Goal: Task Accomplishment & Management: Manage account settings

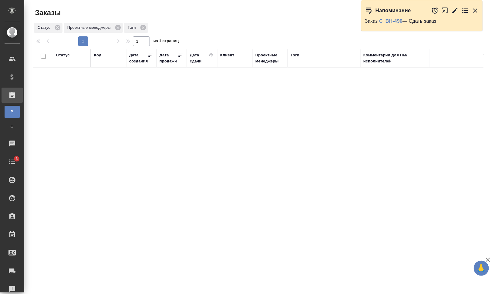
click at [473, 9] on icon "button" at bounding box center [474, 10] width 7 height 7
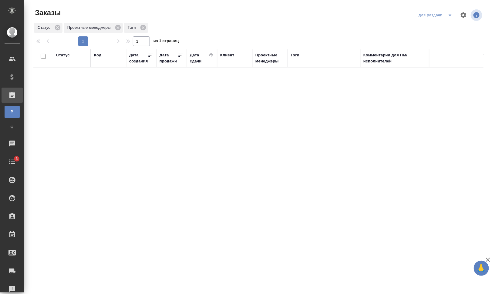
click at [451, 15] on icon "split button" at bounding box center [449, 16] width 3 height 2
click at [445, 25] on li "заказы команды" at bounding box center [436, 27] width 43 height 10
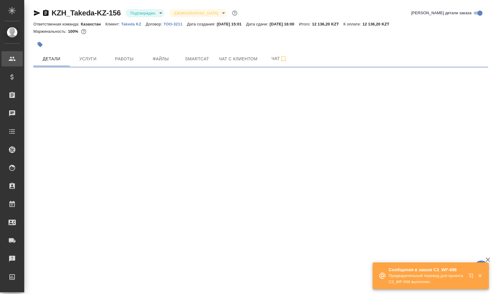
select select "RU"
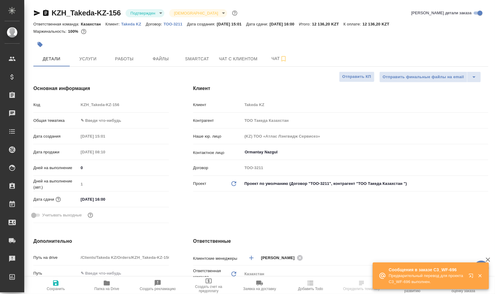
type textarea "x"
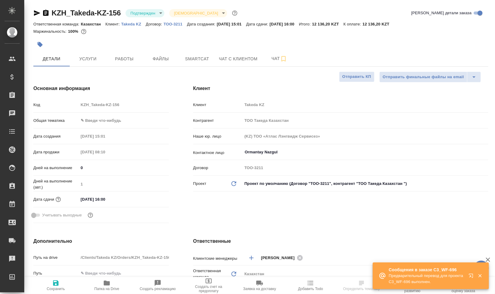
type textarea "x"
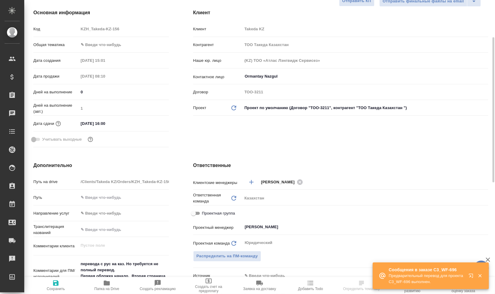
scroll to position [152, 0]
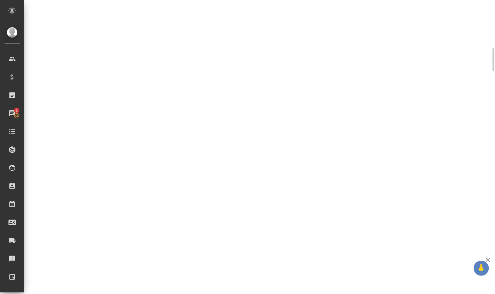
select select "RU"
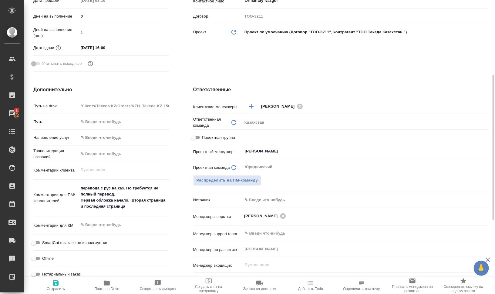
type textarea "x"
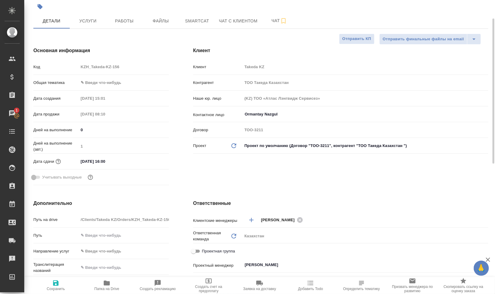
scroll to position [0, 0]
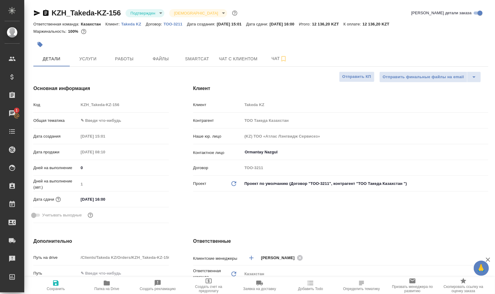
click at [109, 283] on icon "button" at bounding box center [107, 283] width 6 height 5
click at [93, 58] on span "Услуги" at bounding box center [87, 59] width 29 height 8
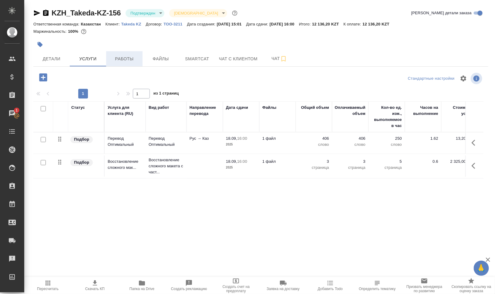
click at [133, 63] on button "Работы" at bounding box center [124, 58] width 36 height 15
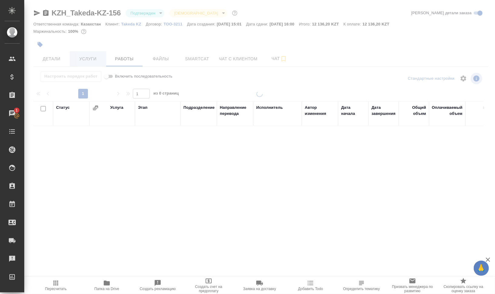
click at [85, 57] on div at bounding box center [259, 126] width 471 height 253
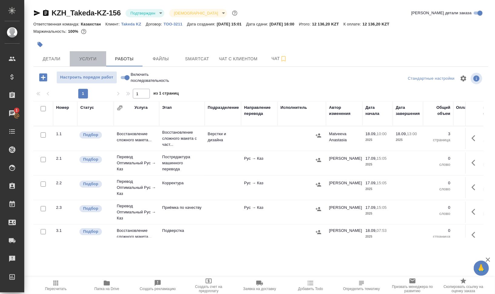
click at [85, 57] on span "Услуги" at bounding box center [87, 59] width 29 height 8
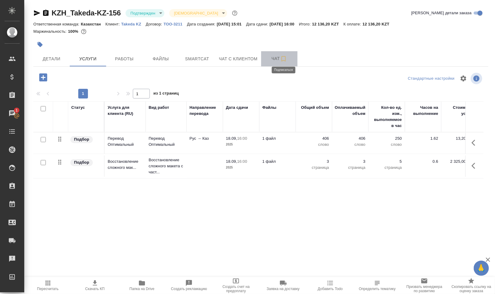
click at [284, 59] on icon "button" at bounding box center [283, 58] width 7 height 7
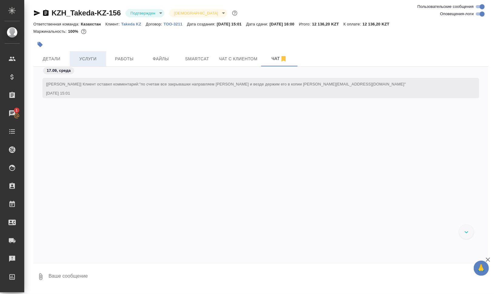
scroll to position [282, 0]
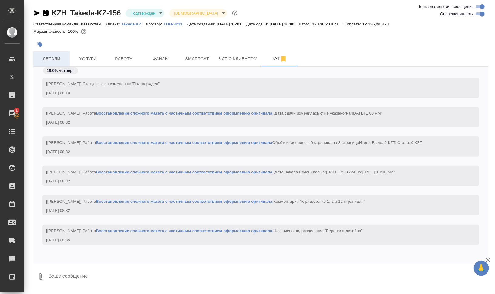
click at [43, 59] on span "Детали" at bounding box center [51, 59] width 29 height 8
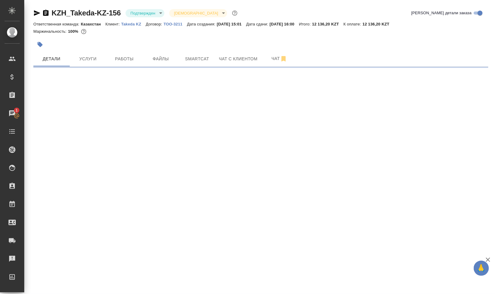
select select "RU"
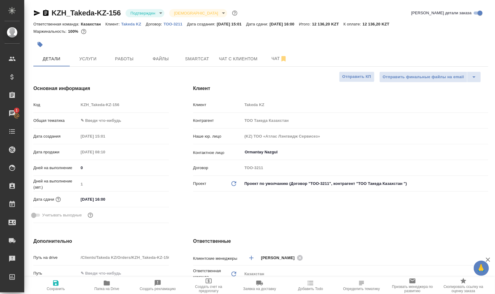
type textarea "x"
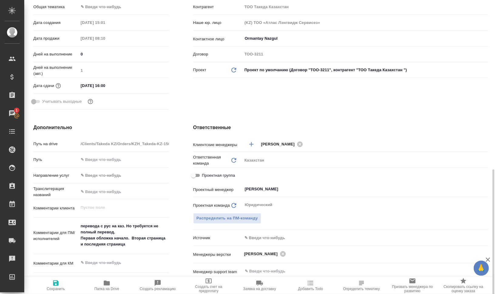
scroll to position [190, 0]
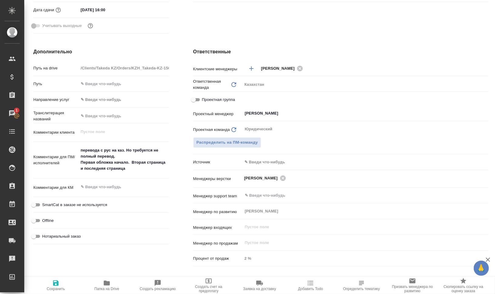
click at [128, 162] on textarea "перевода с рус на каз. Но требуется не полный перевод. Первая обложка начало. В…" at bounding box center [124, 159] width 90 height 29
click at [132, 162] on textarea "перевода с рус на каз. Но требуется не полный перевод. Первая обложка начало. В…" at bounding box center [124, 160] width 90 height 29
type textarea "x"
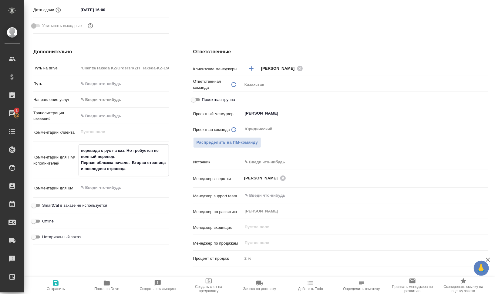
type textarea "x"
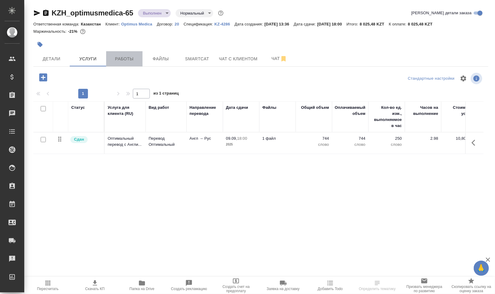
click at [123, 57] on span "Работы" at bounding box center [124, 59] width 29 height 8
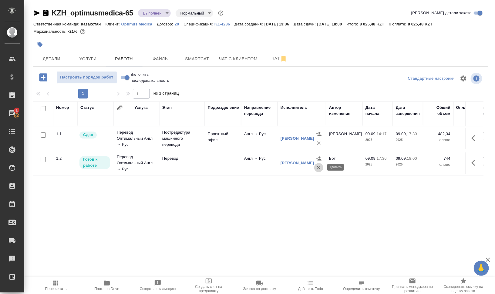
click at [319, 167] on icon "button" at bounding box center [319, 168] width 6 height 6
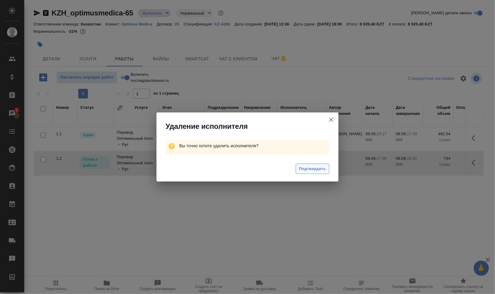
click at [319, 167] on span "Подтвердить" at bounding box center [312, 169] width 27 height 7
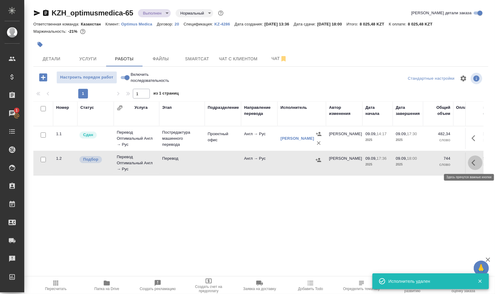
click at [471, 162] on button "button" at bounding box center [475, 163] width 15 height 15
click at [453, 163] on icon "button" at bounding box center [452, 162] width 4 height 5
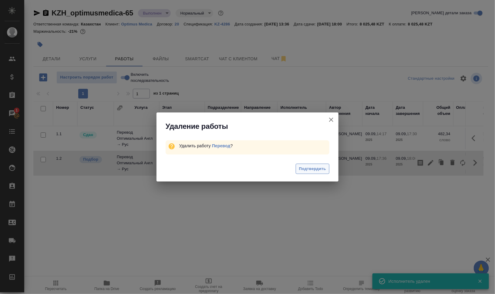
click at [314, 173] on button "Подтвердить" at bounding box center [313, 169] width 34 height 11
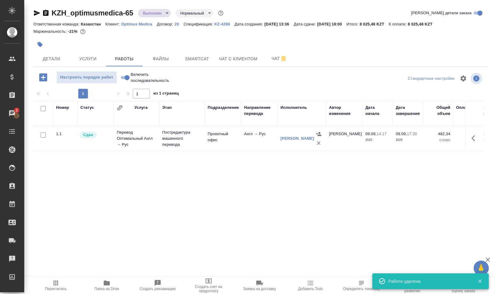
click at [55, 283] on icon "button" at bounding box center [55, 283] width 5 height 5
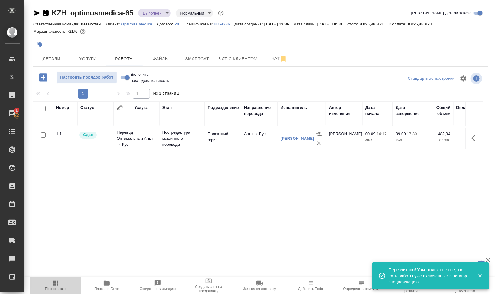
click at [61, 283] on span "Пересчитать" at bounding box center [56, 286] width 44 height 12
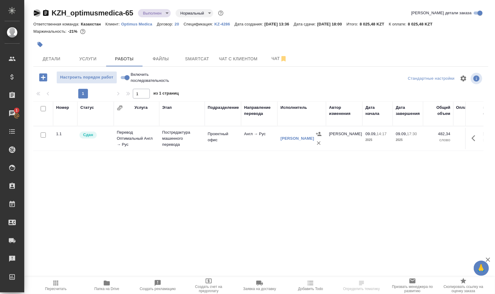
click at [35, 12] on icon "button" at bounding box center [37, 12] width 6 height 5
click at [82, 32] on icon "button" at bounding box center [83, 32] width 6 height 6
click at [164, 60] on span "Файлы" at bounding box center [160, 59] width 29 height 8
click at [120, 58] on span "Работы" at bounding box center [124, 59] width 29 height 8
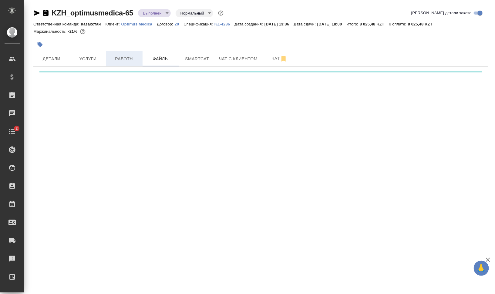
click at [119, 57] on span "Работы" at bounding box center [124, 59] width 29 height 8
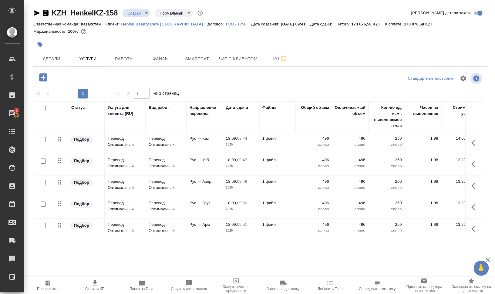
click at [136, 287] on span "Папка на Drive" at bounding box center [141, 289] width 25 height 4
click at [59, 59] on span "Детали" at bounding box center [51, 59] width 29 height 8
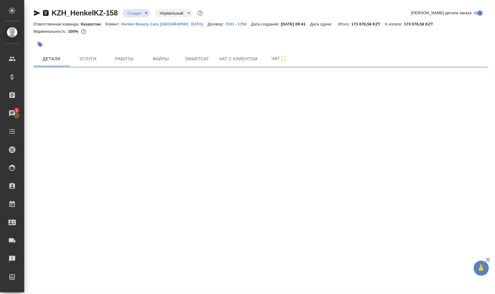
select select "RU"
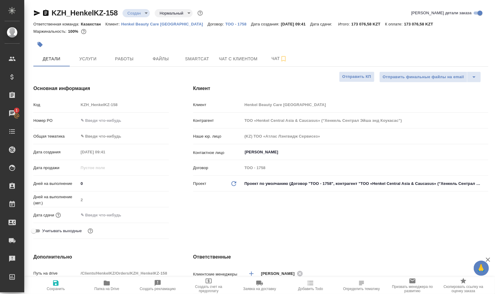
type textarea "x"
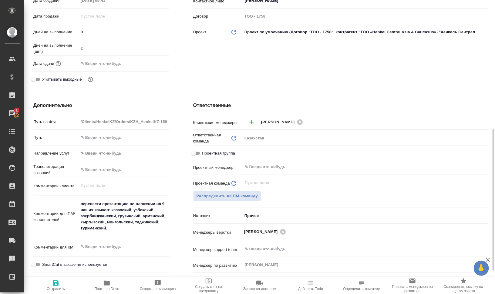
scroll to position [190, 0]
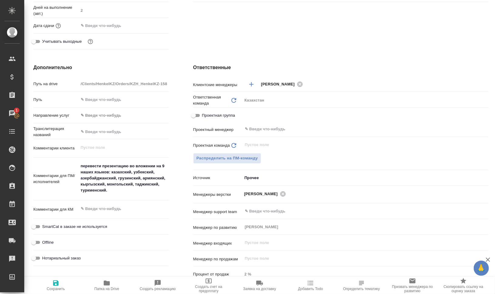
type textarea "x"
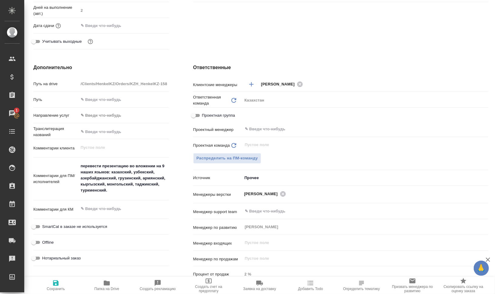
type textarea "x"
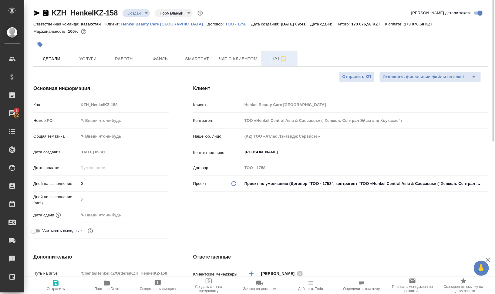
click at [270, 55] on span "Чат" at bounding box center [279, 59] width 29 height 8
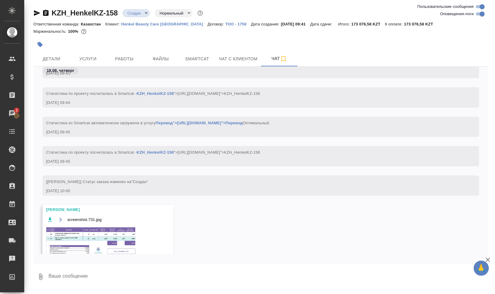
click at [90, 230] on img at bounding box center [91, 242] width 91 height 33
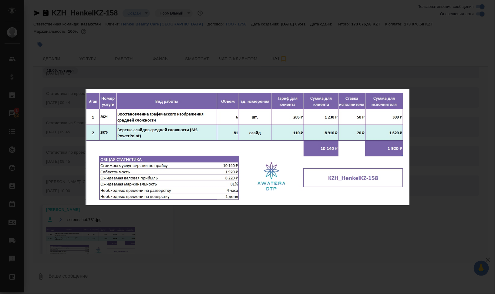
click at [262, 240] on div "screenshot.731.jpg 1 of 1" at bounding box center [247, 147] width 495 height 294
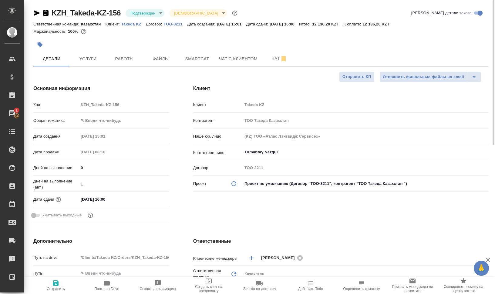
select select "RU"
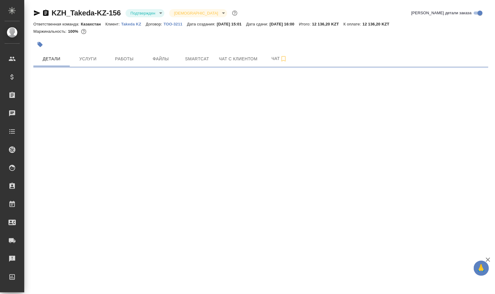
select select "RU"
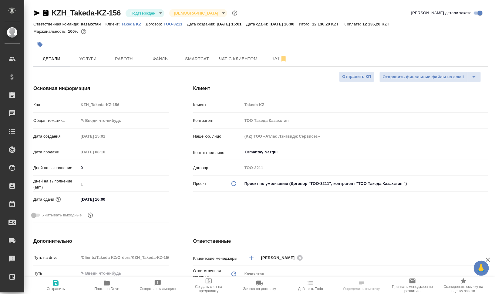
type textarea "x"
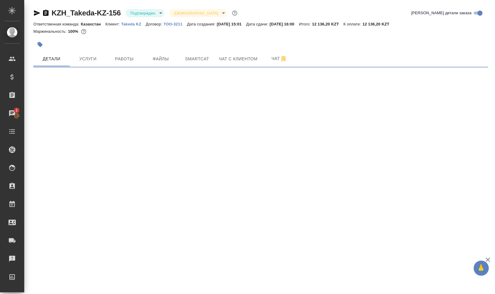
select select "RU"
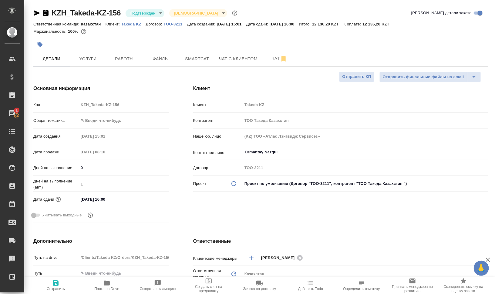
type textarea "x"
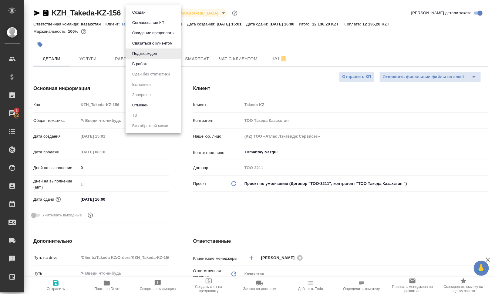
click at [156, 12] on body "🙏 .cls-1 fill:#fff; AWATERA [PERSON_NAME] Динар Клиенты Спецификации Заказы 1 Ч…" at bounding box center [247, 171] width 495 height 343
click at [158, 59] on li "Подтвержден" at bounding box center [153, 54] width 55 height 10
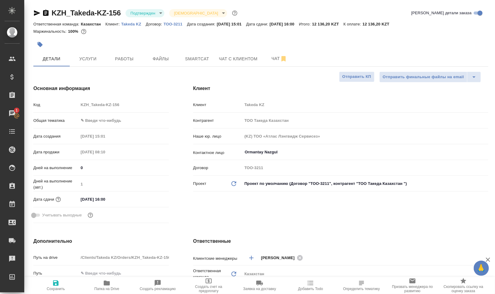
click at [155, 16] on body "🙏 .cls-1 fill:#fff; AWATERA [PERSON_NAME] Динар Клиенты Спецификации Заказы 1 Ч…" at bounding box center [247, 171] width 495 height 343
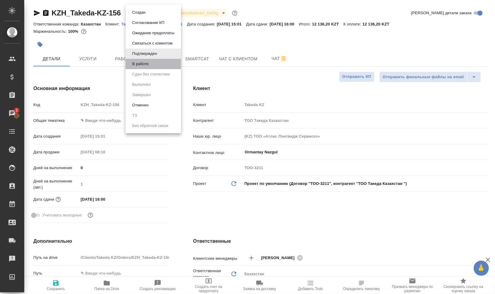
click at [154, 62] on li "В работе" at bounding box center [153, 64] width 55 height 10
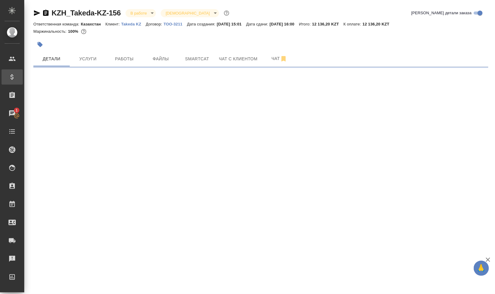
select select "RU"
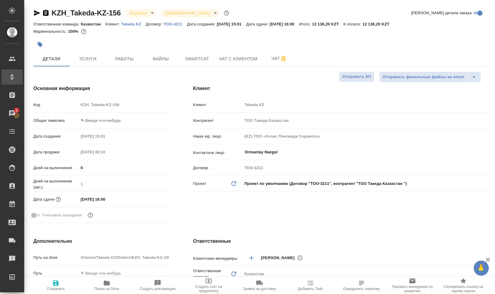
type textarea "x"
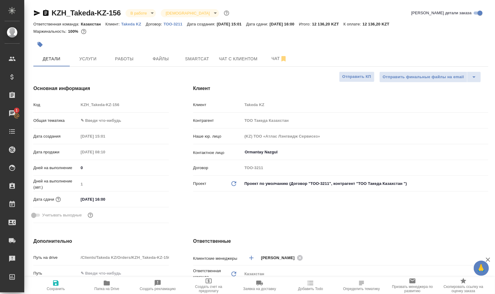
type textarea "x"
click at [39, 42] on icon "button" at bounding box center [40, 44] width 5 height 5
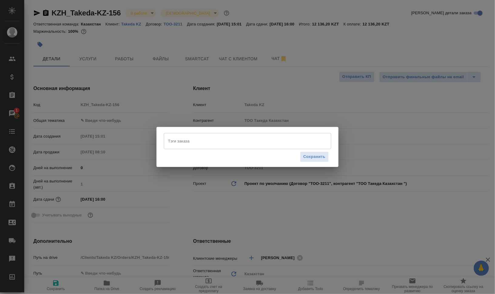
click at [183, 138] on input "Тэги заказа" at bounding box center [241, 141] width 150 height 10
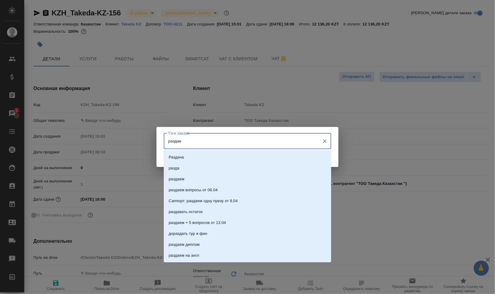
type input "раздаем"
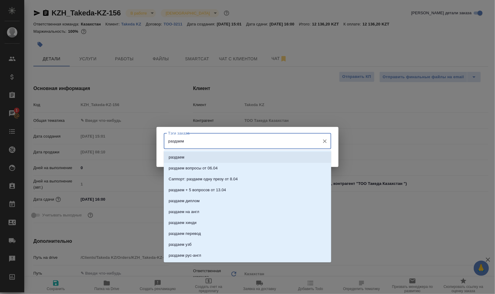
click at [204, 159] on li "раздаем" at bounding box center [247, 157] width 167 height 11
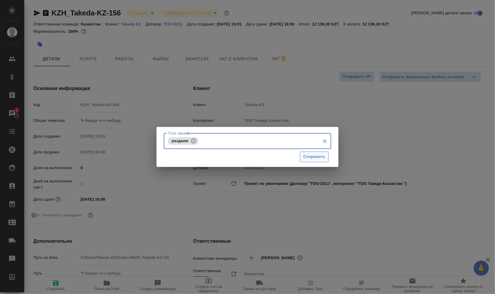
click at [314, 156] on span "Сохранить" at bounding box center [314, 156] width 22 height 7
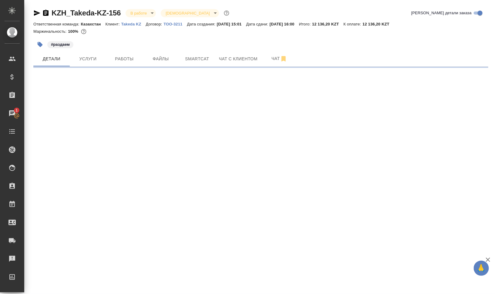
select select "RU"
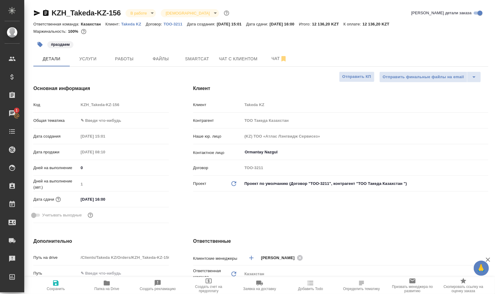
type textarea "x"
click at [112, 118] on body "🙏 .cls-1 fill:#fff; AWATERA Валеев Динар Клиенты Спецификации Заказы 1 Чаты Tod…" at bounding box center [247, 171] width 495 height 343
click at [117, 149] on li "Медицина" at bounding box center [122, 150] width 89 height 10
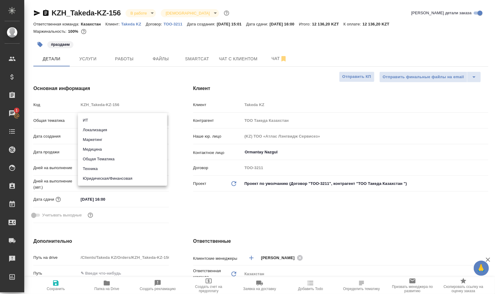
type input "med"
type textarea "x"
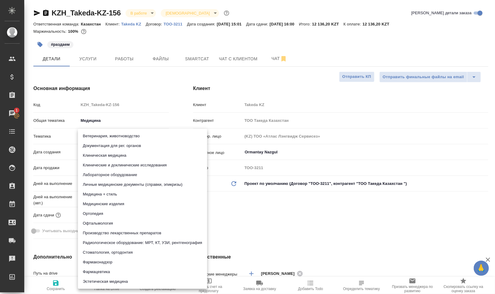
click at [112, 134] on body "🙏 .cls-1 fill:#fff; AWATERA Валеев Динар Клиенты Спецификации Заказы 1 Чаты Tod…" at bounding box center [247, 171] width 495 height 343
click at [153, 153] on li "Клиническая медицина" at bounding box center [142, 156] width 129 height 10
type textarea "x"
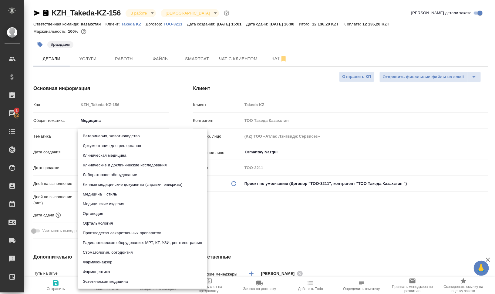
type input "6012b22f65f4b37c408fd6e5"
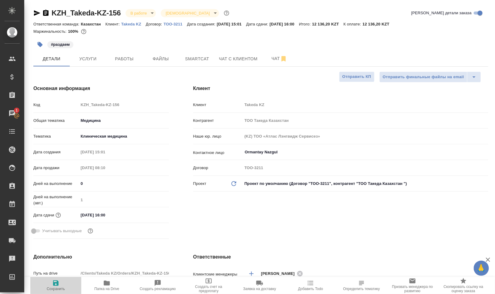
click at [54, 287] on icon "button" at bounding box center [55, 283] width 7 height 7
type textarea "x"
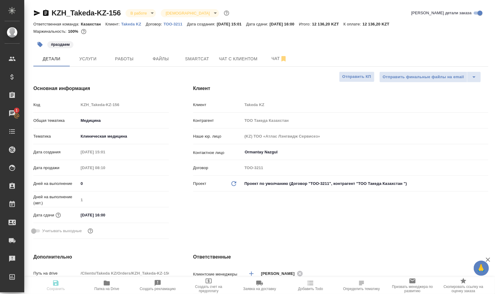
type textarea "x"
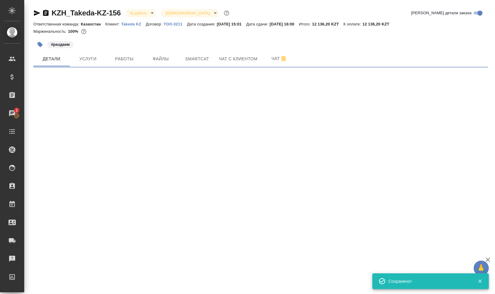
select select "RU"
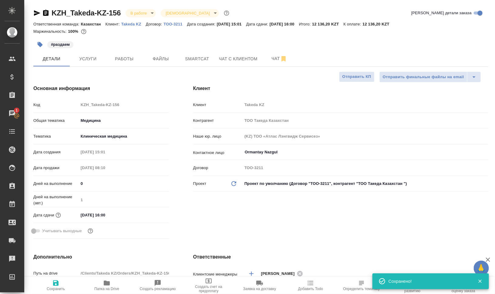
type textarea "x"
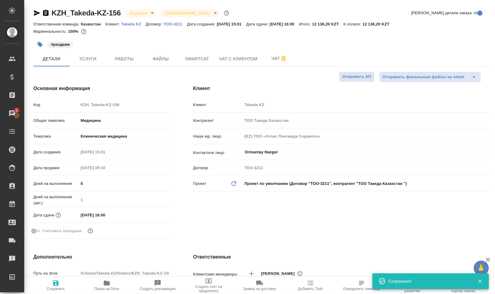
type textarea "x"
click at [196, 59] on span "Smartcat" at bounding box center [197, 59] width 29 height 8
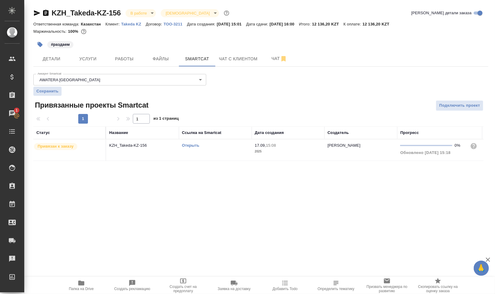
click at [185, 145] on link "Открыть" at bounding box center [190, 145] width 17 height 5
click at [188, 143] on link "Открыть" at bounding box center [190, 145] width 17 height 5
click at [193, 145] on link "Открыть" at bounding box center [190, 145] width 17 height 5
click at [127, 58] on span "Работы" at bounding box center [124, 59] width 29 height 8
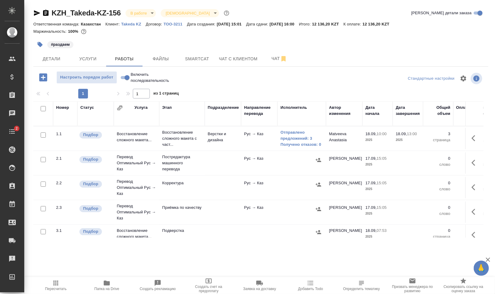
click at [43, 107] on input "checkbox" at bounding box center [43, 108] width 5 height 5
checkbox input "true"
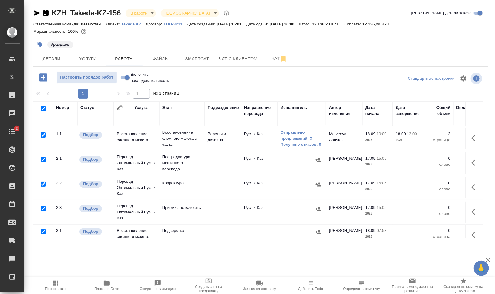
checkbox input "true"
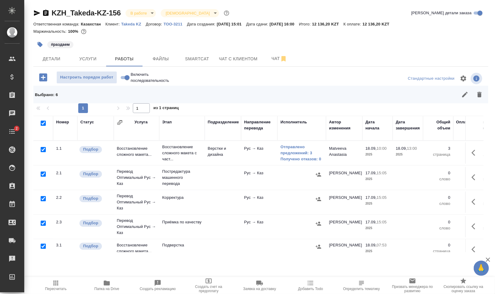
click at [44, 174] on input "checkbox" at bounding box center [43, 174] width 5 height 5
checkbox input "false"
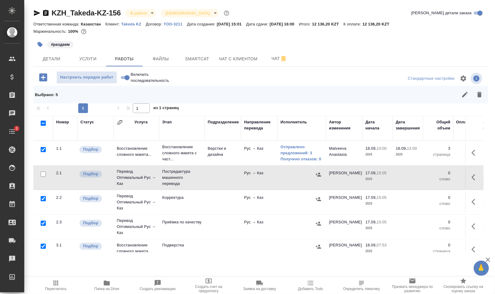
click at [39, 149] on div at bounding box center [43, 150] width 14 height 8
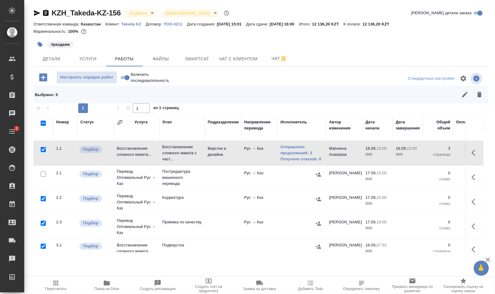
click at [45, 151] on input "checkbox" at bounding box center [43, 149] width 5 height 5
checkbox input "false"
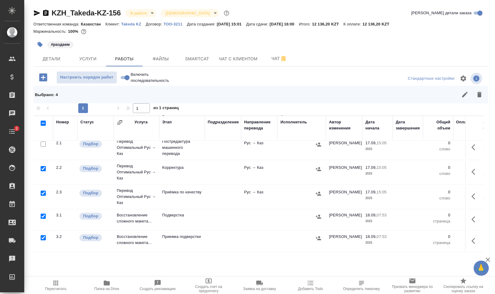
click at [43, 214] on input "checkbox" at bounding box center [43, 216] width 5 height 5
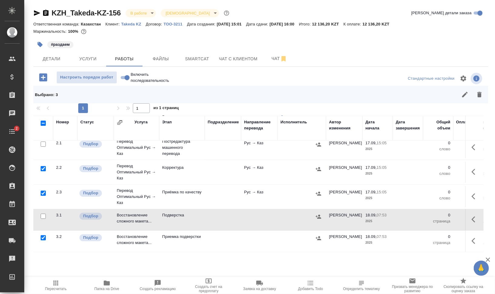
click at [43, 214] on input "checkbox" at bounding box center [43, 216] width 5 height 5
checkbox input "true"
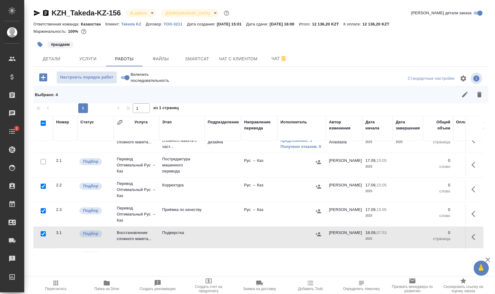
scroll to position [0, 0]
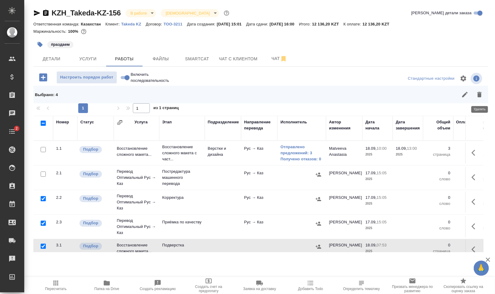
drag, startPoint x: 481, startPoint y: 95, endPoint x: 478, endPoint y: 98, distance: 3.9
click at [481, 95] on icon "button" at bounding box center [479, 94] width 4 height 5
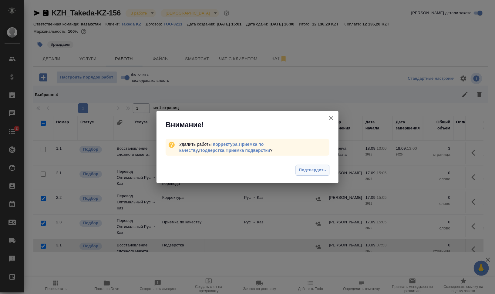
click at [308, 169] on span "Подтвердить" at bounding box center [312, 170] width 27 height 7
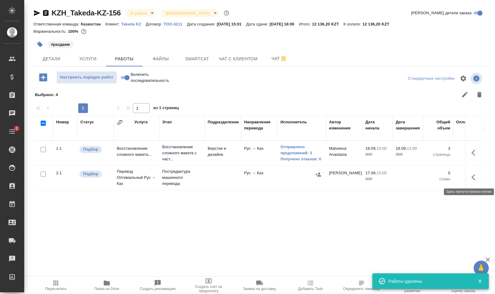
click at [479, 173] on button "button" at bounding box center [475, 177] width 15 height 15
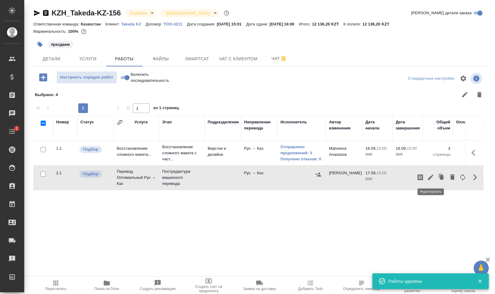
click at [430, 176] on icon "button" at bounding box center [430, 177] width 7 height 7
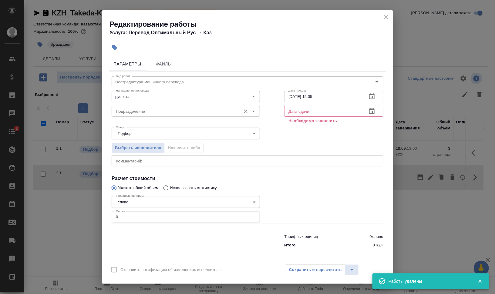
click at [150, 110] on input "Подразделение" at bounding box center [175, 111] width 124 height 7
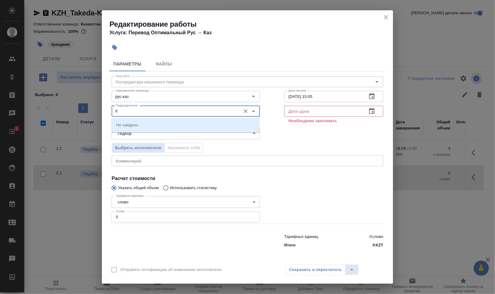
type input "i"
type input "д"
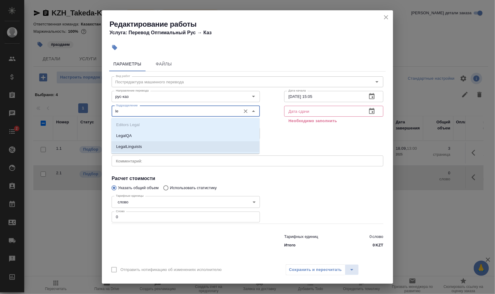
click at [150, 146] on li "LegalLinguists" at bounding box center [185, 146] width 148 height 11
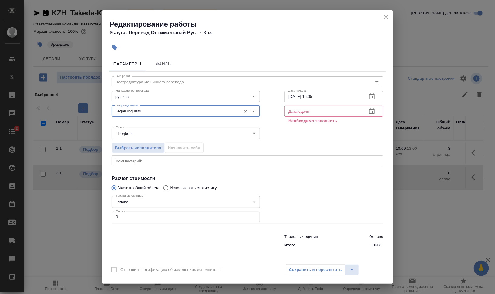
type input "LegalLinguists"
drag, startPoint x: 128, startPoint y: 214, endPoint x: 114, endPoint y: 215, distance: 14.0
click at [115, 215] on input "0" at bounding box center [186, 217] width 148 height 11
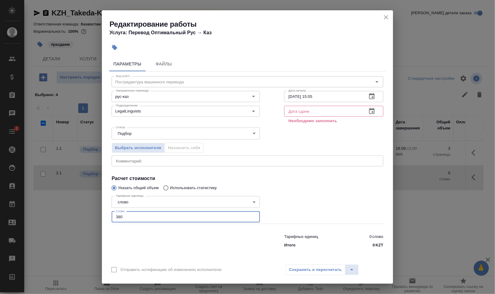
type input "380"
click at [298, 111] on input "text" at bounding box center [323, 111] width 78 height 11
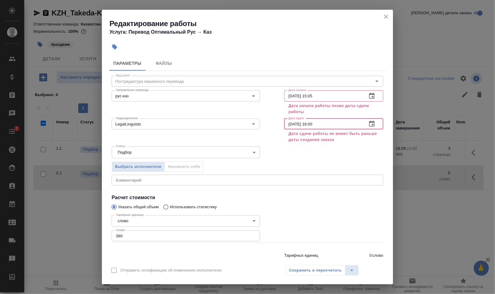
type input "18.08.2025 16:00"
click at [288, 96] on input "17.09.2025 15:05" at bounding box center [323, 95] width 78 height 11
drag, startPoint x: 307, startPoint y: 96, endPoint x: 345, endPoint y: 98, distance: 37.7
click at [344, 98] on input "18.09.2025 15:05" at bounding box center [323, 95] width 78 height 11
type input "18.09.2025 13:00"
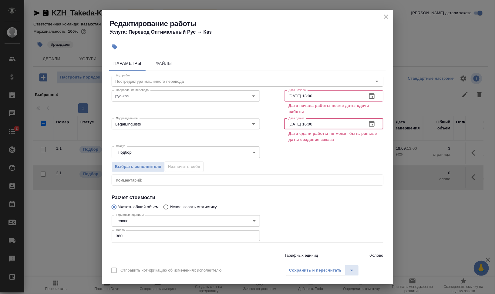
click at [294, 122] on input "18.08.2025 16:00" at bounding box center [323, 124] width 78 height 11
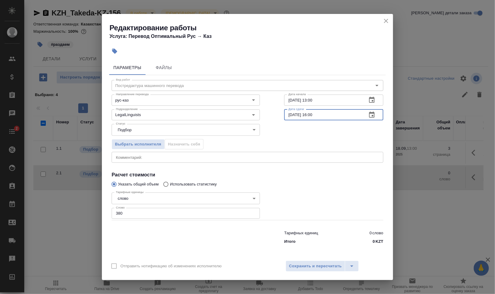
type input "18.09.2025 16:00"
click at [314, 135] on div "Выбрать исполнителя Назначить себя" at bounding box center [247, 143] width 296 height 37
click at [317, 267] on span "Сохранить и пересчитать" at bounding box center [315, 266] width 53 height 7
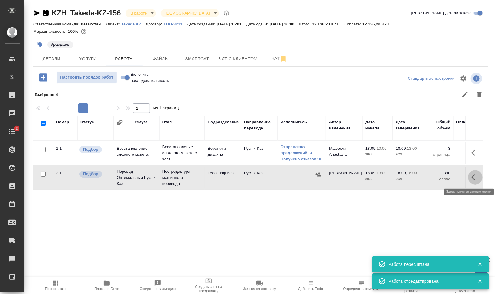
click at [476, 178] on icon "button" at bounding box center [474, 177] width 7 height 7
click at [431, 174] on icon "button" at bounding box center [430, 177] width 7 height 7
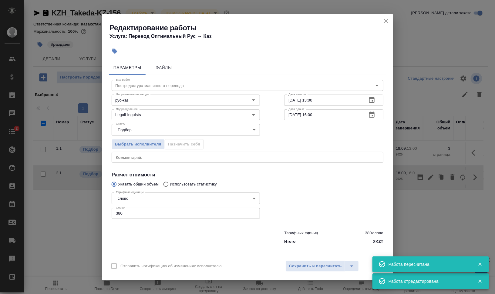
click at [137, 158] on textarea at bounding box center [247, 157] width 263 height 5
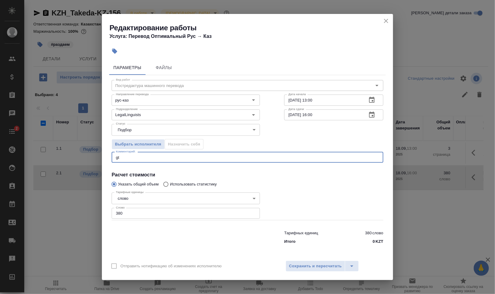
type textarea "g"
type textarea "переводим слайды 1, 2 и последний"
click at [264, 159] on div "переводим слайды 1, 2 и последний x Комментарий:" at bounding box center [248, 157] width 272 height 11
click at [317, 268] on span "Сохранить и пересчитать" at bounding box center [315, 266] width 53 height 7
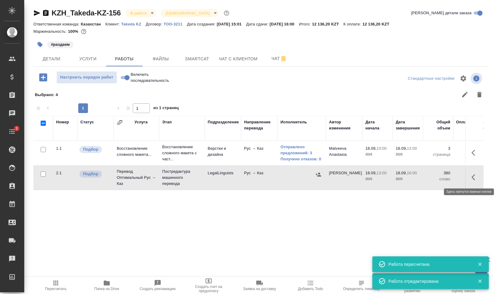
click at [475, 178] on icon "button" at bounding box center [474, 177] width 7 height 7
click at [419, 178] on icon "button" at bounding box center [420, 177] width 7 height 7
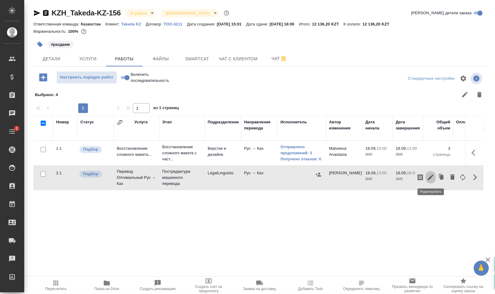
click at [430, 177] on icon "button" at bounding box center [430, 177] width 5 height 5
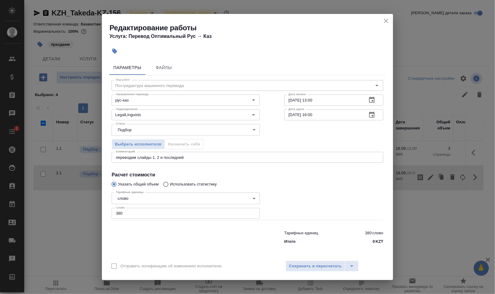
click at [204, 154] on div "переводим слайды 1, 2 и последний x Комментарий:" at bounding box center [248, 157] width 272 height 11
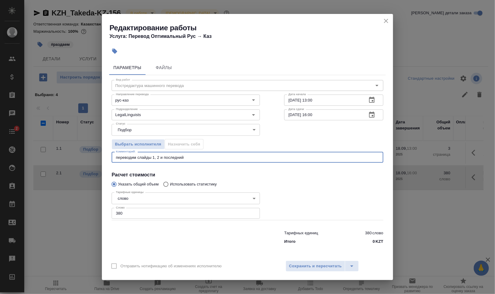
click at [216, 156] on textarea "переводим слайды 1, 2 и последний" at bounding box center [247, 157] width 263 height 5
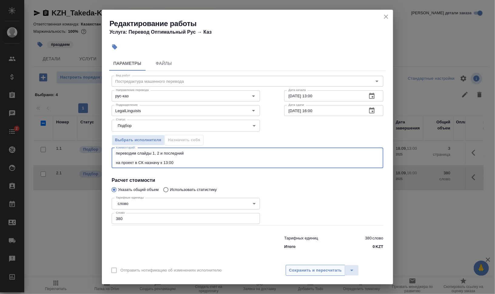
type textarea "переводим слайды 1, 2 и последний на проект в СК назначу к 13:00"
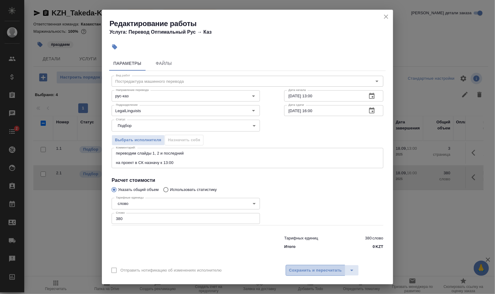
click at [317, 266] on button "Сохранить и пересчитать" at bounding box center [315, 270] width 59 height 11
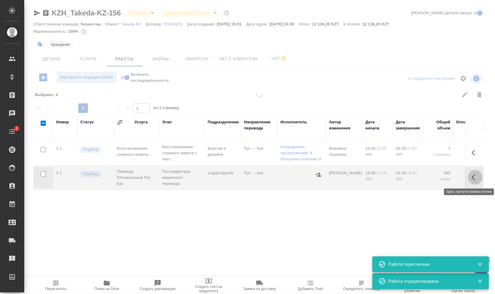
click at [476, 176] on icon "button" at bounding box center [474, 177] width 7 height 7
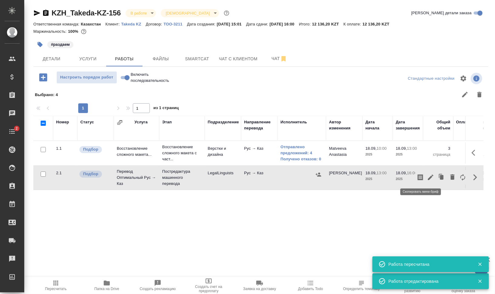
click at [421, 177] on icon "button" at bounding box center [420, 177] width 5 height 6
click at [153, 55] on span "Файлы" at bounding box center [160, 59] width 29 height 8
click at [127, 53] on button "Работы" at bounding box center [124, 58] width 36 height 15
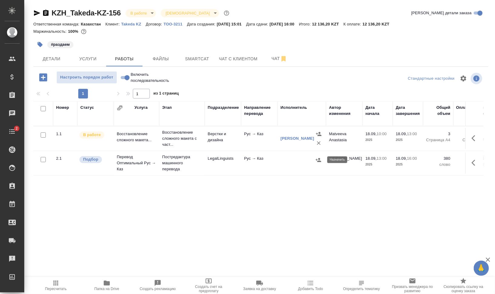
click at [317, 159] on icon "button" at bounding box center [318, 160] width 5 height 4
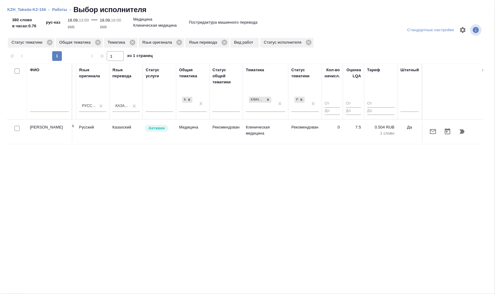
scroll to position [0, 303]
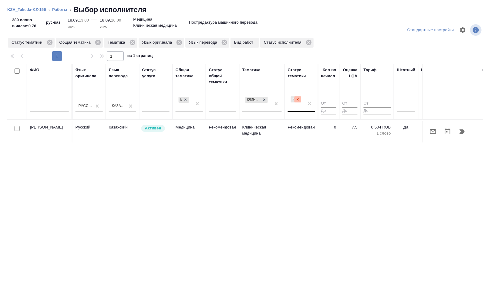
click at [295, 99] on div at bounding box center [297, 99] width 7 height 6
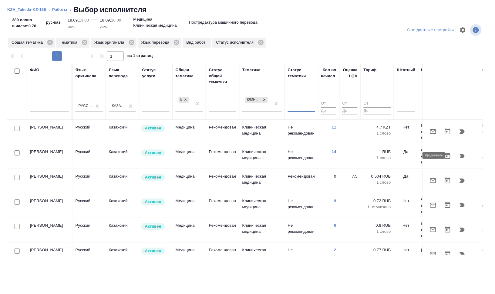
click at [458, 155] on icon "button" at bounding box center [461, 156] width 7 height 7
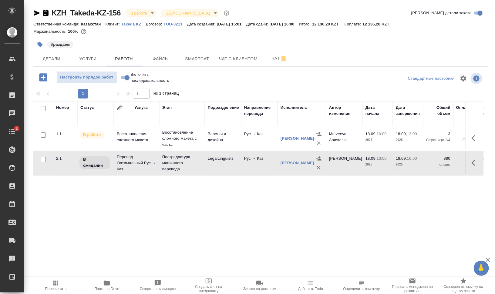
click at [44, 43] on button "button" at bounding box center [39, 44] width 13 height 13
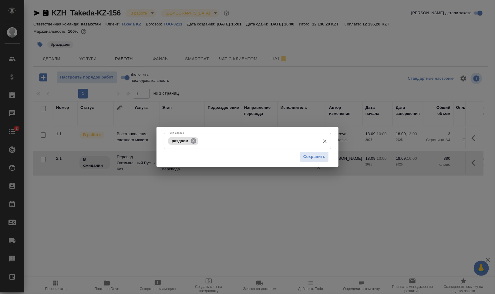
click at [194, 139] on icon at bounding box center [193, 140] width 5 height 5
click at [209, 142] on input "Тэги заказа" at bounding box center [241, 141] width 150 height 10
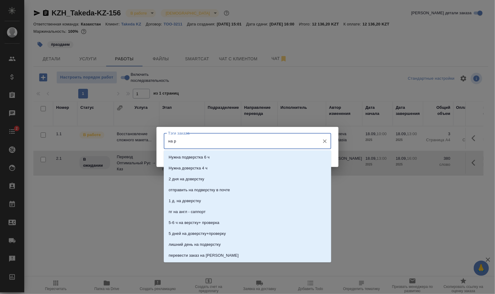
type input "на ра"
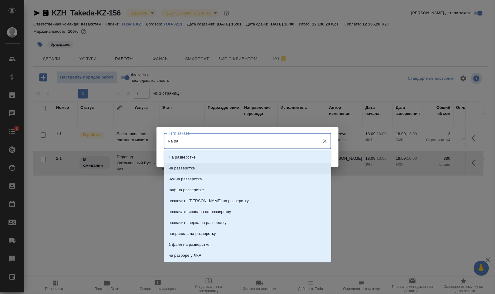
click at [220, 165] on li "на разверстке" at bounding box center [247, 168] width 167 height 11
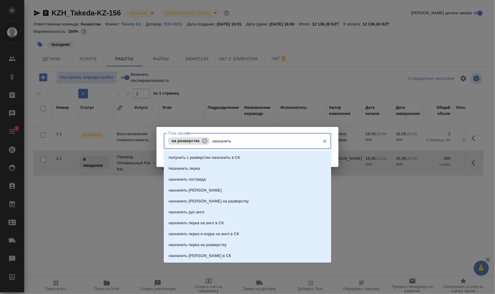
type input "назначить п"
drag, startPoint x: 254, startPoint y: 156, endPoint x: 258, endPoint y: 156, distance: 3.3
click at [254, 156] on li "Назначить перка" at bounding box center [247, 157] width 167 height 11
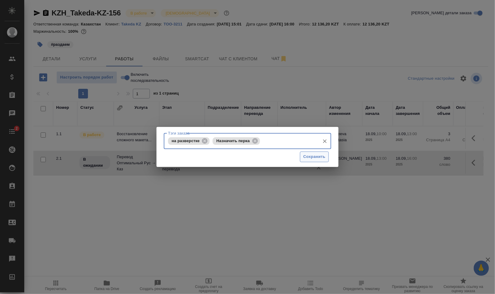
click at [309, 156] on span "Сохранить" at bounding box center [314, 156] width 22 height 7
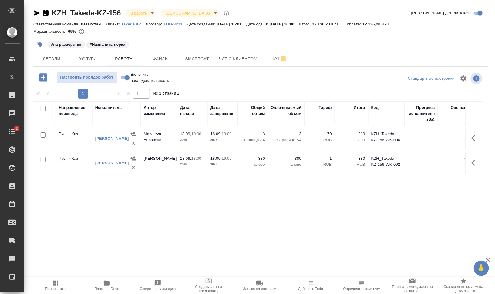
scroll to position [0, 0]
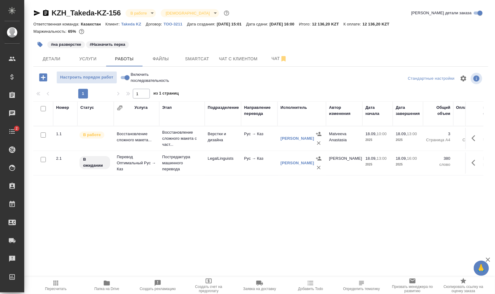
click at [312, 287] on span "Добавить Todo" at bounding box center [310, 289] width 25 height 4
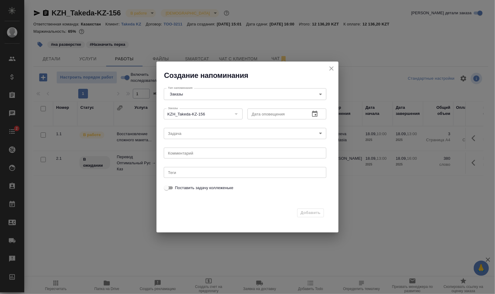
click at [317, 112] on icon "button" at bounding box center [314, 113] width 7 height 7
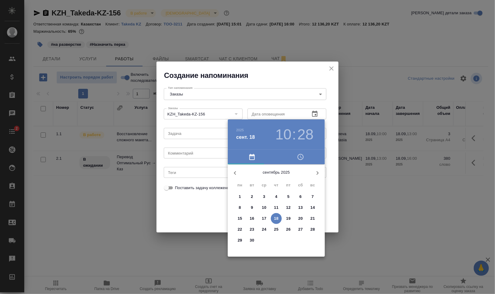
click at [288, 131] on h3 "10" at bounding box center [283, 134] width 16 height 17
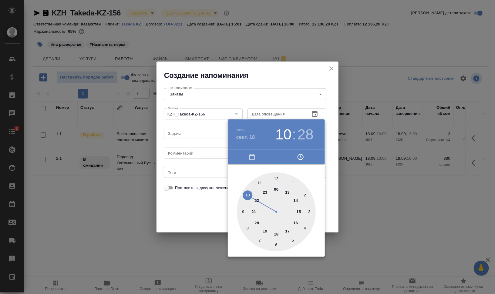
click at [277, 177] on div at bounding box center [276, 212] width 79 height 79
click at [257, 185] on div at bounding box center [276, 212] width 79 height 79
type input "18.09.2025 12:54"
click at [334, 200] on div at bounding box center [247, 147] width 495 height 294
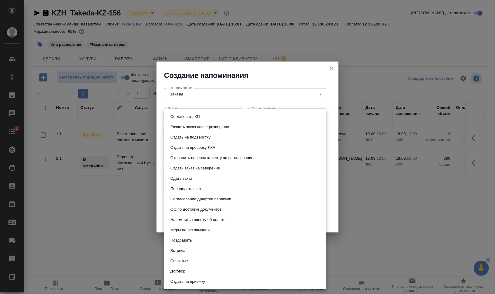
click at [193, 135] on body "🙏 .cls-1 fill:#fff; AWATERA Валеев Динар Клиенты Спецификации Заказы 0 Чаты 2 T…" at bounding box center [247, 171] width 495 height 343
click at [362, 187] on div at bounding box center [247, 147] width 495 height 294
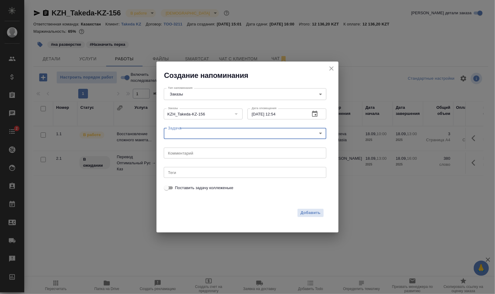
click at [207, 153] on textarea at bounding box center [245, 153] width 154 height 5
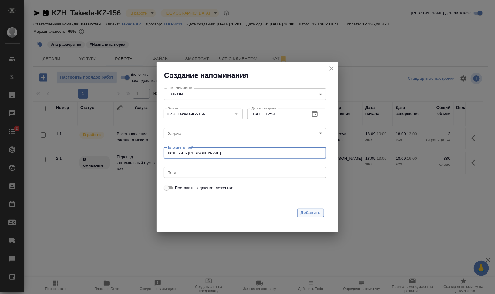
type textarea "назначить Райхан"
click at [320, 210] on span "Добавить" at bounding box center [310, 213] width 20 height 7
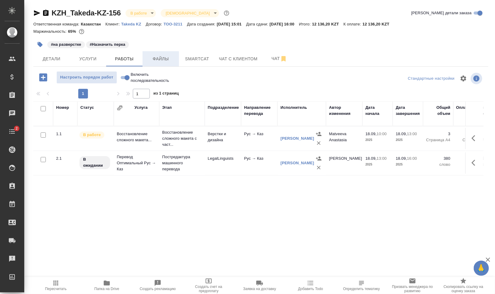
click at [168, 58] on span "Файлы" at bounding box center [160, 59] width 29 height 8
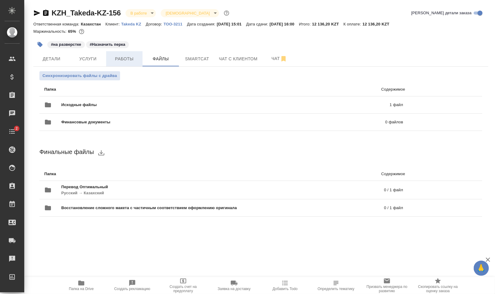
click at [131, 58] on span "Работы" at bounding box center [124, 59] width 29 height 8
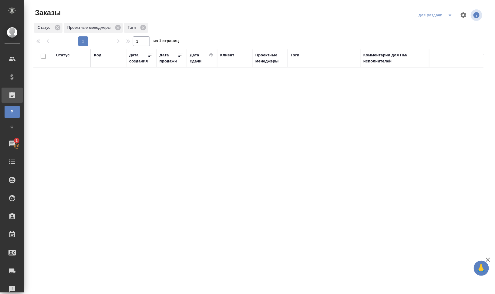
click at [448, 16] on icon "split button" at bounding box center [449, 15] width 7 height 7
click at [434, 36] on li "мои заказы" at bounding box center [436, 37] width 43 height 10
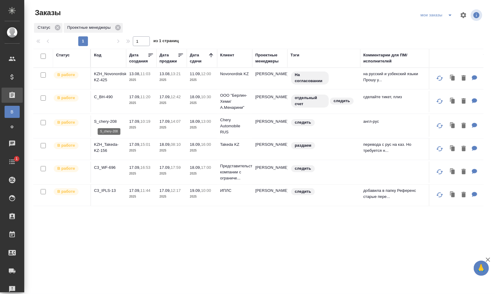
click at [111, 119] on p "S_chery-208" at bounding box center [108, 122] width 29 height 6
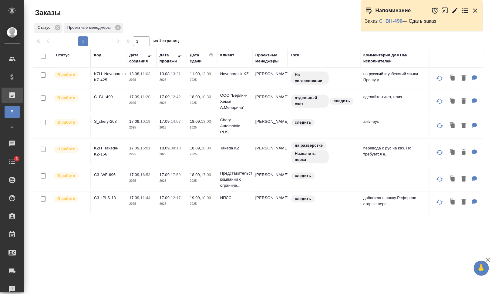
click at [444, 9] on icon "button" at bounding box center [446, 12] width 10 height 10
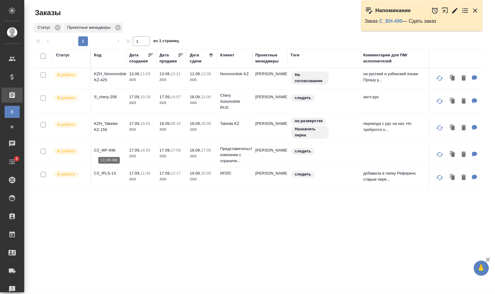
click at [111, 151] on p "C3_WF-696" at bounding box center [108, 150] width 29 height 6
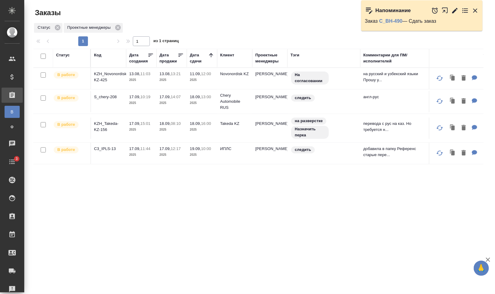
click at [474, 9] on icon "button" at bounding box center [474, 10] width 7 height 7
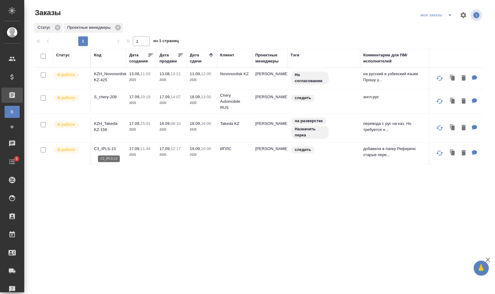
click at [107, 149] on p "C3_IPLS-13" at bounding box center [108, 149] width 29 height 6
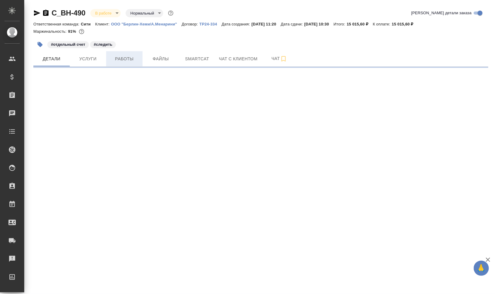
select select "RU"
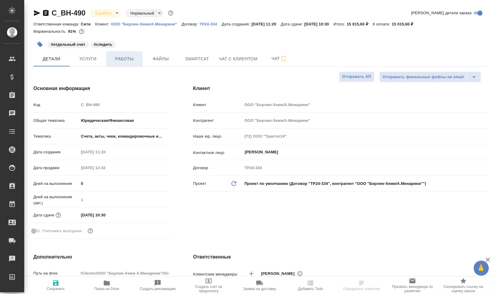
type textarea "x"
click at [127, 60] on span "Работы" at bounding box center [124, 59] width 29 height 8
type textarea "x"
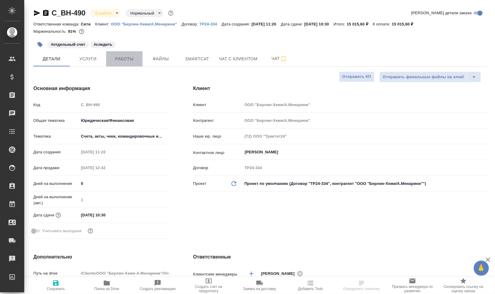
type textarea "x"
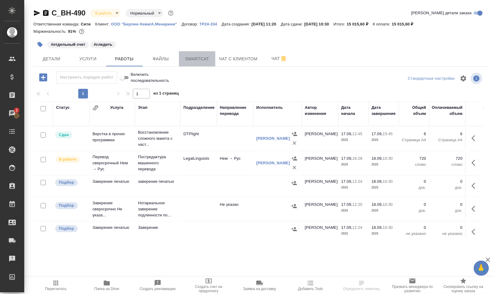
click at [184, 56] on span "Smartcat" at bounding box center [197, 59] width 29 height 8
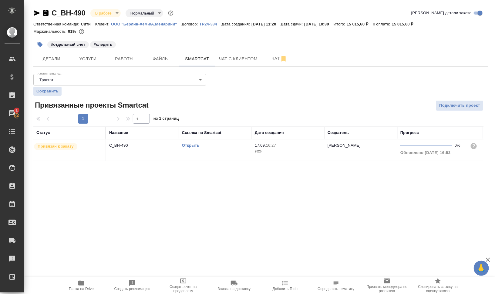
click at [193, 144] on link "Открыть" at bounding box center [190, 145] width 17 height 5
click at [285, 283] on icon "button" at bounding box center [285, 283] width 6 height 5
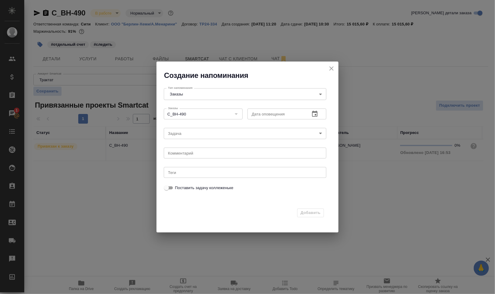
click at [242, 133] on body "🙏 .cls-1 fill:#fff; AWATERA [PERSON_NAME] Динар Клиенты Спецификации Заказы 1 Ч…" at bounding box center [247, 171] width 495 height 343
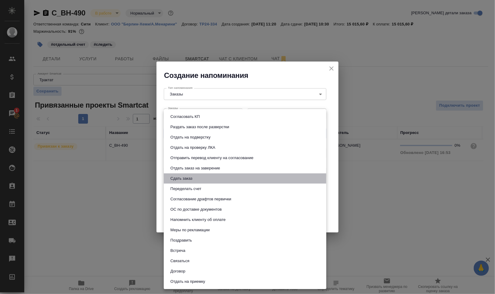
click at [205, 179] on li "Сдать заказ" at bounding box center [245, 178] width 163 height 10
type input "Сдать заказ"
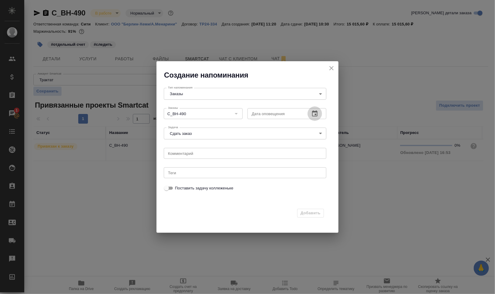
click at [320, 114] on button "button" at bounding box center [314, 113] width 15 height 15
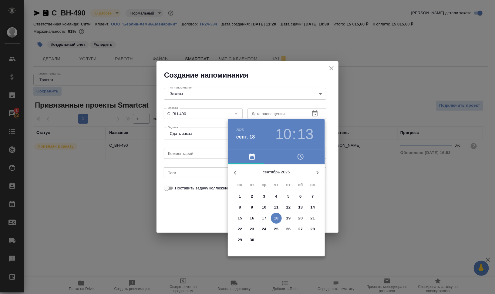
click at [275, 216] on p "18" at bounding box center [276, 218] width 5 height 6
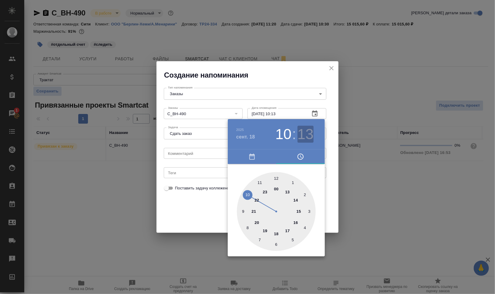
click at [302, 137] on h3 "13" at bounding box center [305, 134] width 16 height 17
type input "[DATE] 10:30"
click at [275, 248] on div at bounding box center [276, 211] width 79 height 79
click at [385, 216] on div at bounding box center [247, 147] width 495 height 294
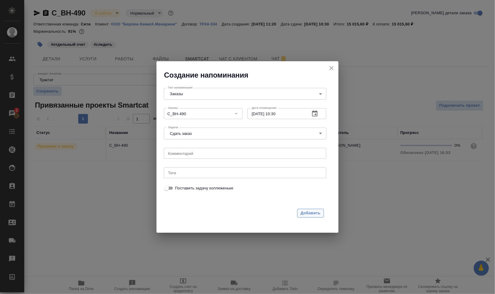
click at [319, 214] on span "Добавить" at bounding box center [310, 213] width 20 height 7
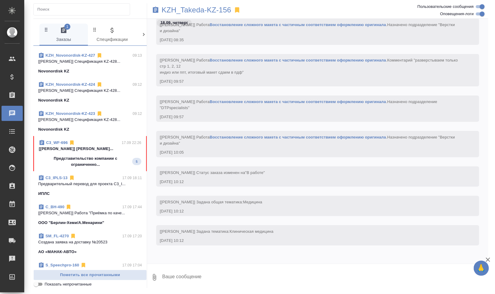
scroll to position [114, 0]
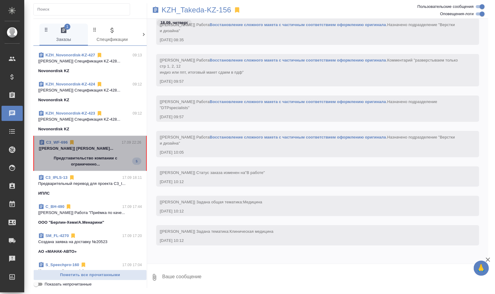
click at [105, 152] on span "C3_WF-696 17.09 22:26 [[PERSON_NAME]... Представительство компании с ограниченн…" at bounding box center [90, 153] width 102 height 28
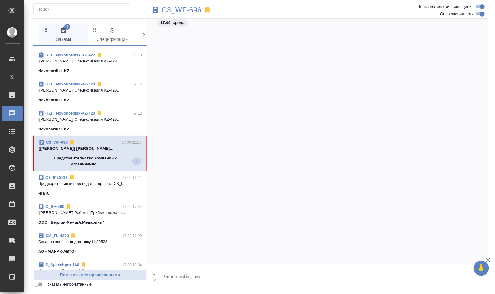
scroll to position [1398, 0]
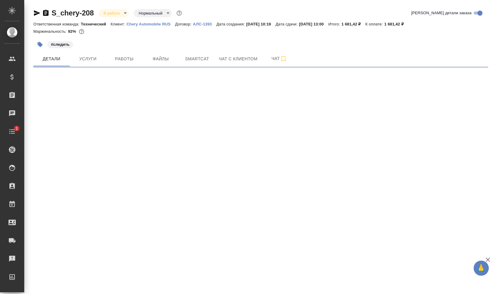
select select "RU"
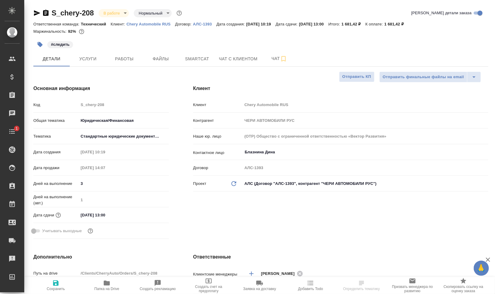
type textarea "x"
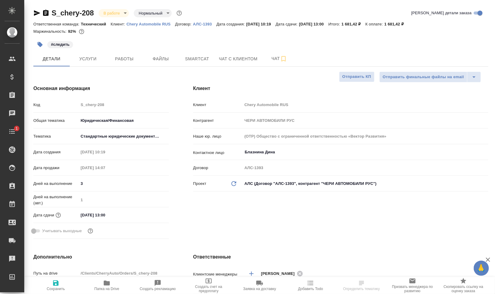
type textarea "x"
click at [119, 55] on span "Работы" at bounding box center [124, 59] width 29 height 8
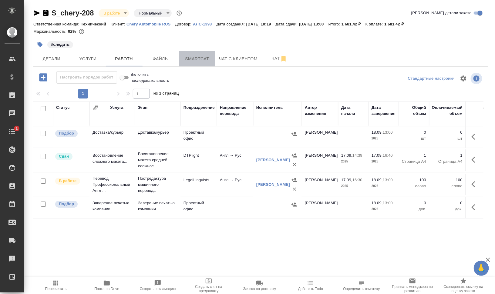
click at [202, 58] on span "Smartcat" at bounding box center [197, 59] width 29 height 8
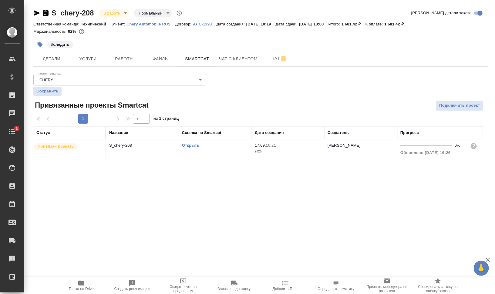
click at [196, 145] on link "Открыть" at bounding box center [190, 145] width 17 height 5
click at [125, 59] on span "Работы" at bounding box center [124, 59] width 29 height 8
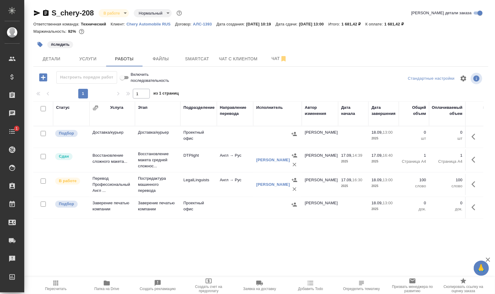
click at [308, 286] on span "Добавить Todo" at bounding box center [311, 286] width 44 height 12
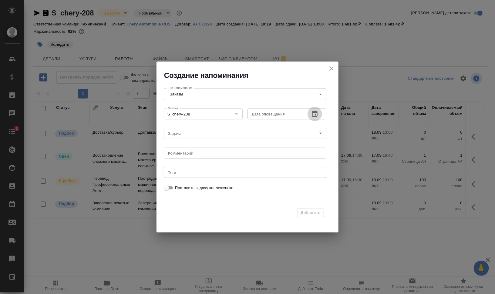
click at [312, 112] on icon "button" at bounding box center [314, 114] width 5 height 6
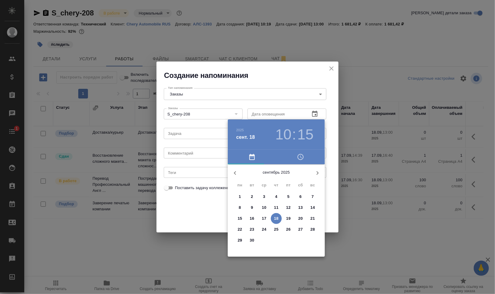
click at [282, 137] on h3 "10" at bounding box center [283, 134] width 16 height 17
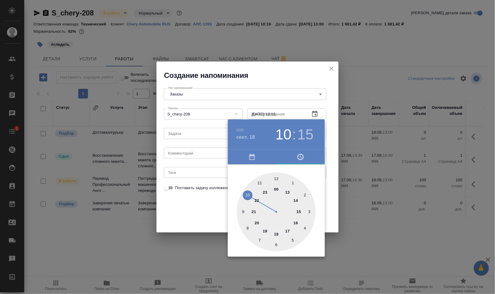
click at [277, 177] on div at bounding box center [276, 212] width 79 height 79
type input "[DATE] 12:55"
click at [260, 183] on div at bounding box center [276, 212] width 79 height 79
click at [386, 203] on div at bounding box center [247, 147] width 495 height 294
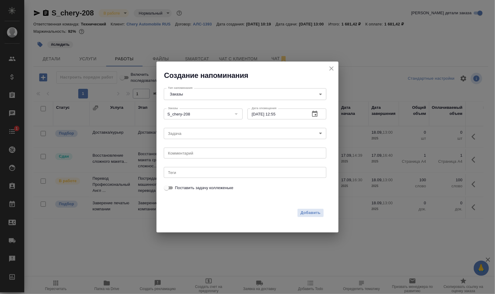
click at [193, 125] on div "Задача ​ Задача" at bounding box center [244, 132] width 167 height 19
click at [196, 135] on body "🙏 .cls-1 fill:#fff; AWATERA [PERSON_NAME] [PERSON_NAME] Спецификации Заказы 0 Ч…" at bounding box center [247, 171] width 495 height 343
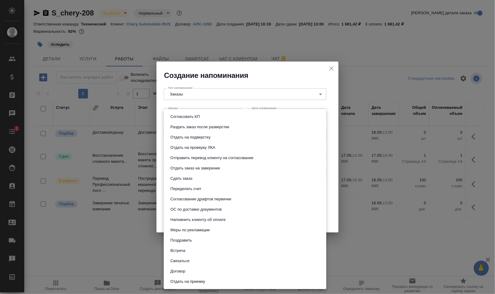
click at [201, 179] on li "Сдать заказ" at bounding box center [245, 178] width 163 height 10
type input "Сдать заказ"
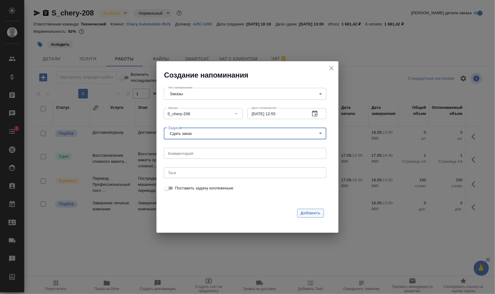
click at [311, 210] on span "Добавить" at bounding box center [310, 213] width 20 height 7
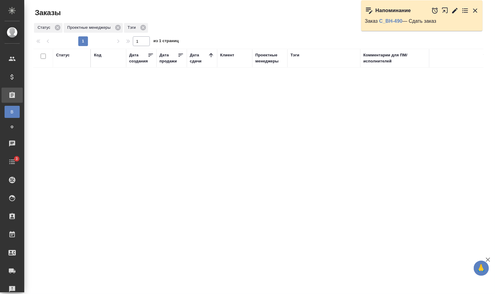
click at [478, 11] on icon "button" at bounding box center [474, 10] width 7 height 7
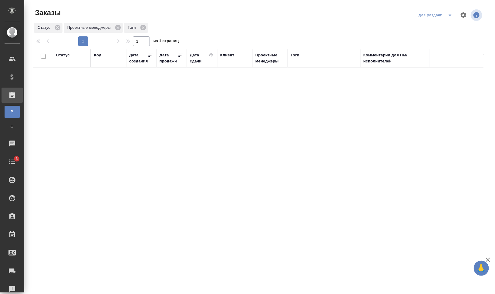
click at [452, 17] on icon "split button" at bounding box center [449, 15] width 7 height 7
click at [244, 22] on div at bounding box center [261, 15] width 152 height 15
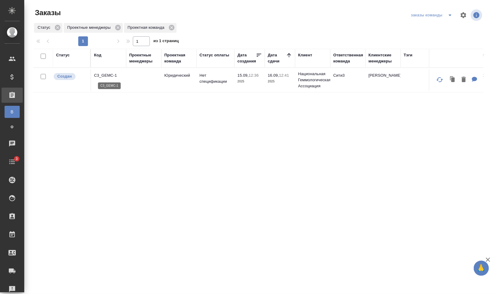
click at [110, 76] on p "C3_GEMC-1" at bounding box center [108, 75] width 29 height 6
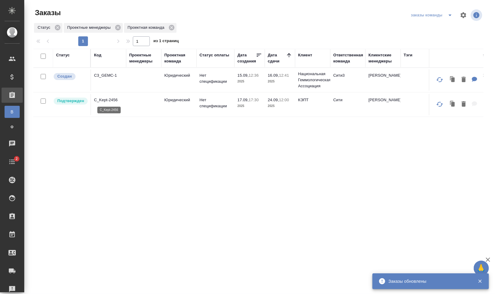
click at [96, 100] on p "C_Kept-2456" at bounding box center [108, 100] width 29 height 6
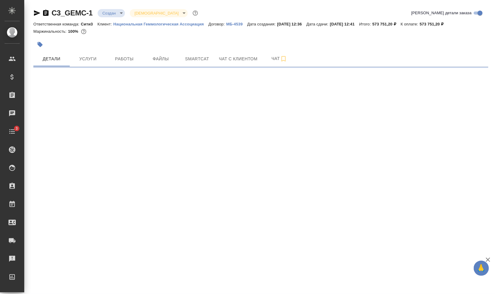
select select "RU"
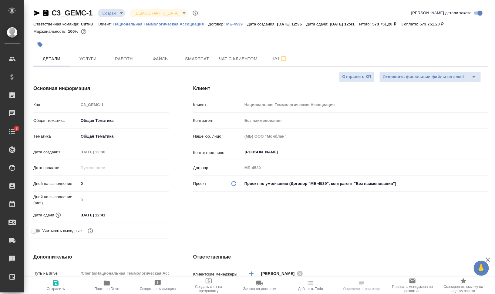
type textarea "x"
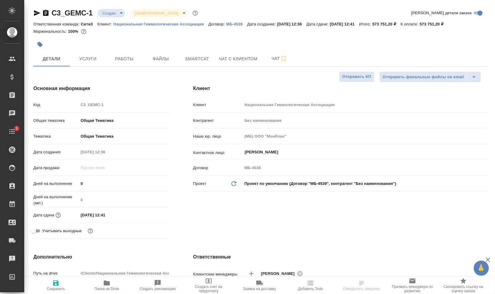
type textarea "x"
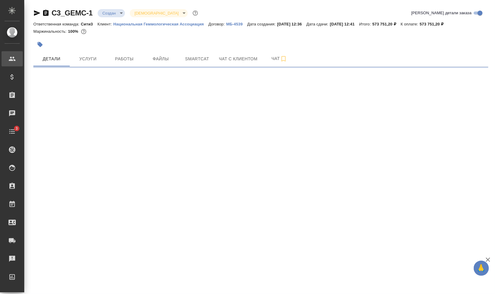
select select "RU"
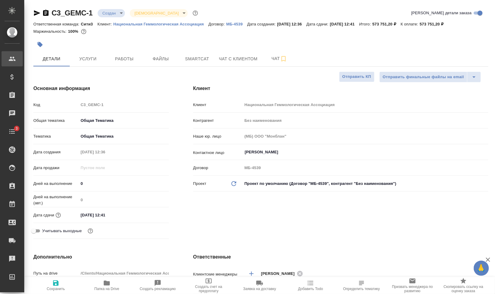
type textarea "x"
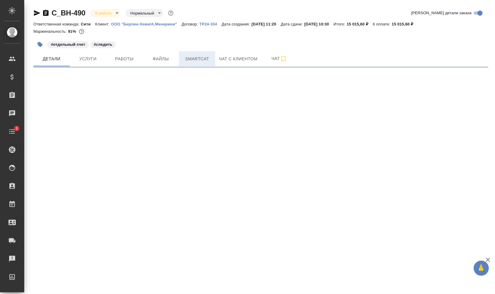
select select "RU"
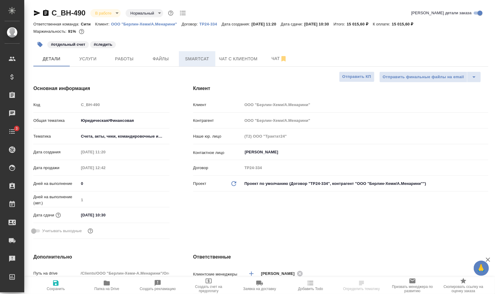
type textarea "x"
click at [199, 58] on span "Smartcat" at bounding box center [197, 59] width 29 height 8
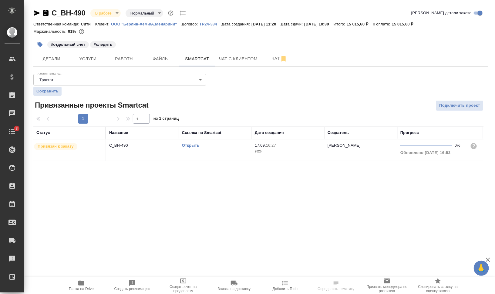
click at [193, 143] on div "Открыть" at bounding box center [215, 146] width 67 height 6
click at [195, 146] on link "Открыть" at bounding box center [190, 145] width 17 height 5
click at [183, 144] on link "Открыть" at bounding box center [190, 145] width 17 height 5
click at [120, 60] on span "Работы" at bounding box center [124, 59] width 29 height 8
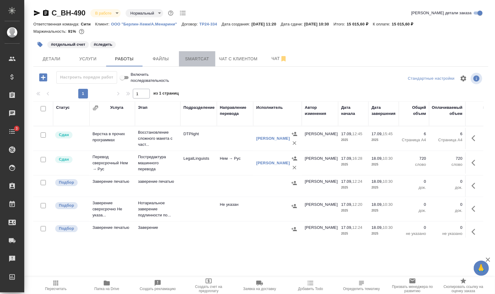
click at [193, 59] on span "Smartcat" at bounding box center [197, 59] width 29 height 8
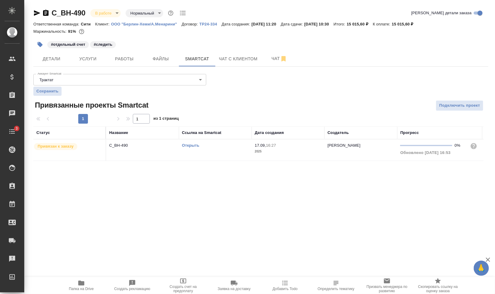
click at [213, 150] on td "Открыть" at bounding box center [215, 149] width 73 height 21
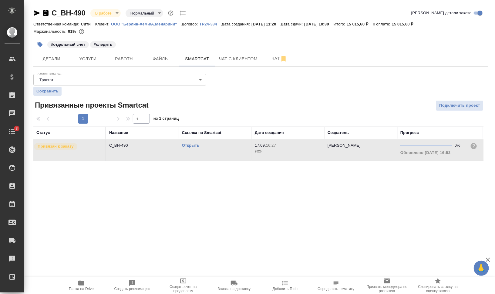
click at [213, 150] on td "Открыть" at bounding box center [215, 149] width 73 height 21
click at [115, 55] on span "Работы" at bounding box center [124, 59] width 29 height 8
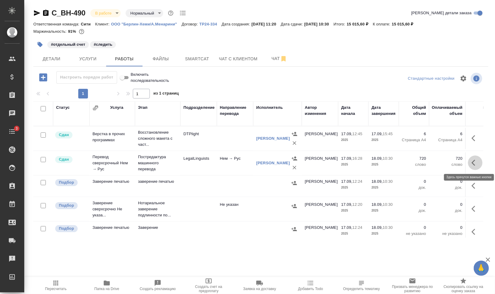
click at [471, 163] on icon "button" at bounding box center [474, 162] width 7 height 7
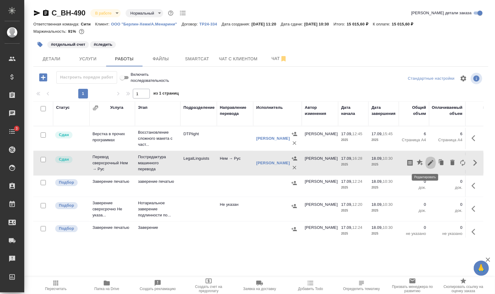
click at [428, 163] on icon "button" at bounding box center [430, 162] width 5 height 5
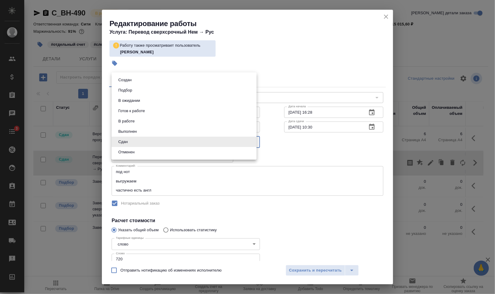
click at [165, 143] on body "🙏 .cls-1 fill:#fff; AWATERA Валеев Динар Клиенты Спецификации Заказы 0 Чаты 3 T…" at bounding box center [247, 171] width 495 height 343
drag, startPoint x: 146, startPoint y: 130, endPoint x: 149, endPoint y: 133, distance: 3.9
click at [146, 130] on li "Выполнен" at bounding box center [184, 131] width 145 height 10
type input "completed"
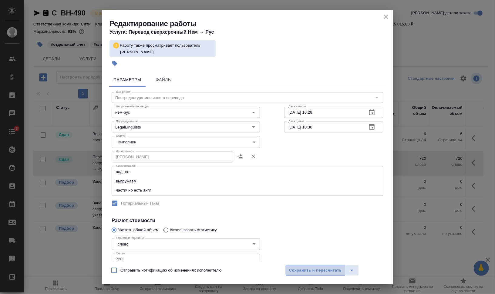
click at [312, 270] on span "Сохранить и пересчитать" at bounding box center [315, 270] width 53 height 7
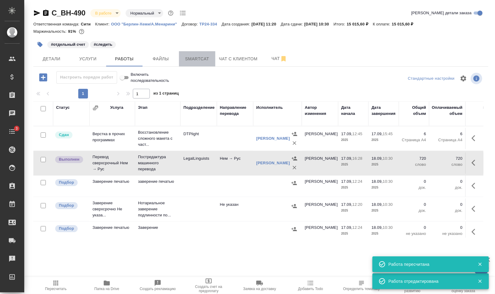
click at [191, 59] on span "Smartcat" at bounding box center [197, 59] width 29 height 8
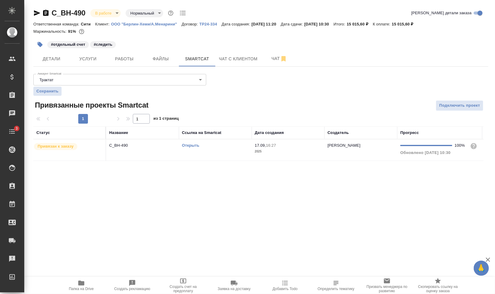
click at [85, 284] on span "Папка на Drive" at bounding box center [81, 286] width 44 height 12
click at [81, 286] on icon "button" at bounding box center [81, 283] width 7 height 7
click at [113, 12] on body "🙏 .cls-1 fill:#fff; AWATERA Валеев Динар Клиенты Спецификации Заказы 0 Чаты 3 T…" at bounding box center [247, 171] width 495 height 343
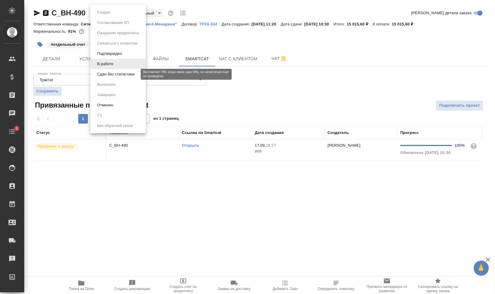
click at [128, 72] on button "Сдан без статистики" at bounding box center [115, 74] width 41 height 7
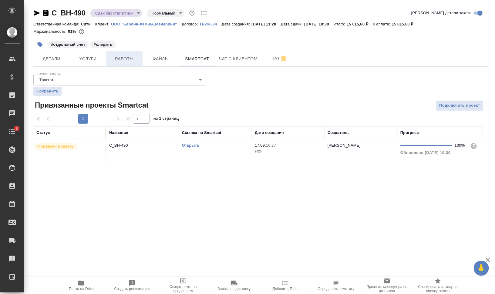
click at [122, 62] on span "Работы" at bounding box center [124, 59] width 29 height 8
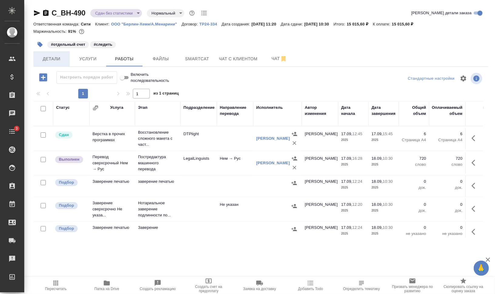
click at [39, 58] on span "Детали" at bounding box center [51, 59] width 29 height 8
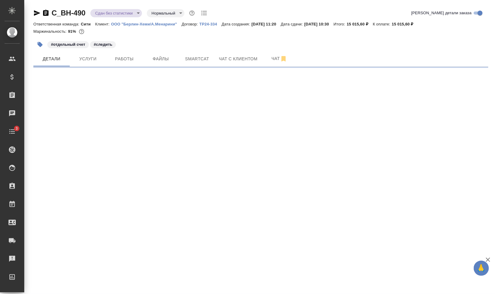
select select "RU"
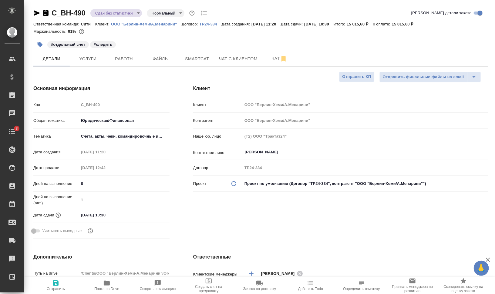
type textarea "x"
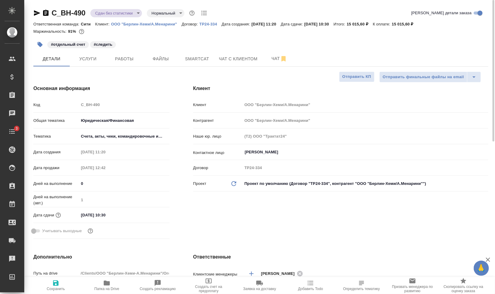
type textarea "x"
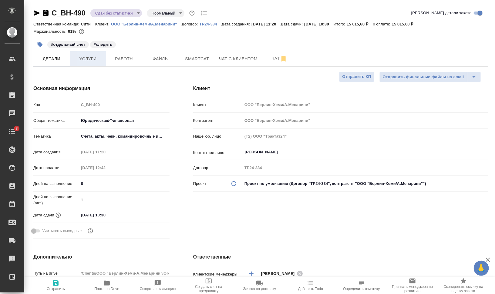
type textarea "x"
click at [40, 44] on icon "button" at bounding box center [40, 44] width 5 height 5
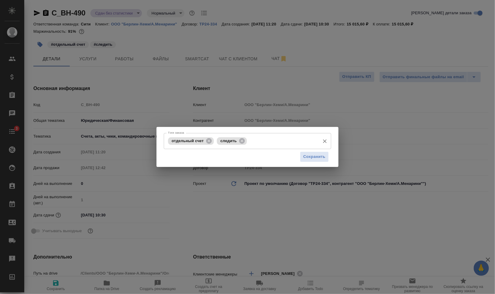
click at [243, 142] on icon at bounding box center [242, 141] width 7 height 7
click at [324, 157] on span "Сохранить" at bounding box center [314, 156] width 22 height 7
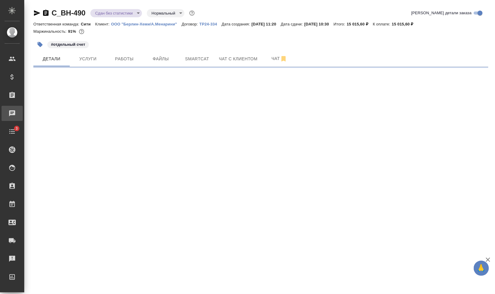
select select "RU"
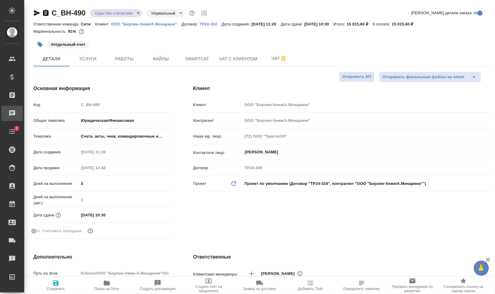
type textarea "x"
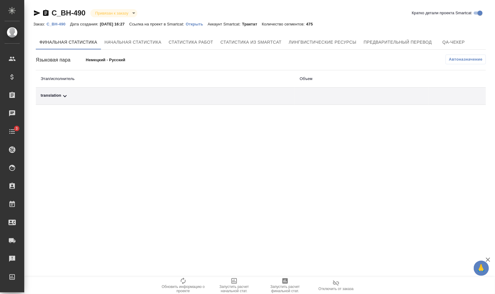
click at [478, 63] on button "Автоназначение" at bounding box center [465, 60] width 40 height 10
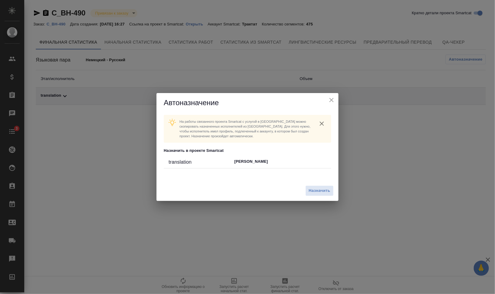
click at [317, 185] on div "Назначить" at bounding box center [247, 191] width 182 height 20
click at [321, 190] on span "Назначить" at bounding box center [320, 190] width 22 height 7
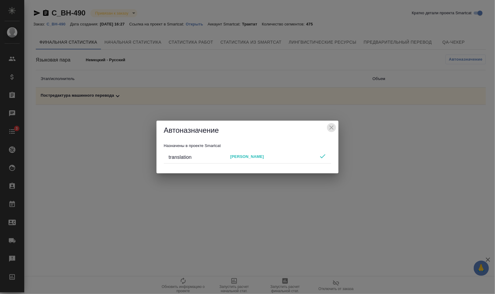
click at [330, 131] on icon "close" at bounding box center [331, 127] width 7 height 7
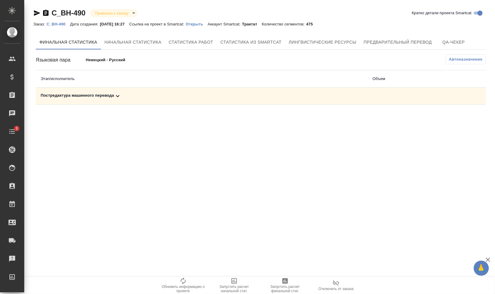
click at [79, 95] on div "Постредактура машинного перевода" at bounding box center [202, 95] width 322 height 7
click at [288, 287] on span "Запустить расчет финальной стат." at bounding box center [285, 289] width 44 height 8
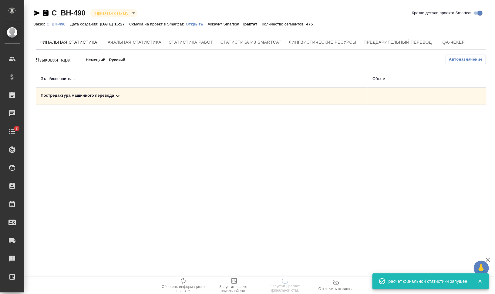
click at [91, 96] on div "Постредактура машинного перевода" at bounding box center [202, 95] width 322 height 7
click at [106, 94] on div "Постредактура машинного перевода" at bounding box center [202, 95] width 322 height 7
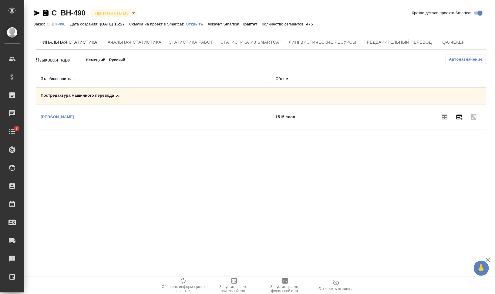
click at [461, 119] on icon "button" at bounding box center [458, 116] width 7 height 7
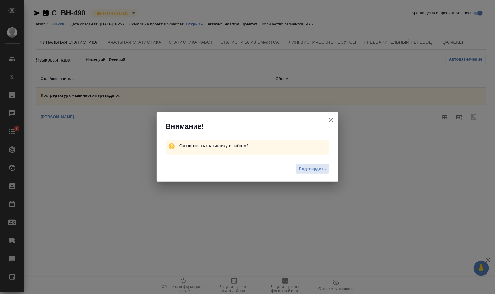
click at [321, 170] on span "Подтвердить" at bounding box center [312, 169] width 27 height 7
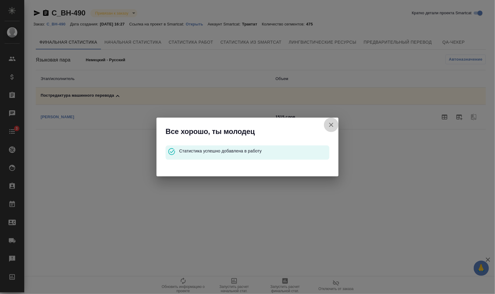
click at [331, 124] on icon "button" at bounding box center [330, 124] width 7 height 7
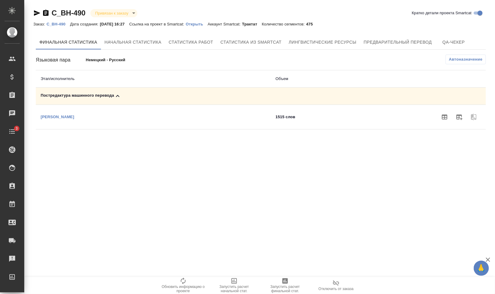
click at [59, 23] on p "C_BH-490" at bounding box center [58, 24] width 24 height 5
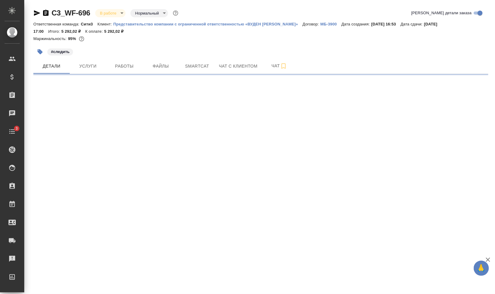
select select "RU"
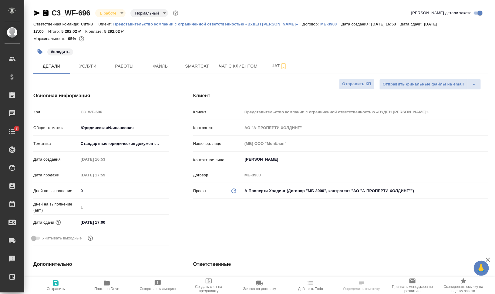
type textarea "x"
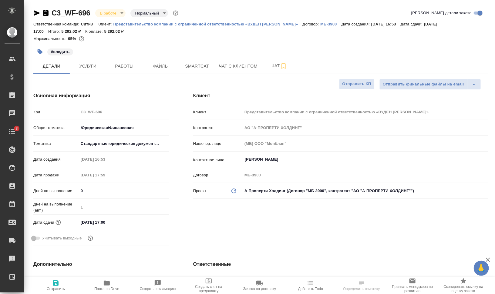
type textarea "x"
click at [200, 65] on span "Smartcat" at bounding box center [197, 66] width 29 height 8
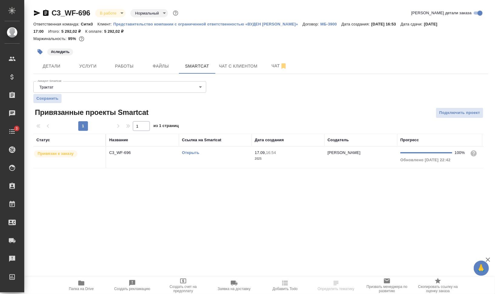
click at [202, 161] on td "Открыть" at bounding box center [215, 157] width 73 height 21
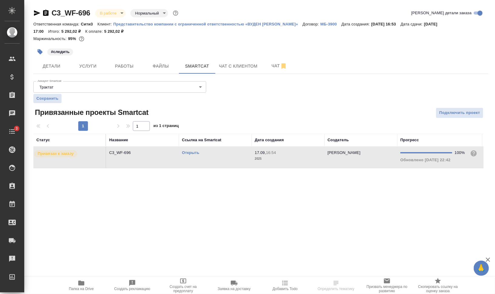
click at [202, 161] on td "Открыть" at bounding box center [215, 157] width 73 height 21
click at [87, 279] on button "Папка на Drive" at bounding box center [81, 285] width 51 height 17
click at [129, 64] on span "Работы" at bounding box center [124, 66] width 29 height 8
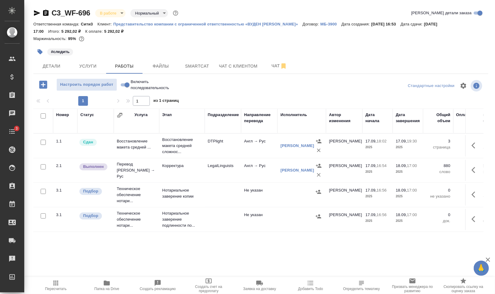
click at [111, 12] on body "🙏 .cls-1 fill:#fff; AWATERA [PERSON_NAME] Динар Клиенты Спецификации Заказы 0 Ч…" at bounding box center [247, 171] width 495 height 343
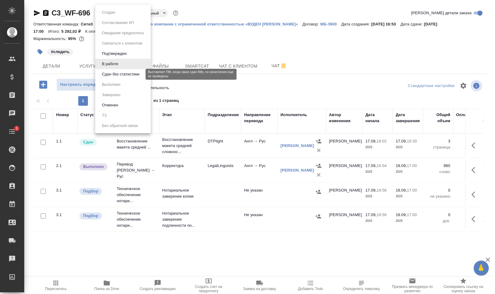
click at [121, 75] on button "Сдан без статистики" at bounding box center [120, 74] width 41 height 7
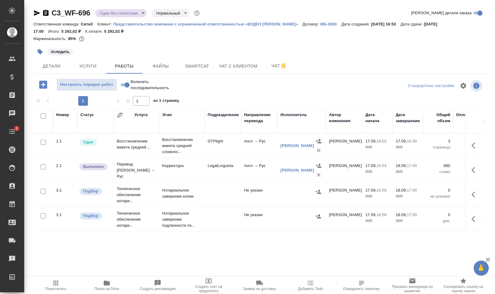
click at [37, 52] on button "button" at bounding box center [39, 51] width 13 height 13
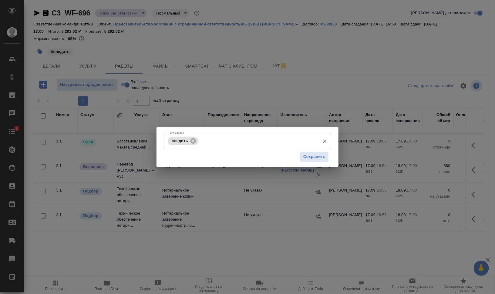
click at [193, 140] on icon at bounding box center [193, 141] width 7 height 7
click at [307, 156] on span "Сохранить" at bounding box center [314, 156] width 22 height 7
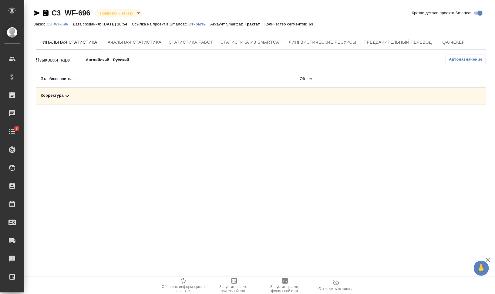
click at [62, 96] on div "Корректура" at bounding box center [165, 95] width 249 height 7
click at [286, 285] on span "Запустить расчет финальной стат." at bounding box center [285, 289] width 44 height 8
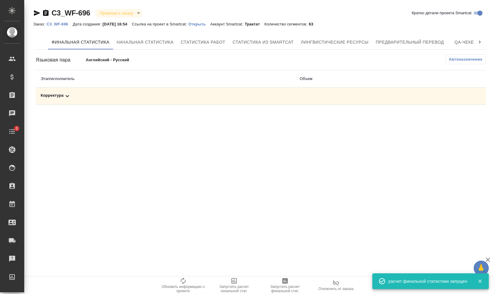
click at [64, 95] on icon at bounding box center [67, 95] width 7 height 7
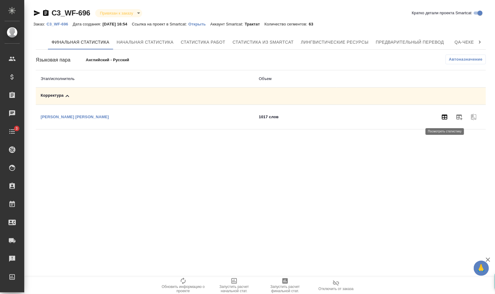
click at [443, 118] on icon "button" at bounding box center [444, 116] width 7 height 7
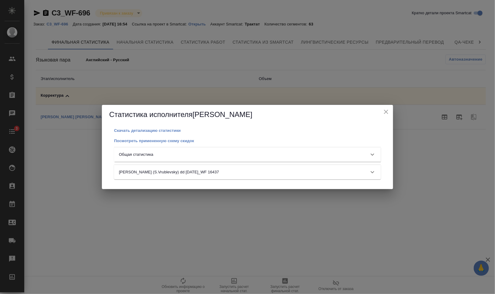
click at [283, 152] on div "Общая статистика" at bounding box center [242, 155] width 246 height 6
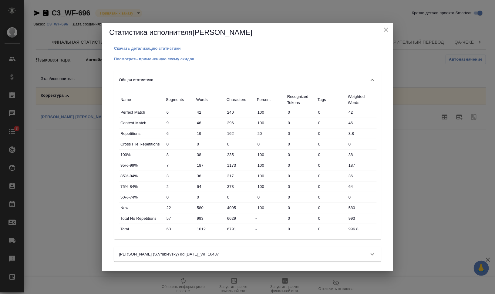
click at [384, 33] on icon "close" at bounding box center [385, 29] width 7 height 7
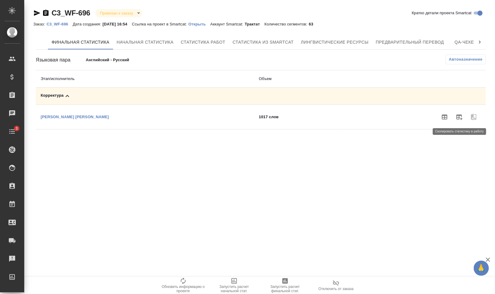
click at [458, 121] on button "button" at bounding box center [459, 117] width 15 height 15
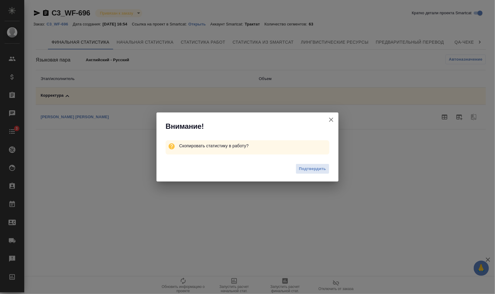
click at [323, 166] on button "Подтвердить" at bounding box center [313, 169] width 34 height 11
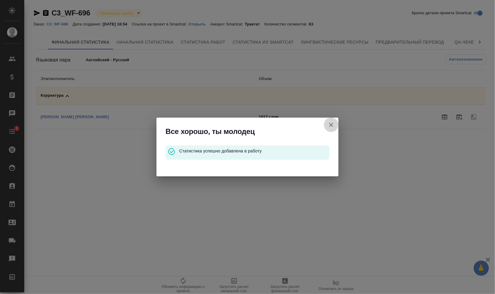
click at [334, 123] on icon "button" at bounding box center [330, 124] width 7 height 7
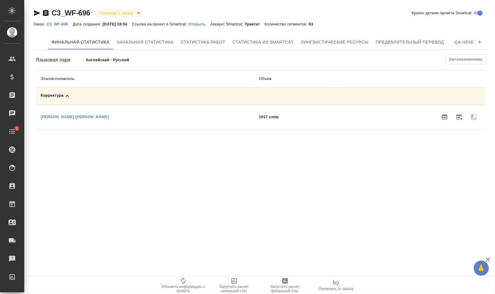
click at [59, 24] on p "C3_WF-696" at bounding box center [59, 24] width 26 height 5
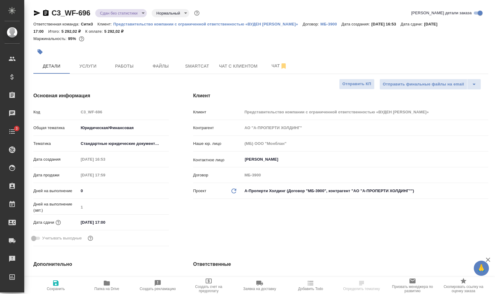
select select "RU"
click at [106, 68] on div "Детали Услуги Работы Файлы Smartcat Чат с клиентом Чат" at bounding box center [260, 66] width 455 height 15
click at [130, 71] on button "Работы" at bounding box center [124, 66] width 36 height 15
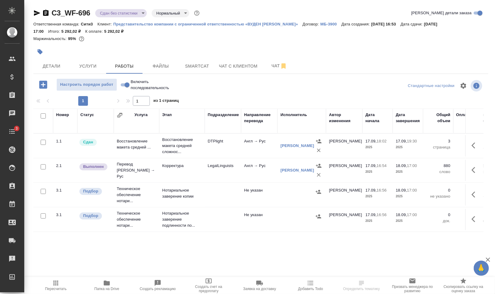
click at [64, 284] on span "Пересчитать" at bounding box center [56, 286] width 44 height 12
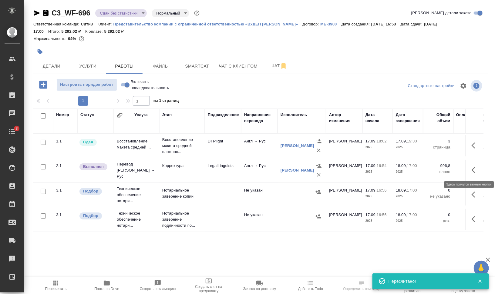
click at [476, 170] on icon "button" at bounding box center [474, 169] width 7 height 7
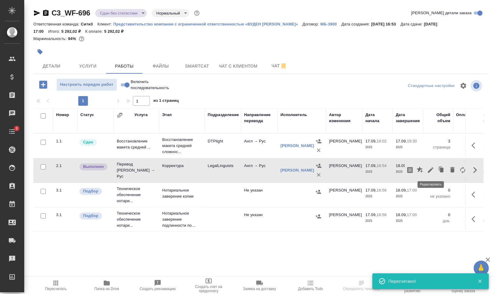
click at [431, 170] on icon "button" at bounding box center [430, 169] width 7 height 7
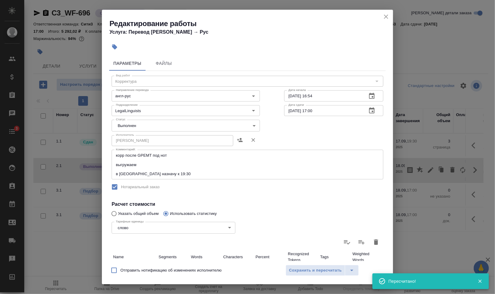
click at [186, 127] on body "🙏 .cls-1 fill:#fff; AWATERA Валеев Динар Клиенты Спецификации Заказы 0 Чаты 3 T…" at bounding box center [247, 171] width 495 height 343
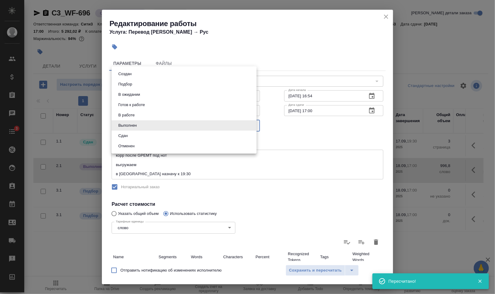
drag, startPoint x: 169, startPoint y: 136, endPoint x: 190, endPoint y: 141, distance: 21.2
click at [169, 136] on li "Сдан" at bounding box center [184, 136] width 145 height 10
type input "closed"
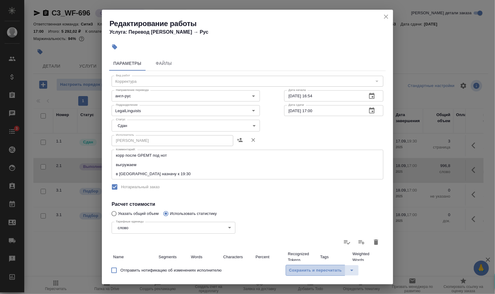
click at [316, 268] on span "Сохранить и пересчитать" at bounding box center [315, 270] width 53 height 7
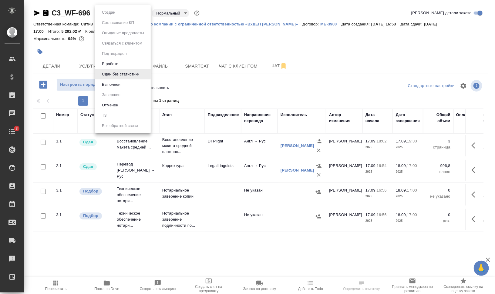
click at [141, 12] on body "🙏 .cls-1 fill:#fff; AWATERA [PERSON_NAME] Динар Клиенты Спецификации Заказы Чат…" at bounding box center [247, 171] width 495 height 343
click at [129, 86] on li "Выполнен" at bounding box center [122, 84] width 55 height 10
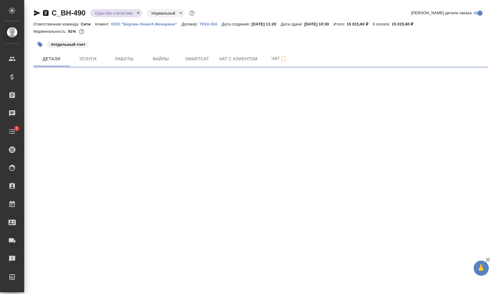
select select "RU"
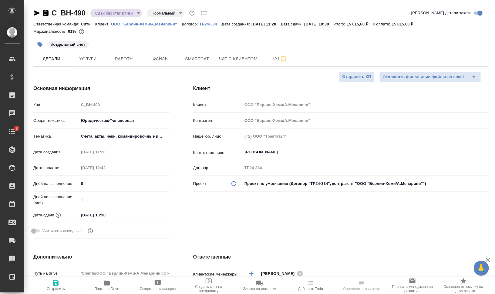
type textarea "x"
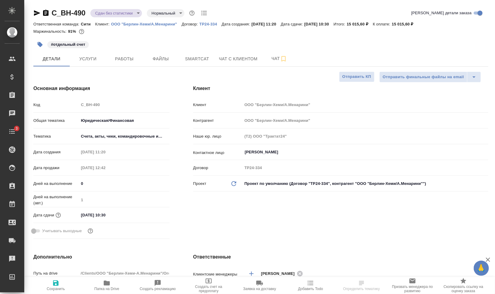
type textarea "x"
click at [120, 55] on span "Работы" at bounding box center [124, 59] width 29 height 8
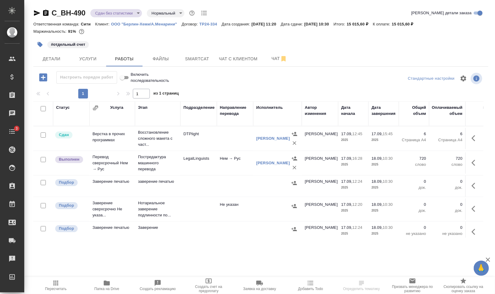
click at [66, 285] on span "Пересчитать" at bounding box center [56, 286] width 44 height 12
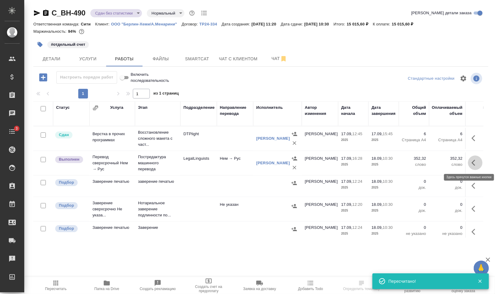
click at [471, 162] on icon "button" at bounding box center [474, 162] width 7 height 7
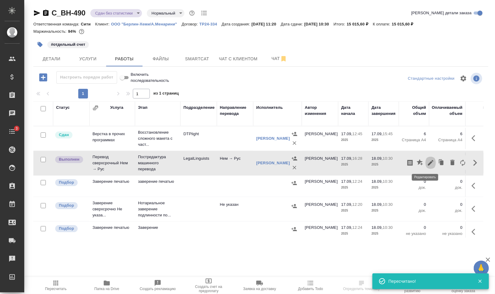
click at [428, 165] on icon "button" at bounding box center [430, 162] width 5 height 5
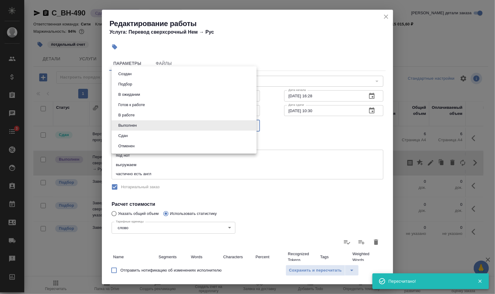
click at [140, 123] on body "🙏 .cls-1 fill:#fff; AWATERA Валеев Динар Клиенты Спецификации Заказы 0 Чаты 3 T…" at bounding box center [247, 171] width 495 height 343
click at [133, 134] on li "Сдан" at bounding box center [184, 136] width 145 height 10
type input "closed"
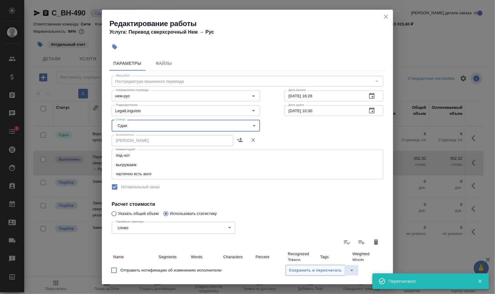
click at [307, 269] on span "Сохранить и пересчитать" at bounding box center [315, 270] width 53 height 7
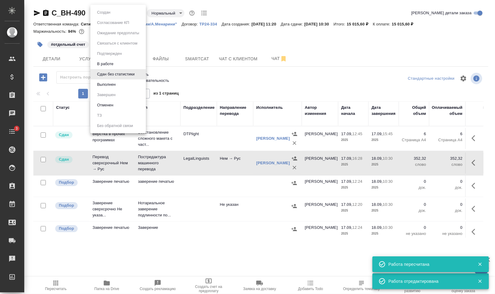
click at [132, 10] on body "🙏 .cls-1 fill:#fff; AWATERA Валеев Динар Клиенты Спецификации Заказы 0 Чаты 3 T…" at bounding box center [247, 171] width 495 height 343
click at [118, 89] on li "Выполнен" at bounding box center [117, 84] width 55 height 10
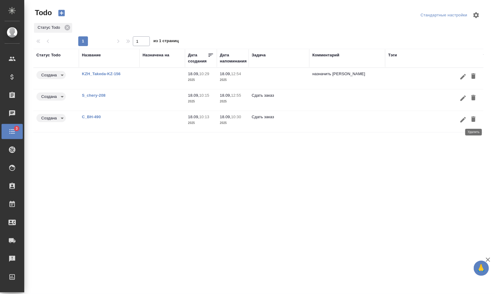
click at [473, 116] on icon "button" at bounding box center [473, 118] width 4 height 5
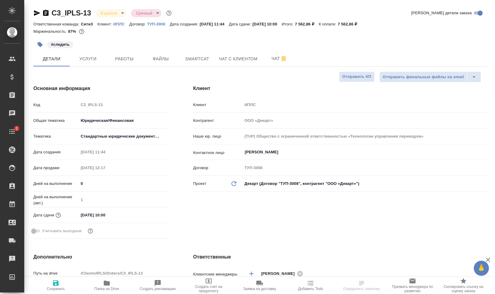
select select "RU"
type textarea "x"
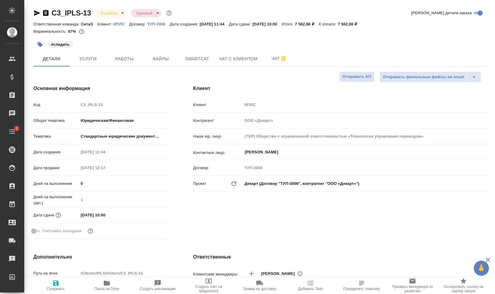
type textarea "x"
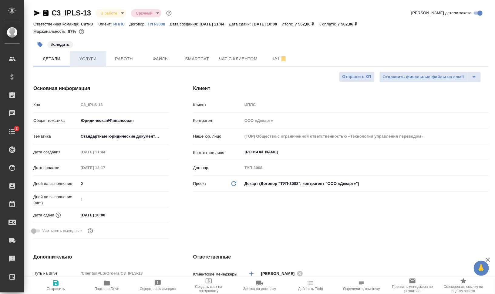
type textarea "x"
click at [119, 54] on button "Работы" at bounding box center [124, 58] width 36 height 15
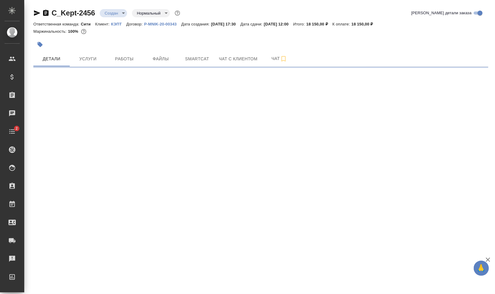
click at [37, 13] on icon "button" at bounding box center [37, 12] width 6 height 5
select select "RU"
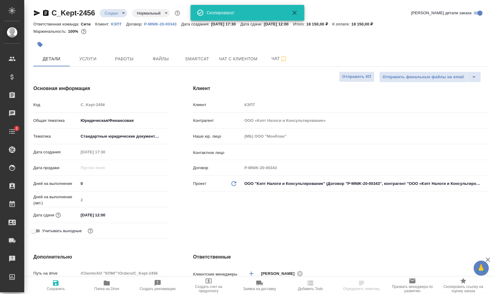
type textarea "x"
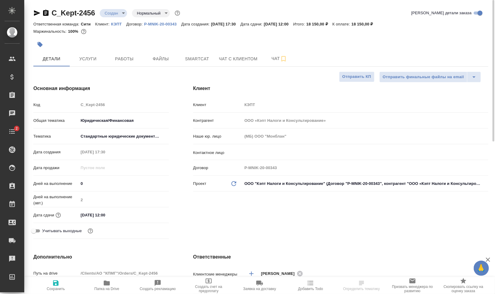
type textarea "x"
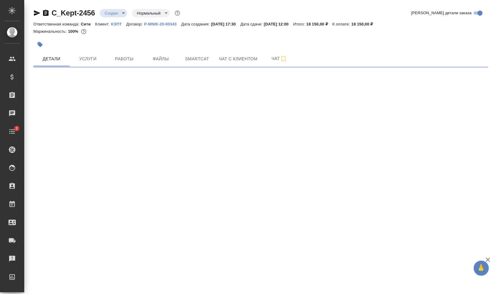
select select "RU"
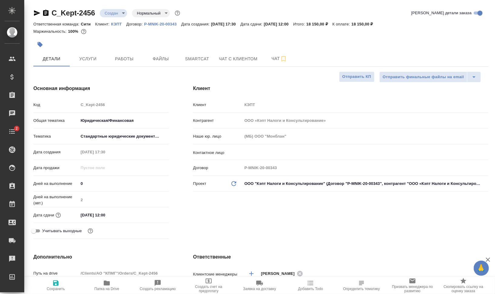
type textarea "x"
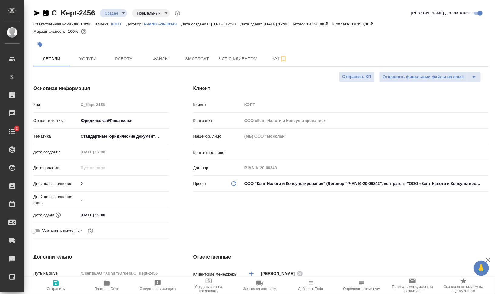
type textarea "x"
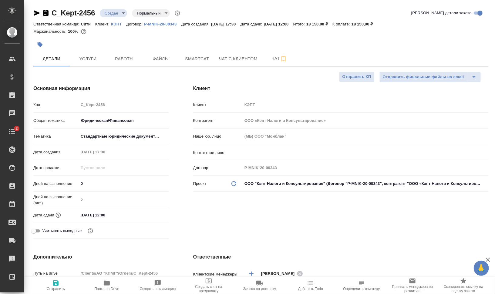
type textarea "x"
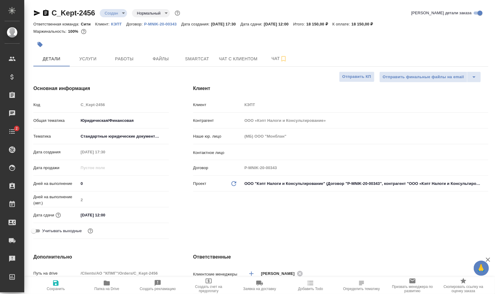
type textarea "x"
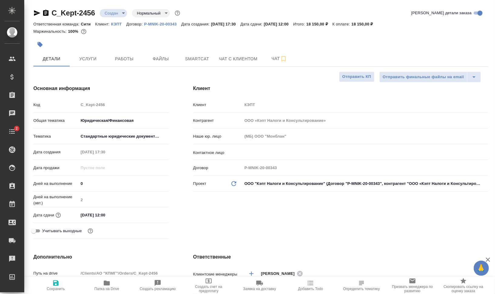
type textarea "x"
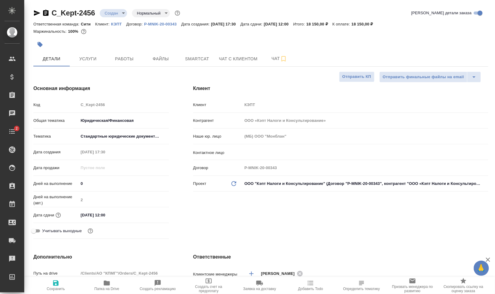
type textarea "x"
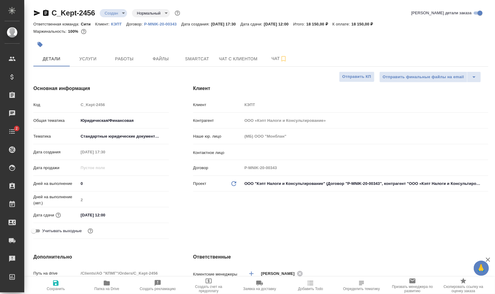
type textarea "x"
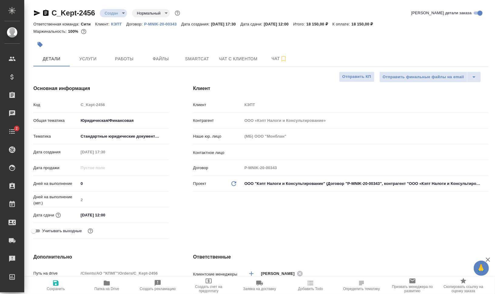
type textarea "x"
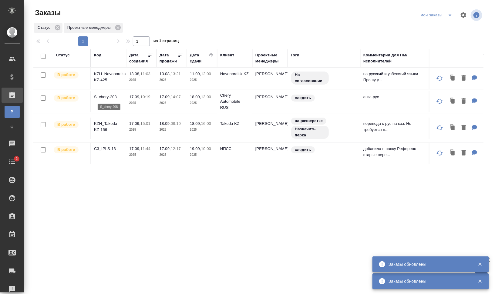
click at [114, 96] on p "S_chery-208" at bounding box center [108, 97] width 29 height 6
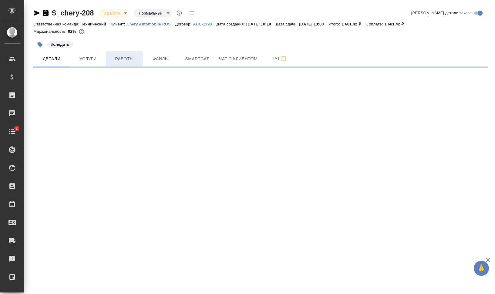
click at [126, 57] on span "Работы" at bounding box center [124, 59] width 29 height 8
select select "RU"
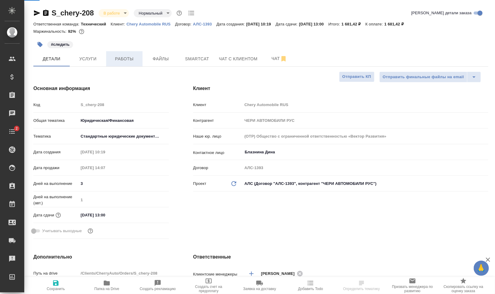
type textarea "x"
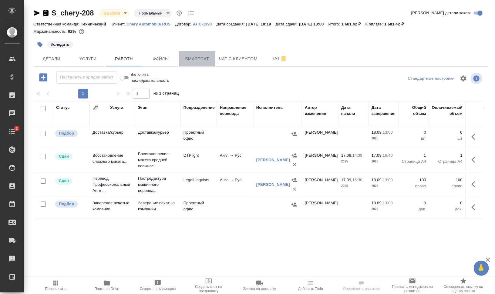
click at [183, 56] on span "Smartcat" at bounding box center [197, 59] width 29 height 8
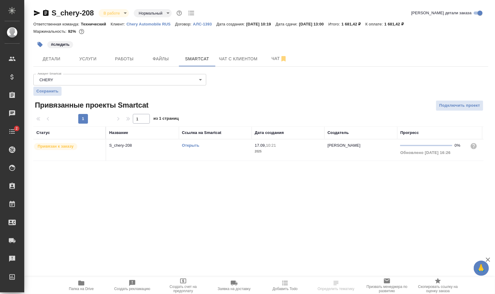
click at [205, 150] on td "Открыть" at bounding box center [215, 149] width 73 height 21
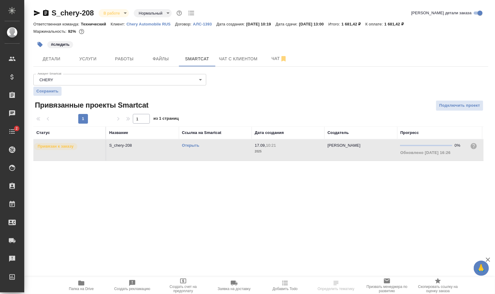
click at [205, 150] on td "Открыть" at bounding box center [215, 149] width 73 height 21
click at [133, 58] on span "Работы" at bounding box center [124, 59] width 29 height 8
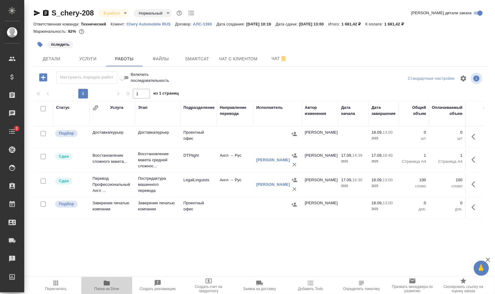
click at [102, 287] on span "Папка на Drive" at bounding box center [106, 289] width 25 height 4
click at [472, 187] on icon "button" at bounding box center [474, 184] width 7 height 7
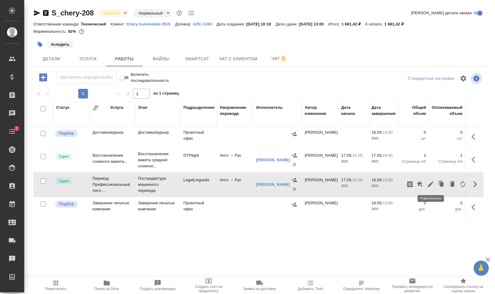
click at [429, 182] on icon "button" at bounding box center [430, 184] width 7 height 7
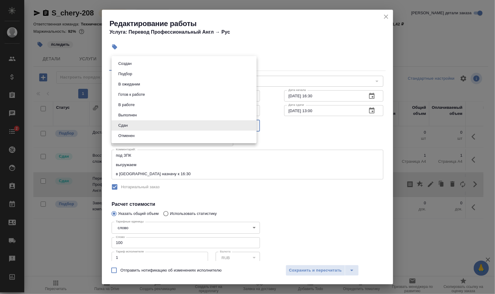
click at [134, 122] on body "🙏 .cls-1 fill:#fff; AWATERA [PERSON_NAME] [PERSON_NAME] Спецификации Заказы 0 Ч…" at bounding box center [247, 171] width 495 height 343
click at [134, 112] on li "Выполнен" at bounding box center [184, 115] width 145 height 10
type input "completed"
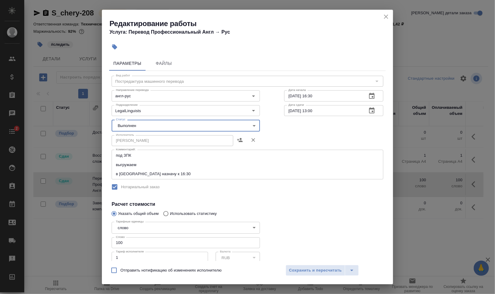
click at [294, 261] on div at bounding box center [333, 252] width 123 height 90
click at [299, 268] on span "Сохранить и пересчитать" at bounding box center [315, 270] width 53 height 7
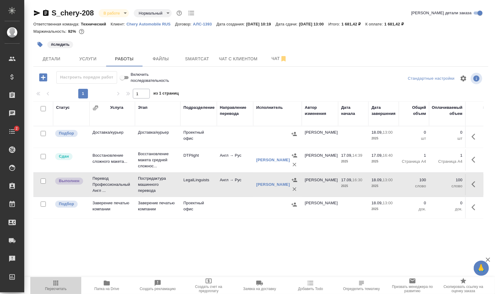
click at [56, 285] on icon "button" at bounding box center [55, 283] width 5 height 5
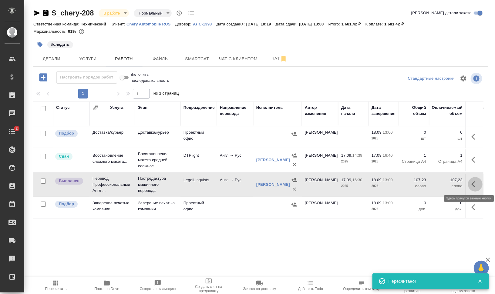
click at [475, 183] on icon "button" at bounding box center [474, 184] width 7 height 7
click at [429, 182] on icon "button" at bounding box center [430, 184] width 7 height 7
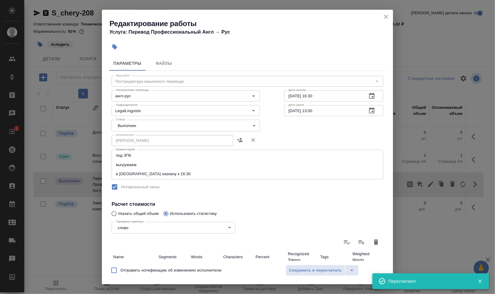
click at [125, 126] on body "🙏 .cls-1 fill:#fff; AWATERA Валеев Динар Клиенты Спецификации Заказы 0 Чаты 2 T…" at bounding box center [247, 171] width 495 height 343
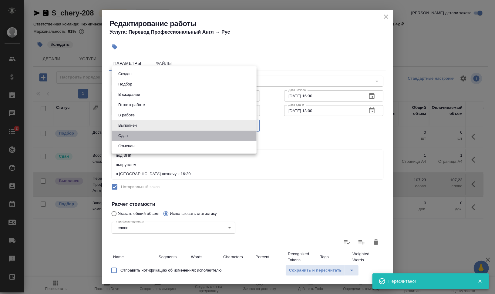
click at [129, 139] on li "Сдан" at bounding box center [184, 136] width 145 height 10
type input "closed"
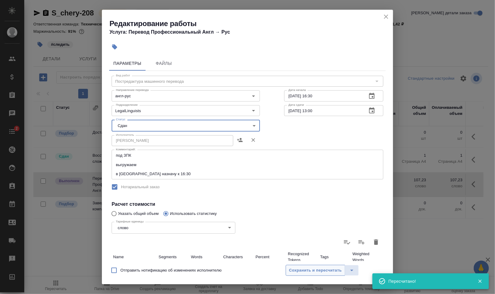
click at [317, 268] on span "Сохранить и пересчитать" at bounding box center [315, 270] width 53 height 7
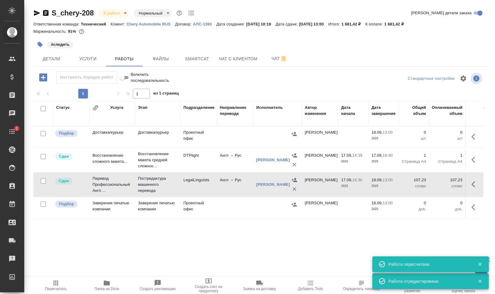
click at [37, 42] on icon "button" at bounding box center [40, 45] width 6 height 6
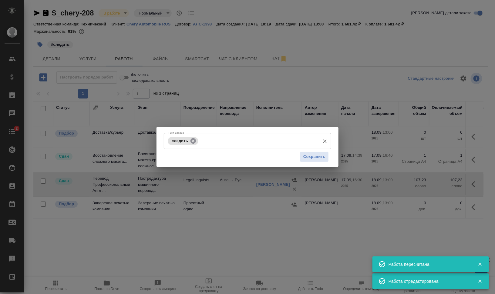
click at [193, 140] on icon at bounding box center [193, 141] width 7 height 7
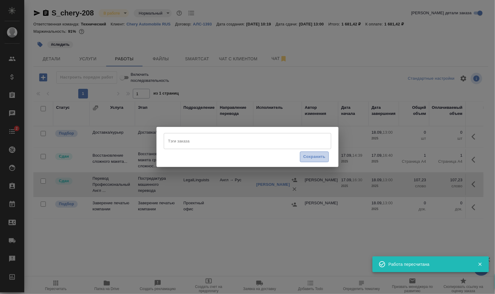
click at [320, 158] on span "Сохранить" at bounding box center [314, 156] width 22 height 7
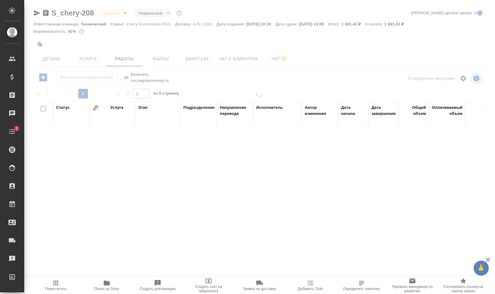
click at [114, 13] on div at bounding box center [259, 126] width 471 height 253
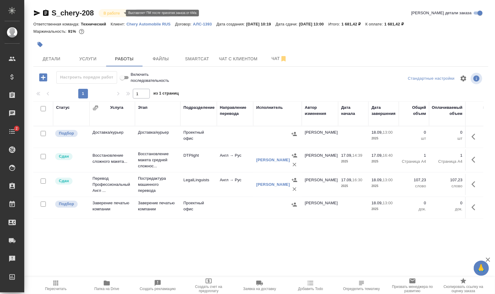
click at [114, 14] on body "🙏 .cls-1 fill:#fff; AWATERA Валеев Динар Клиенты Спецификации Заказы 0 Чаты 2 T…" at bounding box center [247, 171] width 495 height 343
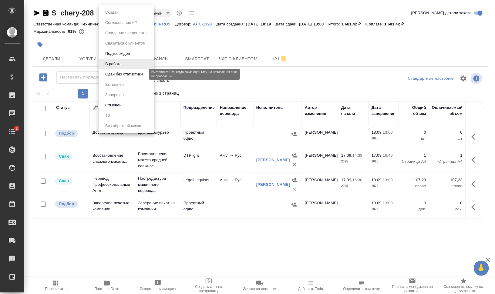
click at [127, 77] on button "Сдан без статистики" at bounding box center [123, 74] width 41 height 7
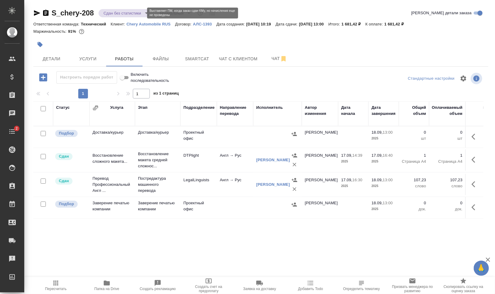
click at [126, 13] on body "🙏 .cls-1 fill:#fff; AWATERA Валеев Динар Клиенты Спецификации Заказы 0 Чаты 2 T…" at bounding box center [247, 171] width 495 height 343
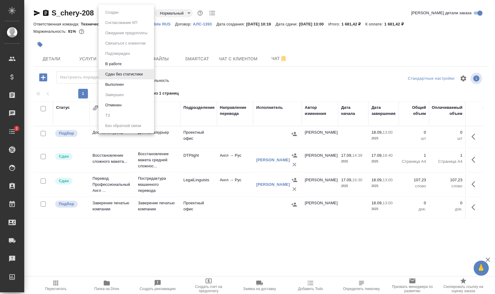
click at [128, 82] on li "Выполнен" at bounding box center [126, 84] width 55 height 10
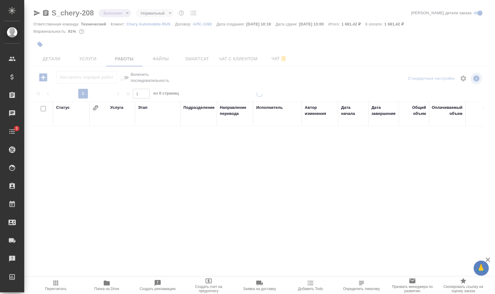
click at [113, 284] on span "Папка на Drive" at bounding box center [107, 286] width 44 height 12
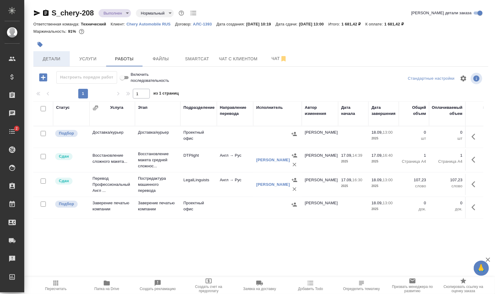
click at [53, 62] on span "Детали" at bounding box center [51, 59] width 29 height 8
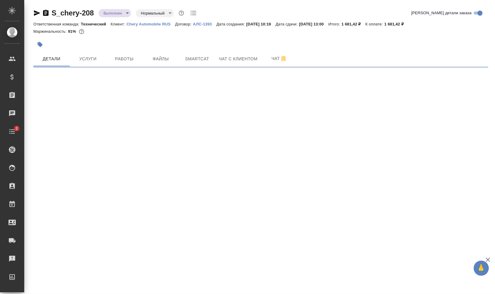
select select "RU"
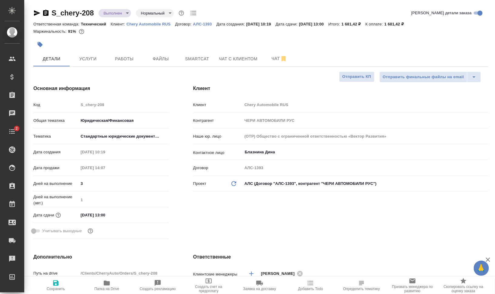
type textarea "x"
click at [270, 58] on span "Чат" at bounding box center [279, 59] width 29 height 8
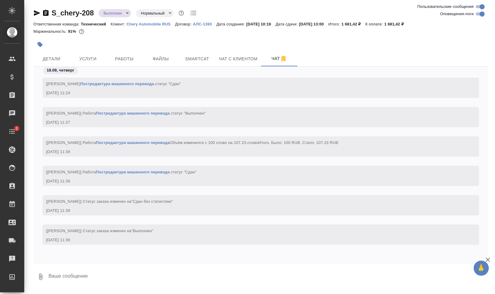
click at [125, 277] on textarea at bounding box center [268, 277] width 440 height 21
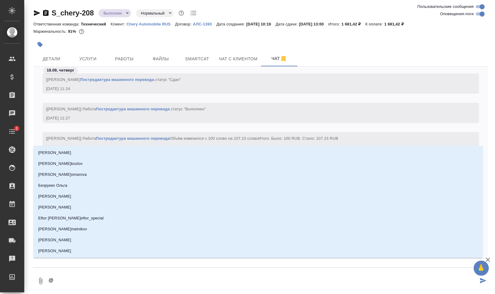
click at [127, 276] on textarea "@" at bounding box center [263, 281] width 430 height 21
type textarea "@у"
type input "у"
type textarea "@ус"
type input "ус"
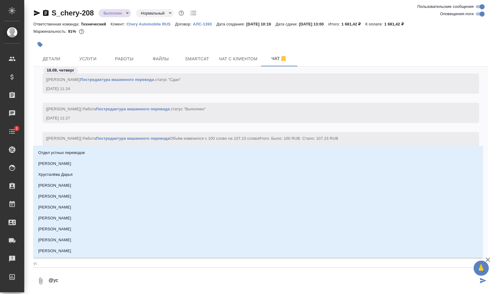
type textarea "@усм"
type input "усм"
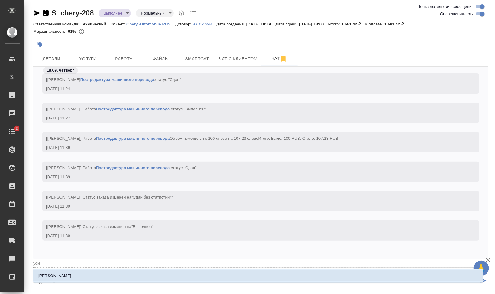
type textarea "@усма"
type input "усма"
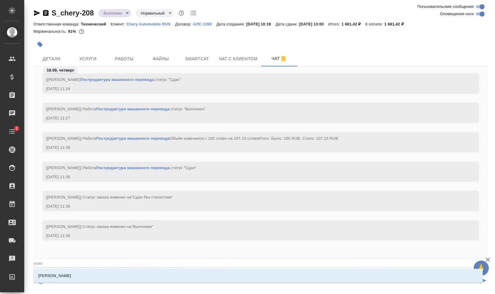
click at [127, 276] on li "Усманова Ольга" at bounding box center [257, 275] width 449 height 11
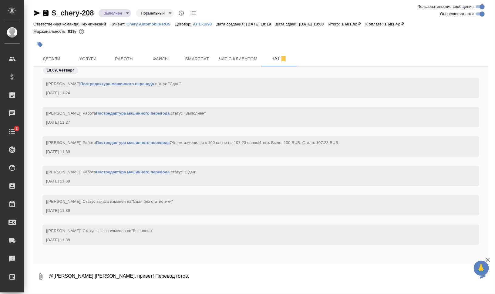
type textarea "@Усманова Ольга Оля, привет! Перевод готов."
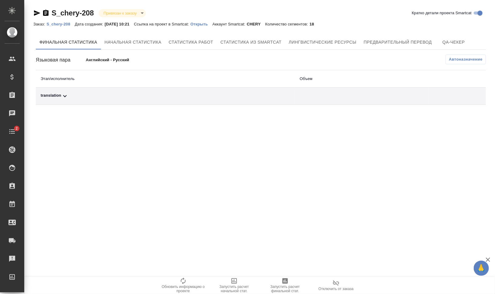
click at [72, 93] on div "translation" at bounding box center [165, 95] width 249 height 7
click at [478, 60] on span "Автоназначение" at bounding box center [466, 59] width 34 height 6
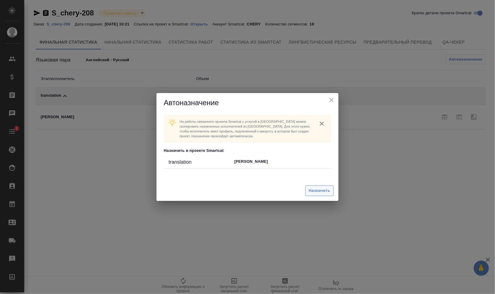
click at [323, 190] on span "Назначить" at bounding box center [320, 190] width 22 height 7
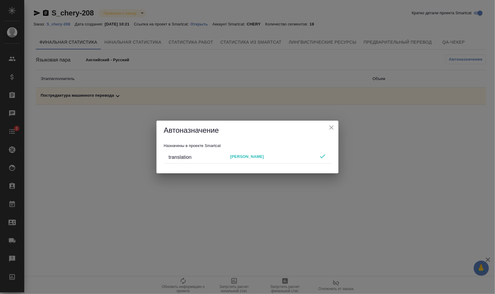
click at [329, 126] on icon "close" at bounding box center [331, 127] width 7 height 7
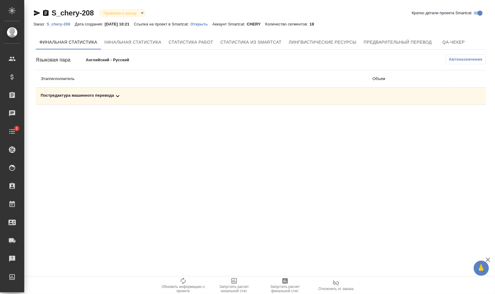
click at [119, 96] on icon at bounding box center [117, 95] width 7 height 7
click at [292, 289] on span "Запустить расчет финальной стат." at bounding box center [285, 289] width 44 height 8
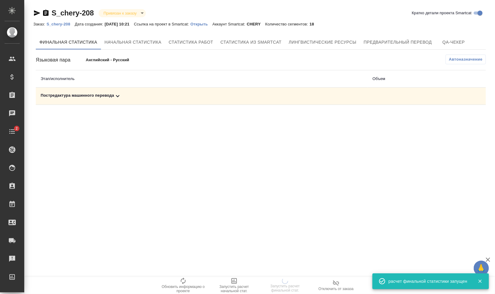
click at [82, 96] on div "Постредактура машинного перевода" at bounding box center [202, 95] width 322 height 7
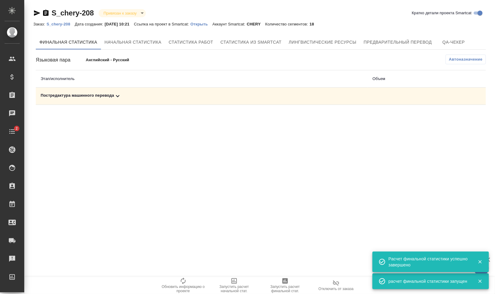
click at [126, 99] on div "Постредактура машинного перевода" at bounding box center [202, 95] width 322 height 7
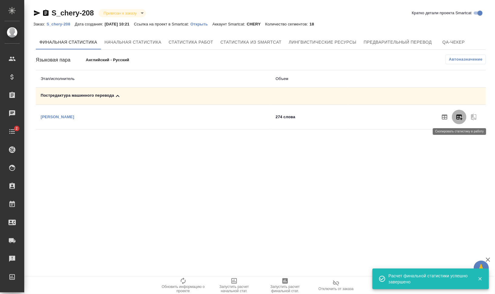
click at [459, 116] on icon "button" at bounding box center [458, 116] width 7 height 7
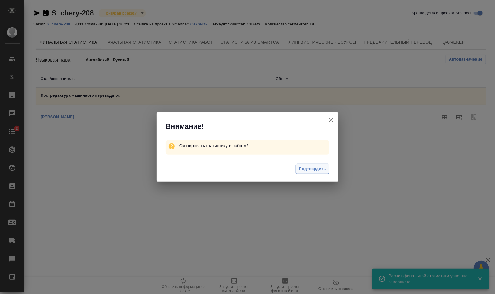
click at [304, 166] on span "Подтвердить" at bounding box center [312, 169] width 27 height 7
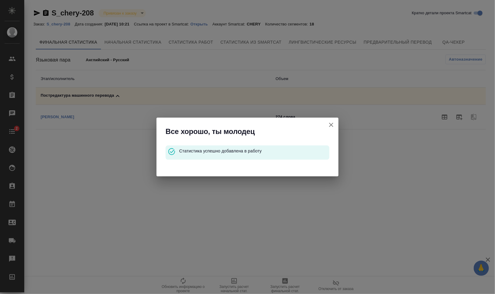
click at [329, 121] on icon "button" at bounding box center [330, 124] width 7 height 7
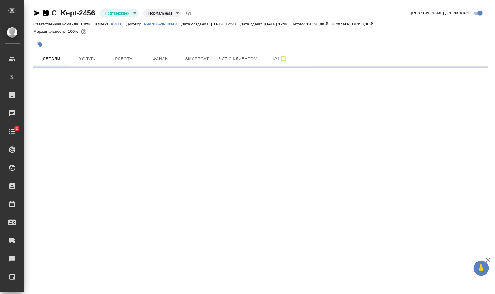
click at [34, 13] on icon "button" at bounding box center [36, 12] width 7 height 7
select select "RU"
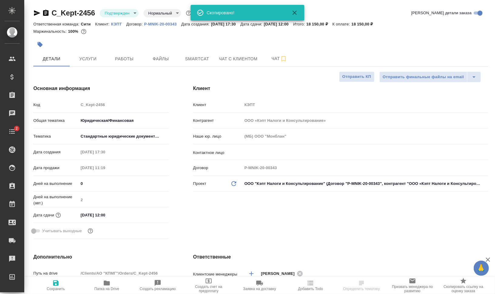
type textarea "x"
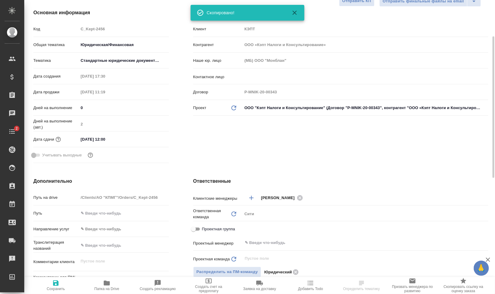
scroll to position [152, 0]
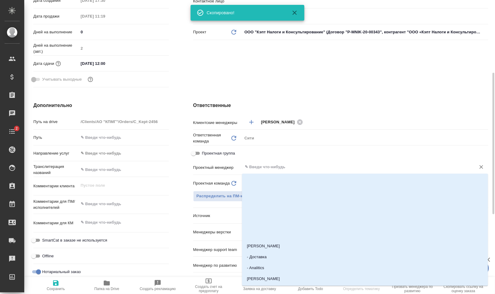
click at [283, 167] on input "text" at bounding box center [355, 166] width 222 height 7
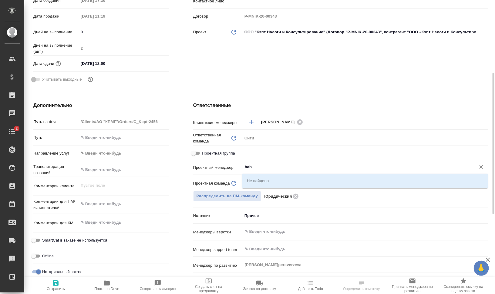
drag, startPoint x: 283, startPoint y: 167, endPoint x: 213, endPoint y: 168, distance: 70.3
click at [213, 168] on div "Проектный менеджер bab ​" at bounding box center [340, 167] width 295 height 11
type input "б"
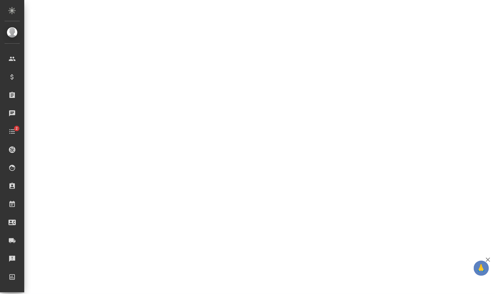
select select "RU"
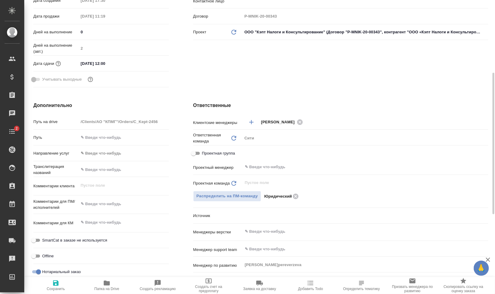
type textarea "x"
click at [292, 170] on input "text" at bounding box center [355, 166] width 222 height 7
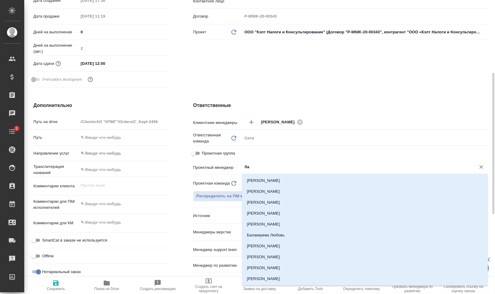
type input "баб"
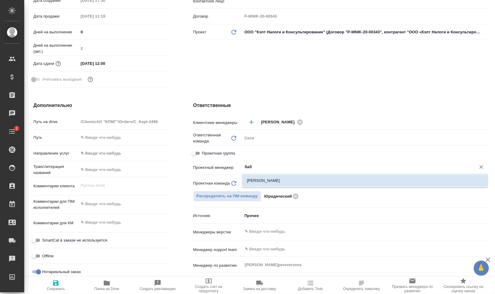
click at [292, 180] on li "[PERSON_NAME]" at bounding box center [365, 180] width 246 height 11
type textarea "x"
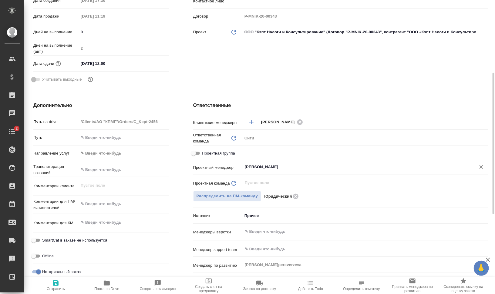
type input "[PERSON_NAME]"
click at [50, 290] on span "Сохранить" at bounding box center [56, 289] width 18 height 4
type textarea "x"
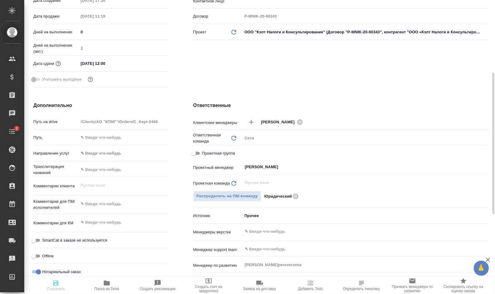
type textarea "x"
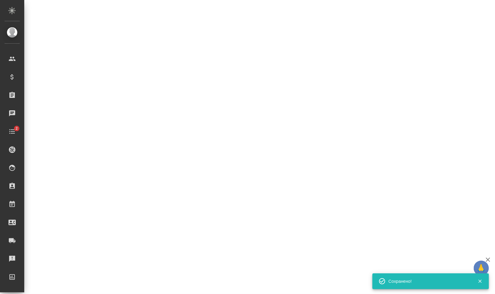
select select "RU"
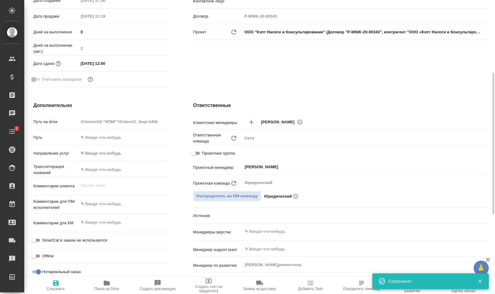
type textarea "x"
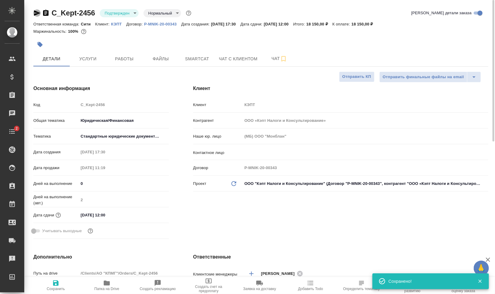
click at [36, 14] on icon "button" at bounding box center [37, 12] width 6 height 5
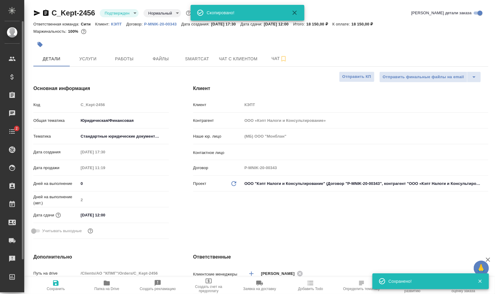
type textarea "x"
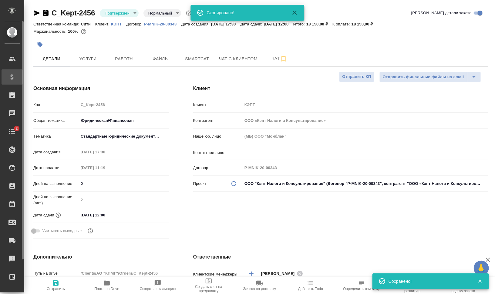
type textarea "x"
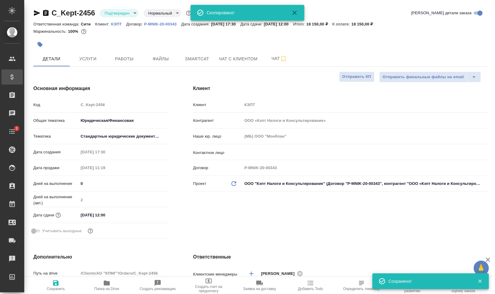
type textarea "x"
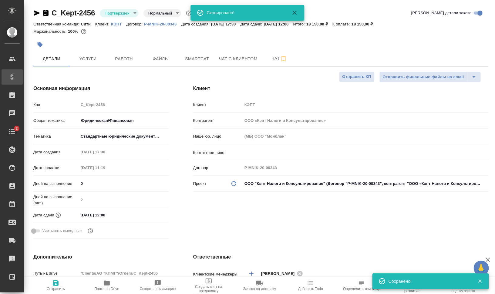
type textarea "x"
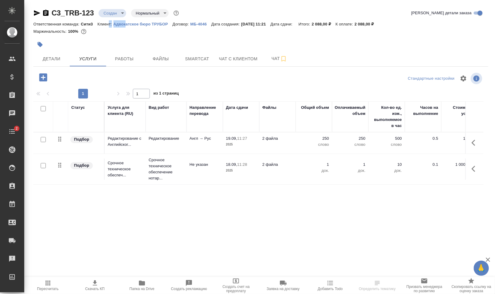
drag, startPoint x: 109, startPoint y: 26, endPoint x: 125, endPoint y: 24, distance: 15.8
click at [125, 24] on div "Ответственная команда: Сити3 Клиент: Адвокатское бюро ТРУБОР Договор: МБ-4046 Д…" at bounding box center [260, 23] width 455 height 7
drag, startPoint x: 125, startPoint y: 24, endPoint x: 123, endPoint y: 38, distance: 14.2
click at [123, 38] on div at bounding box center [184, 44] width 303 height 13
drag, startPoint x: 112, startPoint y: 25, endPoint x: 170, endPoint y: 24, distance: 58.2
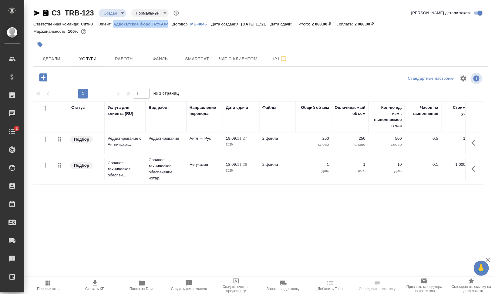
click at [170, 24] on div "Ответственная команда: Сити3 Клиент: Адвокатское бюро ТРУБОР Договор: МБ-4046 Д…" at bounding box center [260, 23] width 455 height 7
copy p "Адвокатское бюро ТРУБОР"
click at [137, 288] on span "Папка на Drive" at bounding box center [141, 289] width 25 height 4
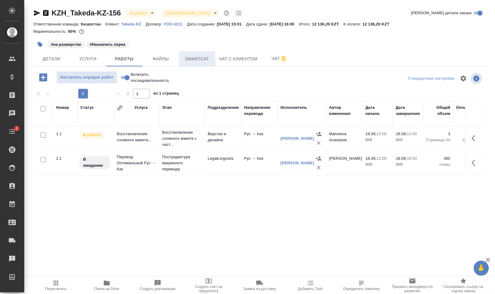
click at [189, 58] on span "Smartcat" at bounding box center [197, 59] width 29 height 8
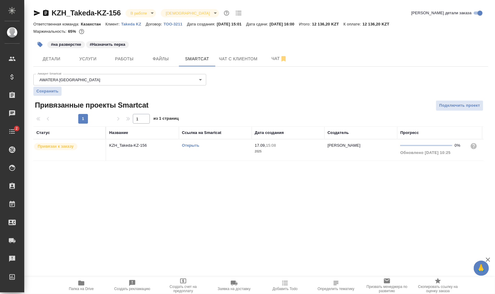
click at [204, 154] on td "Открыть" at bounding box center [215, 149] width 73 height 21
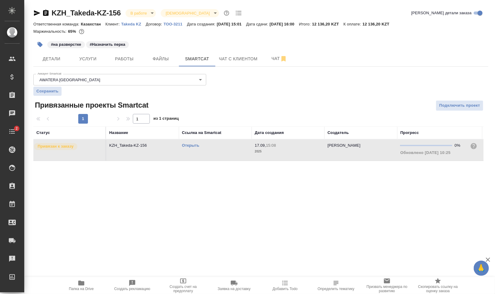
click at [204, 154] on td "Открыть" at bounding box center [215, 149] width 73 height 21
click at [274, 58] on span "Чат" at bounding box center [279, 59] width 29 height 8
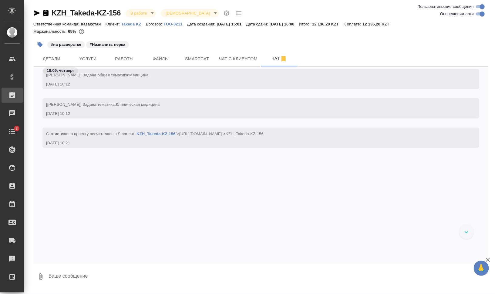
scroll to position [682, 0]
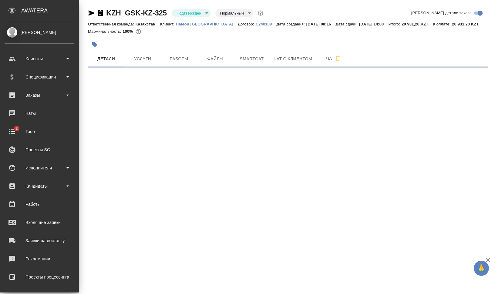
select select "RU"
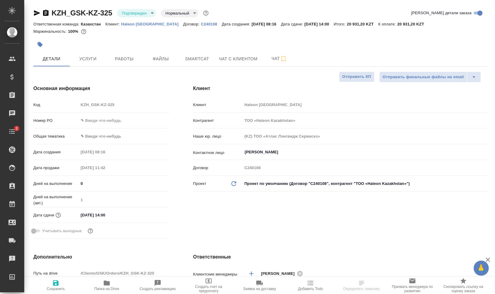
type textarea "x"
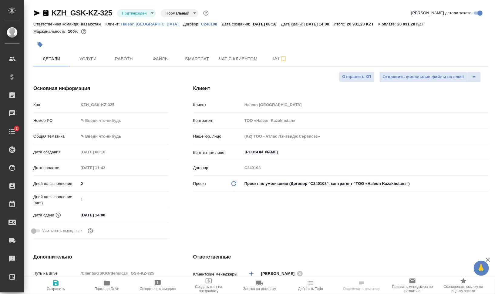
type textarea "x"
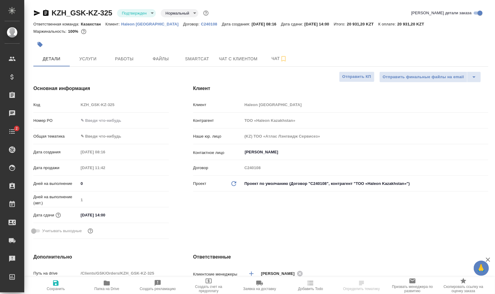
type textarea "x"
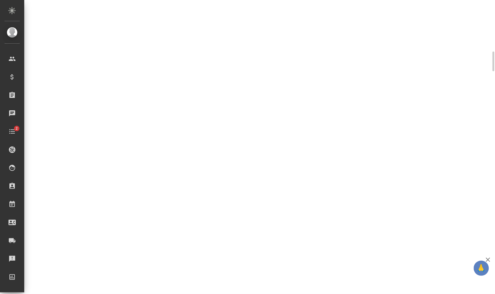
select select "RU"
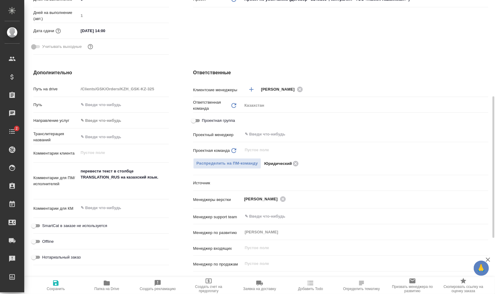
scroll to position [190, 0]
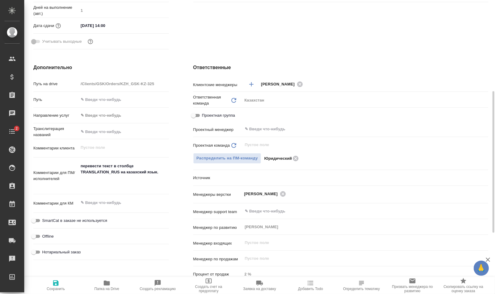
type textarea "x"
click at [292, 130] on input "text" at bounding box center [355, 129] width 222 height 7
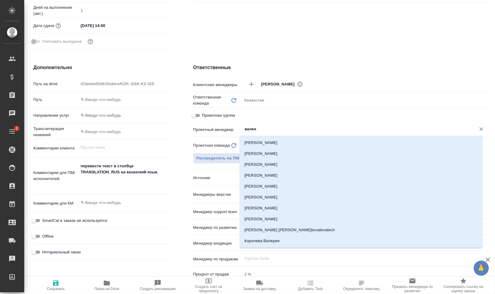
type input "[PERSON_NAME]"
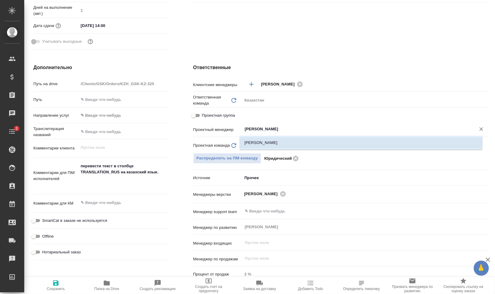
click at [284, 145] on li "[PERSON_NAME]" at bounding box center [361, 142] width 243 height 11
type textarea "x"
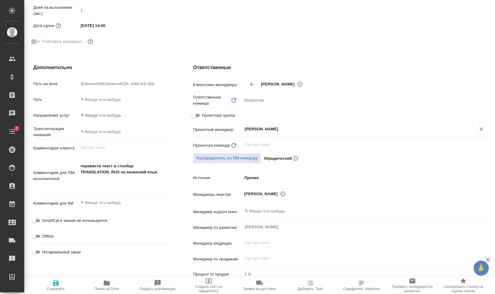
type input "[PERSON_NAME]"
click at [54, 285] on icon "button" at bounding box center [55, 282] width 5 height 5
type textarea "x"
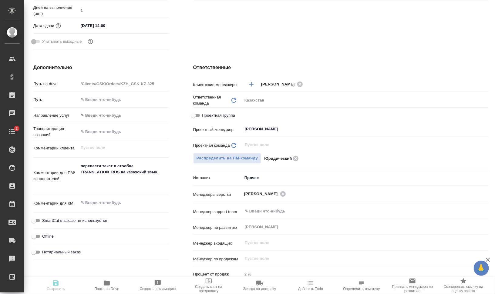
type textarea "x"
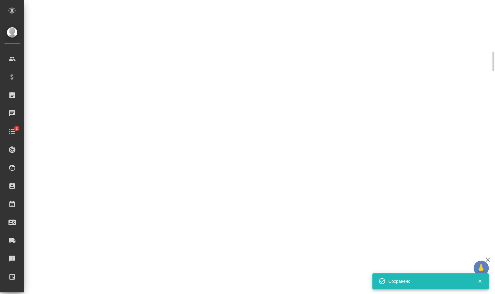
select select "RU"
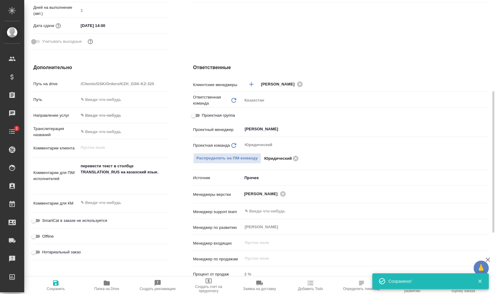
type textarea "x"
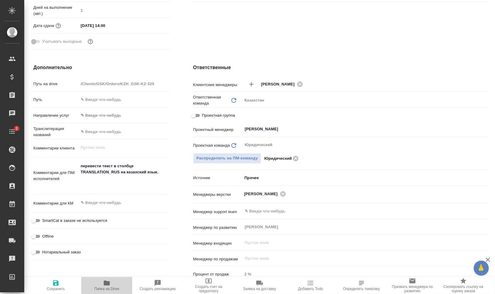
click at [105, 283] on icon "button" at bounding box center [106, 283] width 7 height 7
type textarea "x"
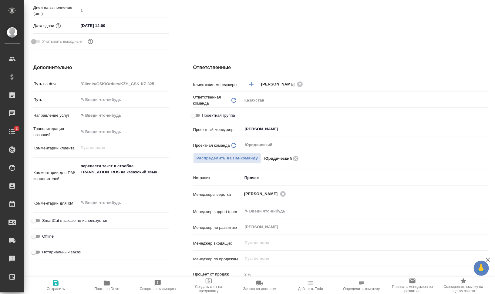
type textarea "x"
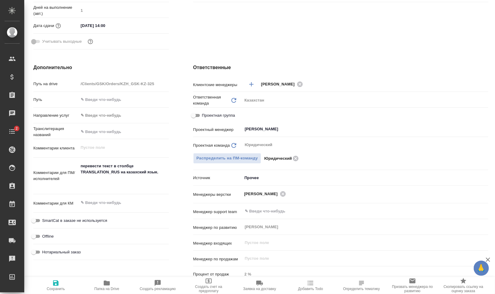
type textarea "x"
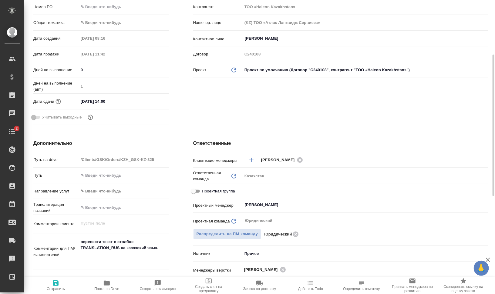
scroll to position [0, 0]
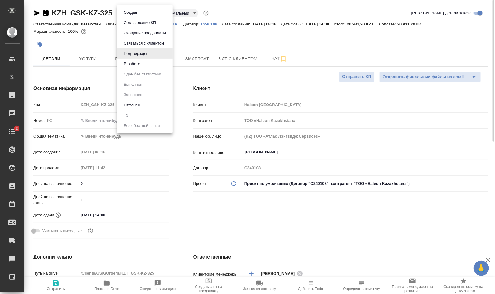
click at [147, 10] on body "🙏 .cls-1 fill:#fff; AWATERA Валеев Динар Клиенты Спецификации Заказы 0 Чаты 2 T…" at bounding box center [247, 171] width 495 height 343
click at [153, 65] on li "В работе" at bounding box center [144, 64] width 55 height 10
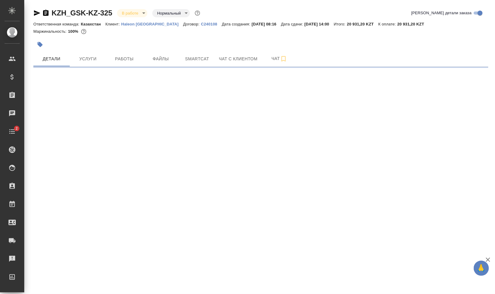
click at [41, 44] on icon "button" at bounding box center [40, 44] width 5 height 5
select select "RU"
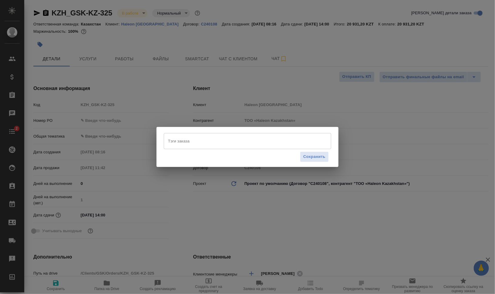
type textarea "x"
click at [204, 147] on div "Тэги заказа" at bounding box center [247, 141] width 167 height 16
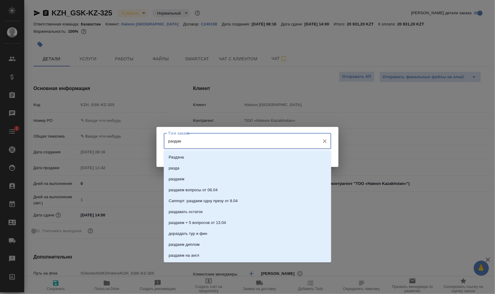
type input "раздаем"
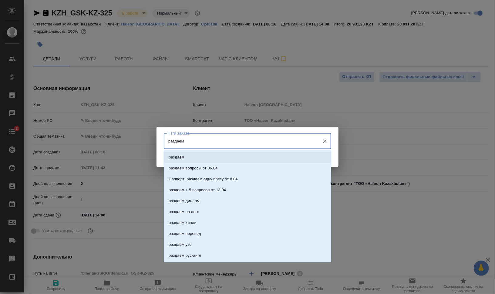
click at [272, 159] on li "раздаем" at bounding box center [247, 157] width 167 height 11
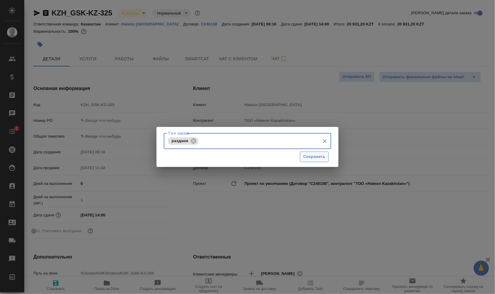
click at [319, 156] on span "Сохранить" at bounding box center [314, 156] width 22 height 7
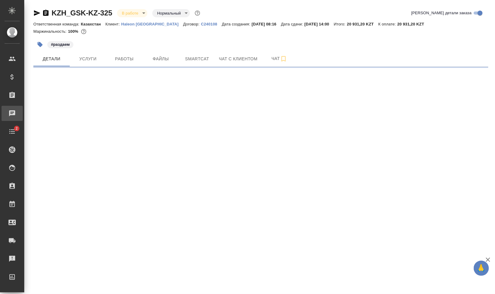
select select "RU"
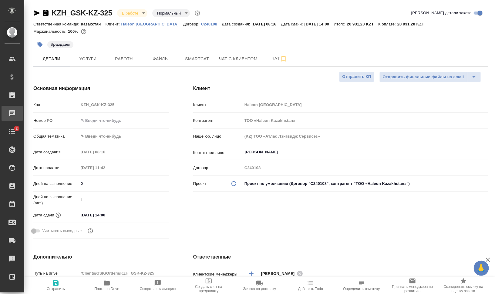
type textarea "x"
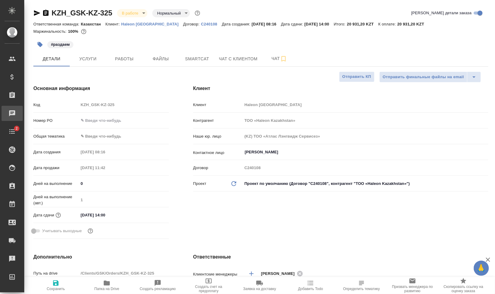
type textarea "x"
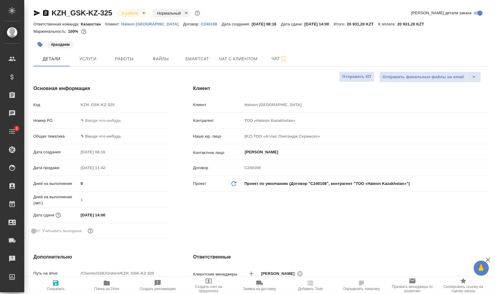
type textarea "x"
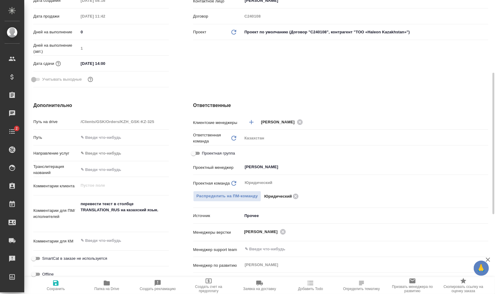
scroll to position [227, 0]
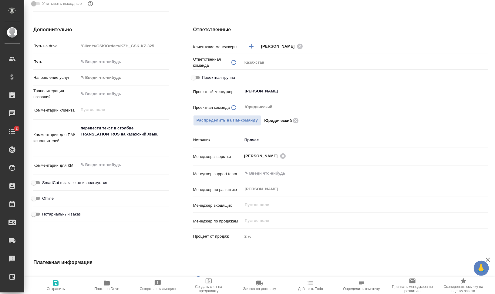
type textarea "x"
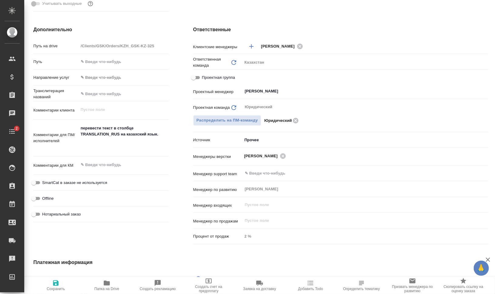
type textarea "x"
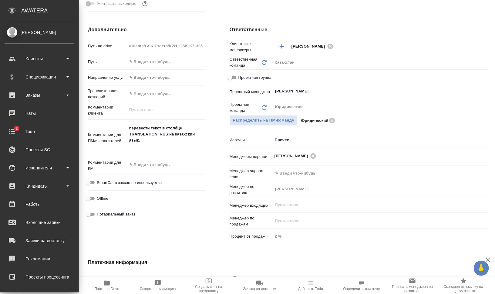
type textarea "x"
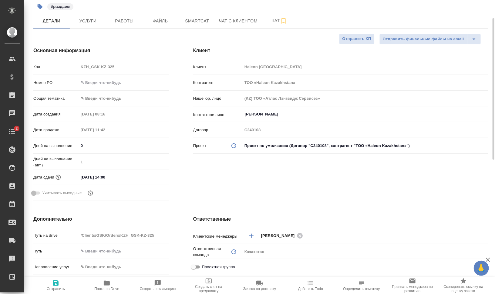
scroll to position [0, 0]
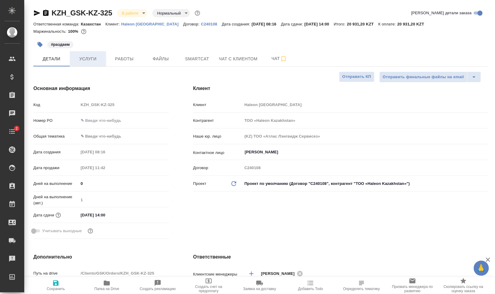
click at [80, 58] on span "Услуги" at bounding box center [87, 59] width 29 height 8
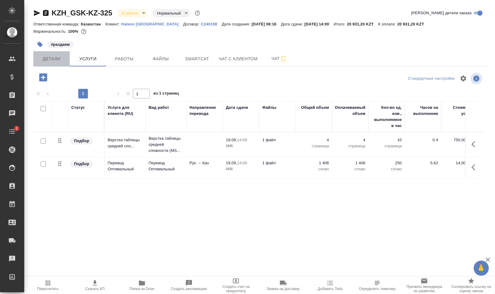
click at [58, 58] on span "Детали" at bounding box center [51, 59] width 29 height 8
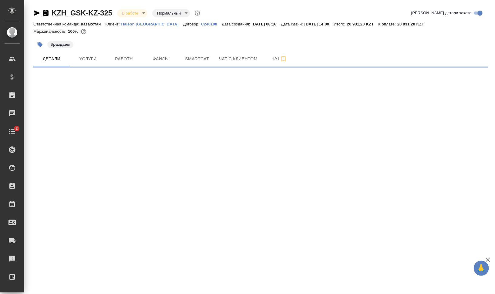
select select "RU"
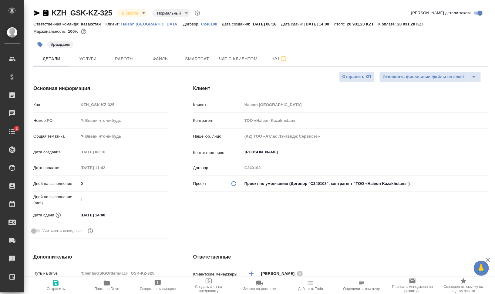
type textarea "x"
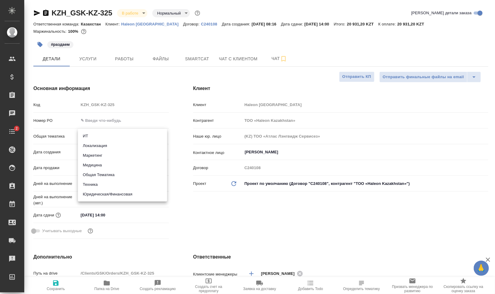
click at [112, 141] on body "🙏 .cls-1 fill:#fff; AWATERA Валеев Динар Клиенты Спецификации Заказы 0 Чаты 2 T…" at bounding box center [247, 171] width 495 height 343
click at [124, 156] on li "Маркетинг" at bounding box center [122, 156] width 89 height 10
type input "marketing"
type textarea "x"
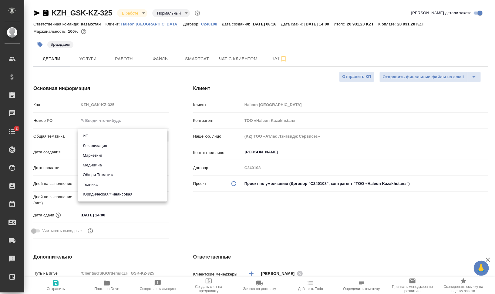
type textarea "x"
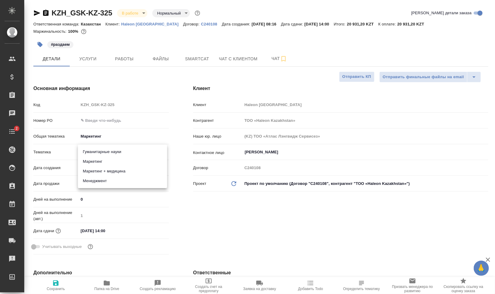
click at [125, 147] on body "🙏 .cls-1 fill:#fff; AWATERA Валеев Динар Клиенты Спецификации Заказы 0 Чаты 2 T…" at bounding box center [247, 171] width 495 height 343
click at [112, 161] on li "Маркетинг" at bounding box center [122, 162] width 89 height 10
type textarea "x"
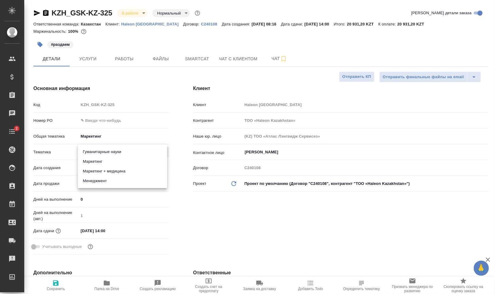
type input "5a8b8b956a9677013d343d63"
click at [53, 290] on span "Сохранить" at bounding box center [56, 289] width 18 height 4
type textarea "x"
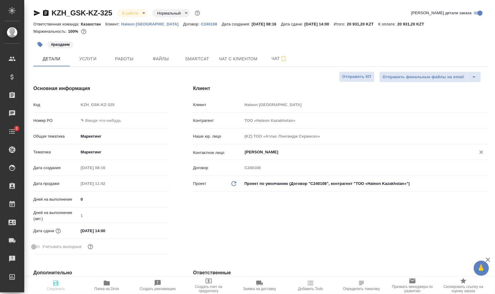
type textarea "x"
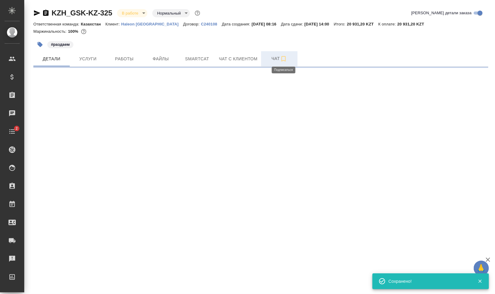
click at [285, 59] on icon "button" at bounding box center [283, 58] width 7 height 7
select select "RU"
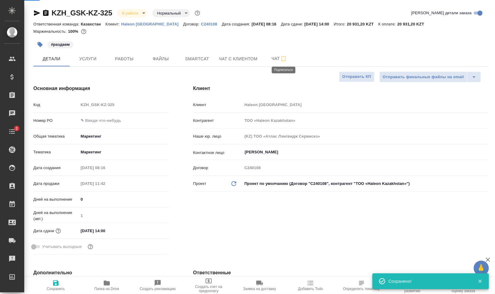
type textarea "x"
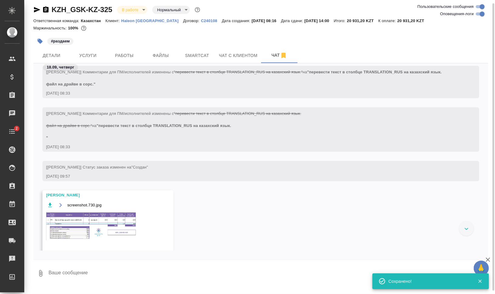
scroll to position [56, 0]
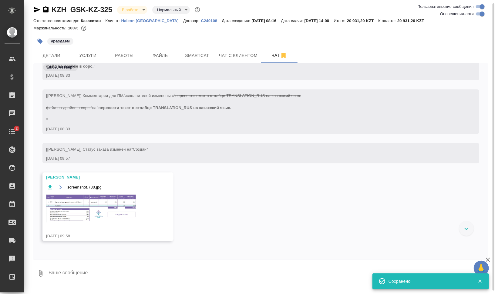
click at [94, 218] on img at bounding box center [91, 208] width 91 height 29
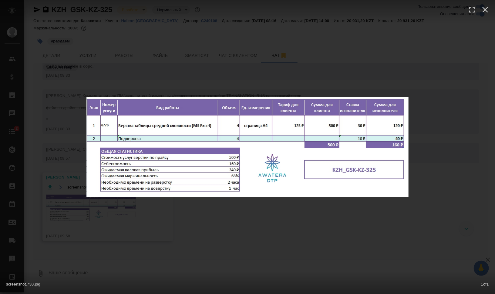
click at [376, 241] on div "screenshot.730.jpg 1 of 1" at bounding box center [247, 147] width 495 height 294
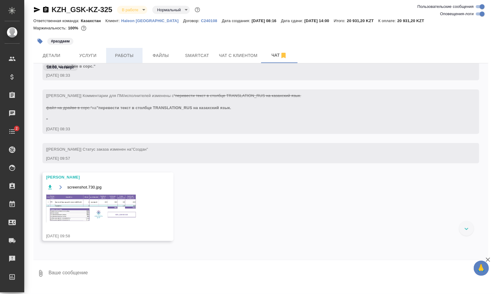
click at [127, 55] on span "Работы" at bounding box center [124, 56] width 29 height 8
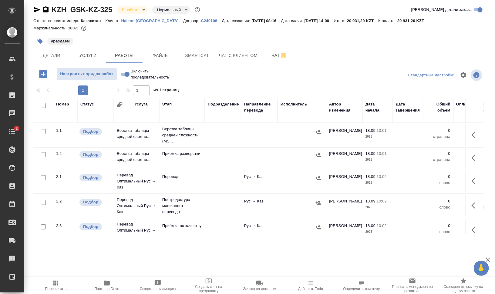
click at [44, 106] on input "checkbox" at bounding box center [43, 105] width 5 height 5
checkbox input "true"
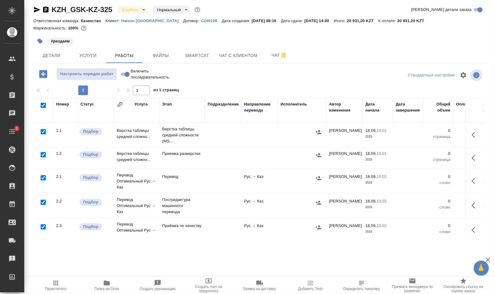
checkbox input "true"
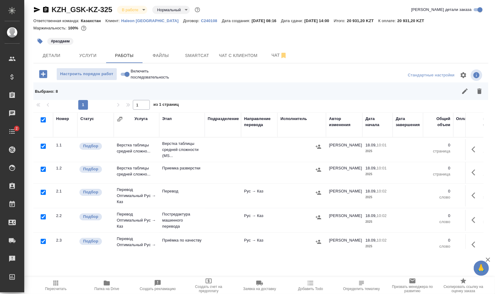
click at [43, 147] on input "checkbox" at bounding box center [43, 146] width 5 height 5
checkbox input "false"
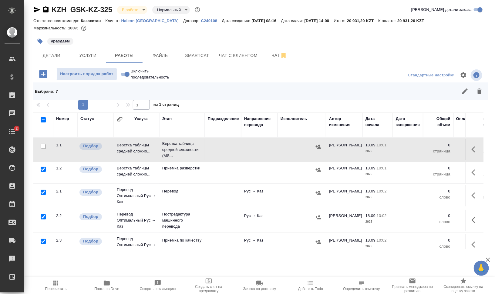
click at [42, 217] on input "checkbox" at bounding box center [43, 216] width 5 height 5
checkbox input "false"
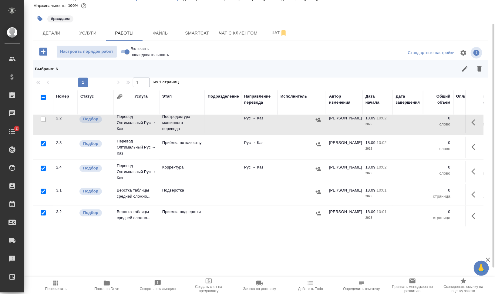
scroll to position [80, 0]
click at [44, 188] on input "checkbox" at bounding box center [43, 190] width 5 height 5
checkbox input "false"
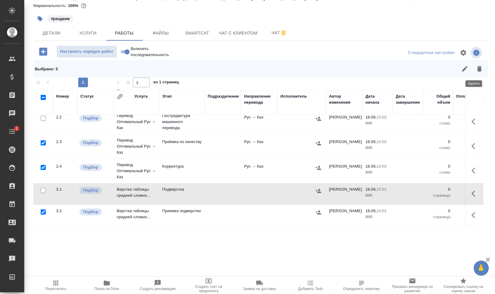
click at [477, 71] on icon "button" at bounding box center [479, 68] width 4 height 5
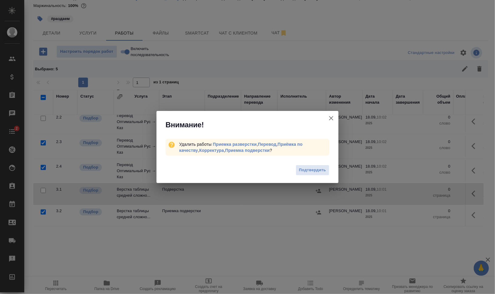
click at [314, 164] on div "Подтвердить" at bounding box center [247, 171] width 182 height 24
click at [321, 169] on span "Подтвердить" at bounding box center [312, 170] width 27 height 7
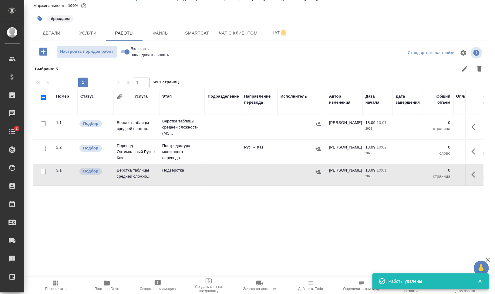
scroll to position [0, 0]
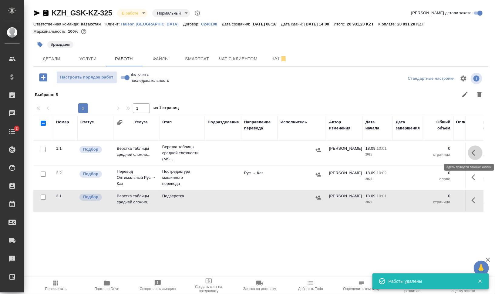
click at [473, 151] on icon "button" at bounding box center [474, 152] width 7 height 7
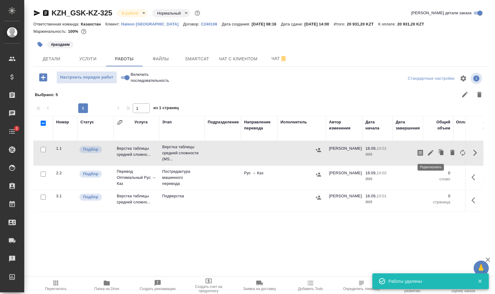
click at [428, 152] on icon "button" at bounding box center [430, 152] width 7 height 7
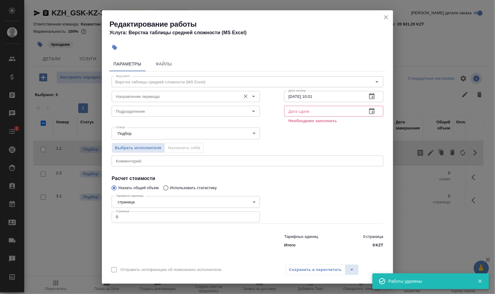
click at [154, 95] on input "Направление перевода" at bounding box center [175, 96] width 124 height 7
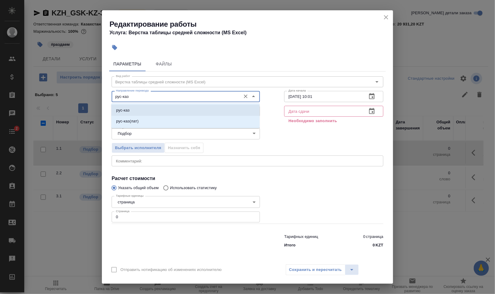
click at [146, 106] on li "рус-каз" at bounding box center [185, 110] width 148 height 11
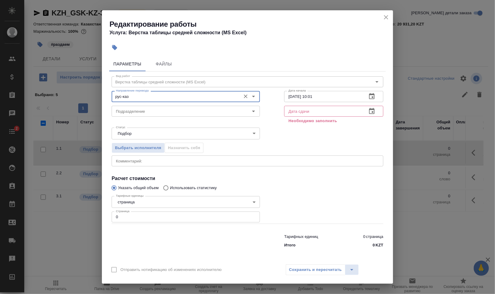
type input "рус-каз"
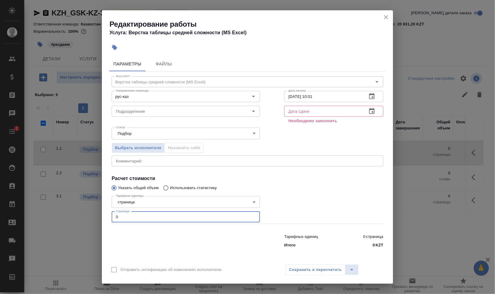
drag, startPoint x: 125, startPoint y: 217, endPoint x: 106, endPoint y: 214, distance: 19.6
click at [106, 214] on div "Параметры Файлы Вид работ Верстка таблицы средней сложности (MS Excel) Вид рабо…" at bounding box center [247, 157] width 291 height 206
type input "4"
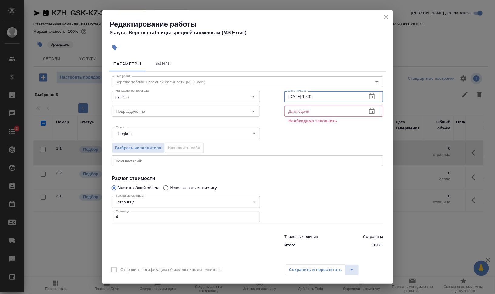
drag, startPoint x: 311, startPoint y: 96, endPoint x: 347, endPoint y: 97, distance: 36.7
click at [347, 97] on input "18.09.2025 10:01" at bounding box center [323, 96] width 78 height 11
type input "18.09.2025 11:52"
click at [374, 112] on icon "button" at bounding box center [371, 111] width 7 height 7
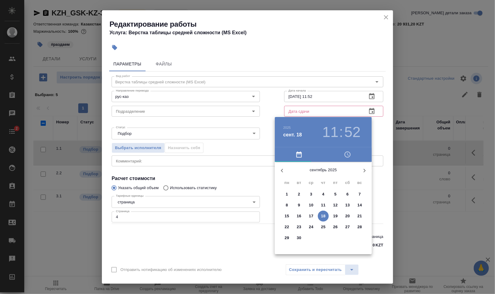
click at [324, 214] on p "18" at bounding box center [323, 216] width 5 height 6
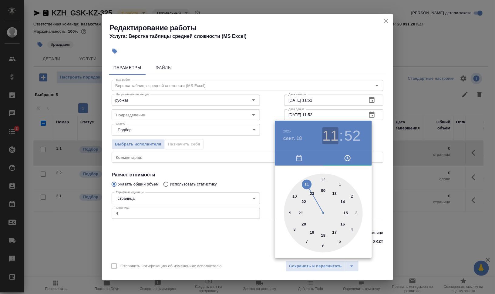
click at [330, 136] on h3 "11" at bounding box center [330, 135] width 16 height 17
click at [341, 202] on div at bounding box center [323, 213] width 79 height 79
drag, startPoint x: 323, startPoint y: 178, endPoint x: 335, endPoint y: 179, distance: 11.9
click at [323, 179] on div at bounding box center [323, 213] width 79 height 79
type input "18.09.2025 14:00"
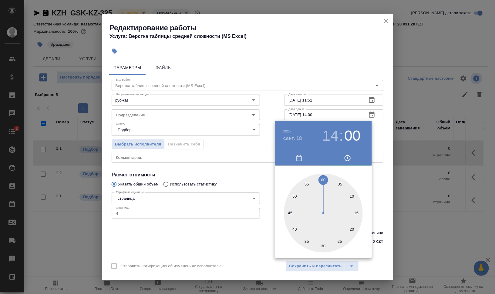
click at [435, 189] on div at bounding box center [247, 147] width 495 height 294
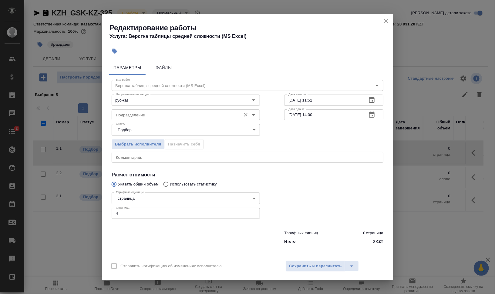
click at [188, 113] on input "Подразделение" at bounding box center [175, 114] width 124 height 7
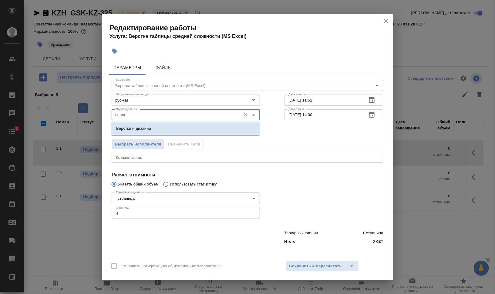
click at [193, 125] on li "Верстки и дизайна" at bounding box center [185, 128] width 148 height 11
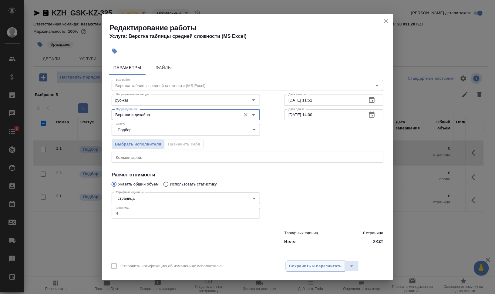
type input "Верстки и дизайна"
click at [294, 266] on span "Сохранить и пересчитать" at bounding box center [315, 266] width 53 height 7
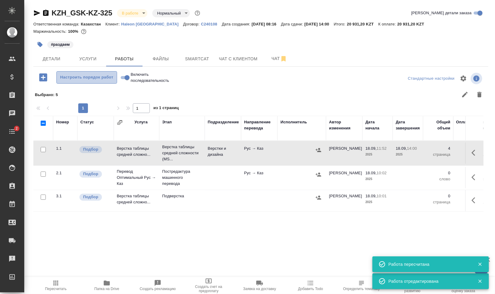
click at [87, 78] on span "Настроить порядок работ" at bounding box center [87, 77] width 54 height 7
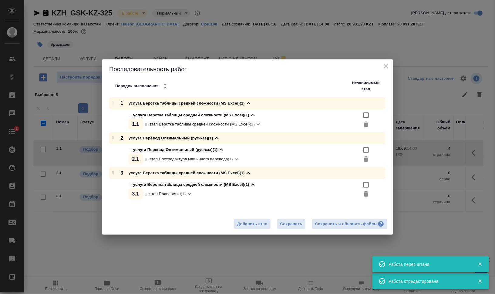
click at [361, 225] on div "Сохранить и обновить файлы" at bounding box center [349, 224] width 69 height 7
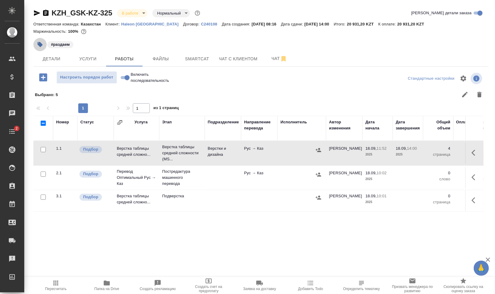
click at [43, 43] on button "button" at bounding box center [39, 44] width 13 height 13
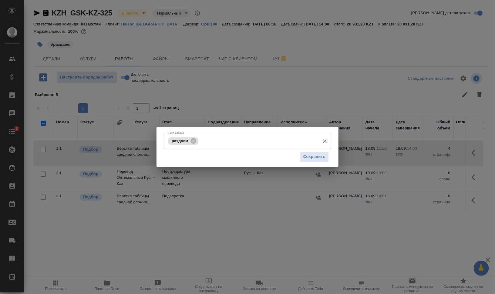
click at [256, 140] on input "Тэги заказа" at bounding box center [258, 141] width 117 height 10
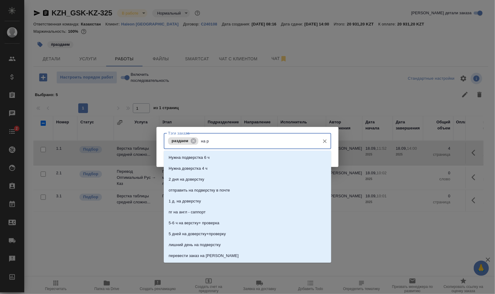
type input "на ра"
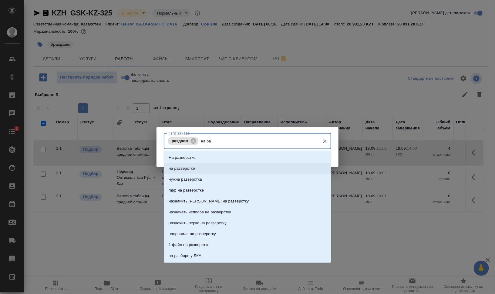
drag, startPoint x: 249, startPoint y: 167, endPoint x: 289, endPoint y: 168, distance: 40.1
click at [250, 167] on li "на разверстке" at bounding box center [247, 168] width 167 height 11
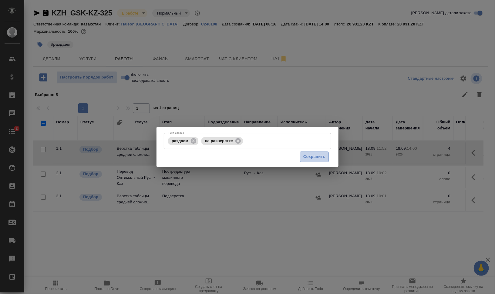
click at [310, 160] on span "Сохранить" at bounding box center [314, 156] width 22 height 7
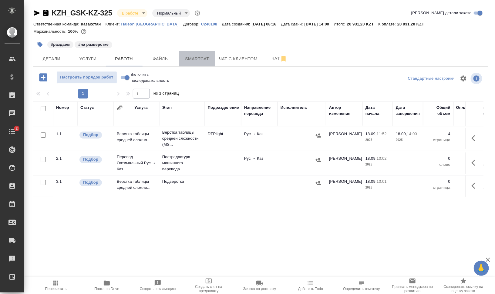
click at [189, 61] on span "Smartcat" at bounding box center [197, 59] width 29 height 8
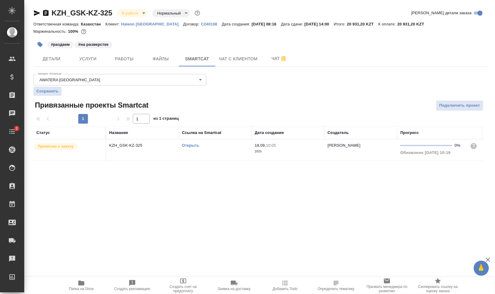
click at [187, 144] on link "Открыть" at bounding box center [190, 145] width 17 height 5
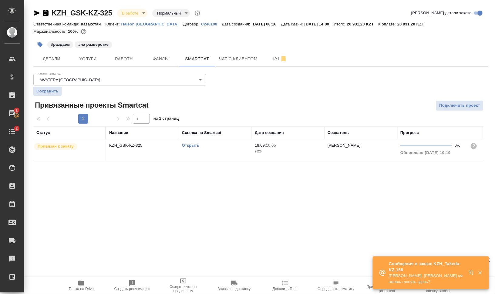
click at [472, 274] on icon "button" at bounding box center [471, 273] width 7 height 7
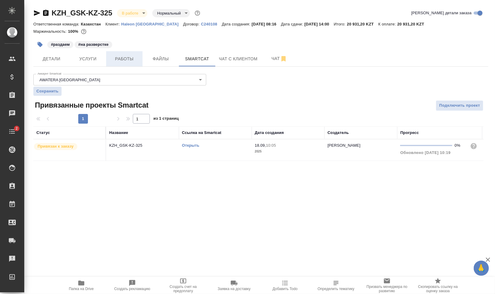
click at [132, 57] on span "Работы" at bounding box center [124, 59] width 29 height 8
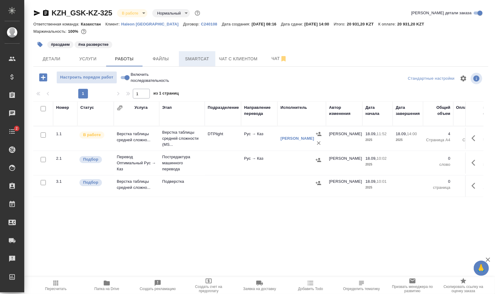
click at [202, 56] on span "Smartcat" at bounding box center [197, 59] width 29 height 8
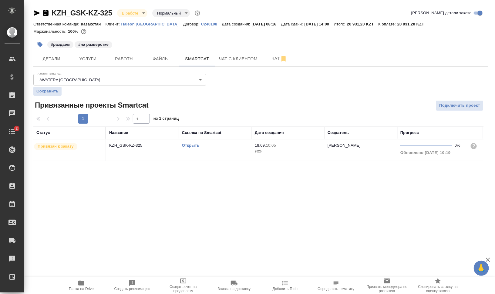
drag, startPoint x: 195, startPoint y: 143, endPoint x: 192, endPoint y: 155, distance: 11.8
click at [195, 144] on link "Открыть" at bounding box center [190, 145] width 17 height 5
click at [90, 59] on span "Услуги" at bounding box center [87, 59] width 29 height 8
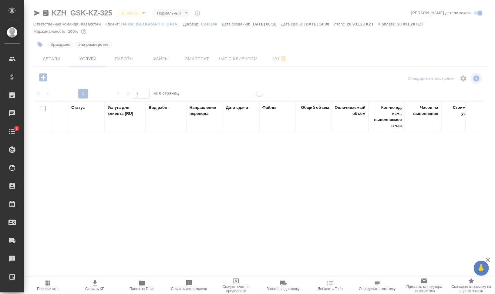
click at [48, 55] on div at bounding box center [259, 123] width 471 height 247
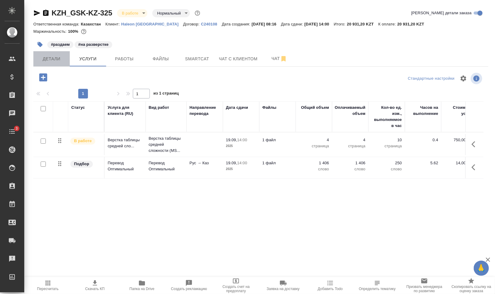
click at [52, 59] on span "Детали" at bounding box center [51, 59] width 29 height 8
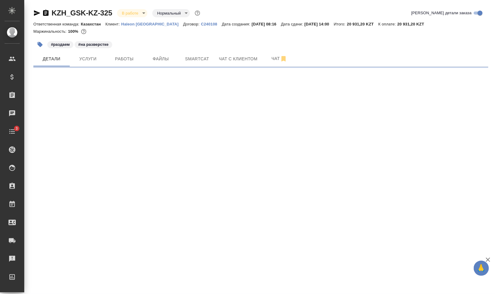
select select "RU"
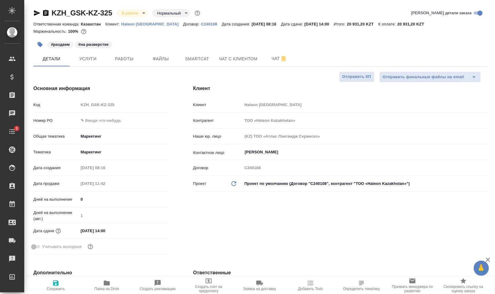
type textarea "x"
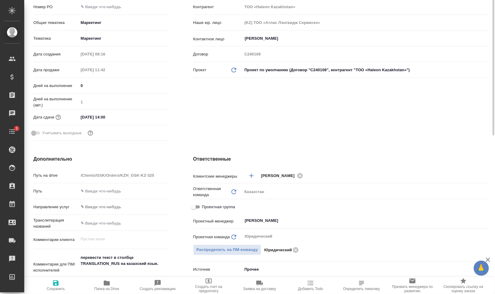
scroll to position [152, 0]
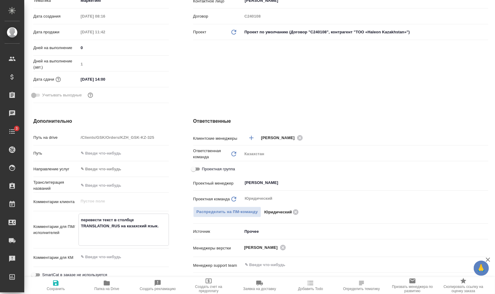
drag, startPoint x: 119, startPoint y: 225, endPoint x: 77, endPoint y: 227, distance: 41.3
click at [77, 227] on div "Комментарии для ПМ/исполнителей перевести текст в столбце TRANSLATION_RUS на ка…" at bounding box center [101, 230] width 136 height 32
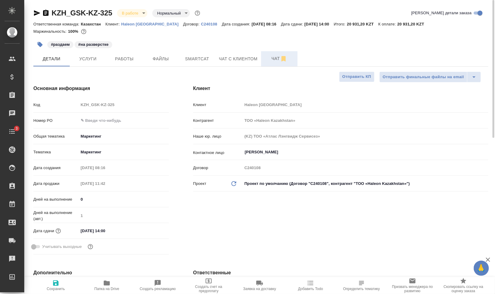
type textarea "x"
click at [272, 55] on button "Чат" at bounding box center [279, 58] width 36 height 15
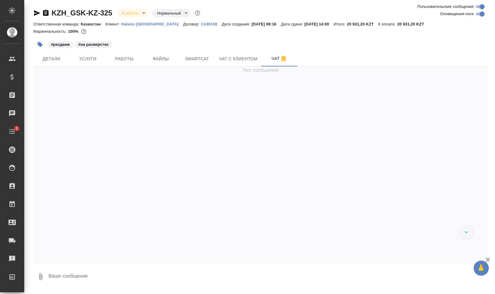
scroll to position [448, 0]
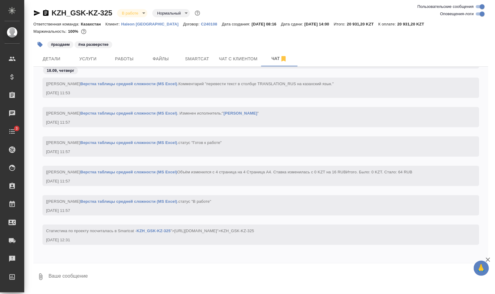
click at [481, 12] on input "Оповещения-логи" at bounding box center [482, 13] width 22 height 7
checkbox input "false"
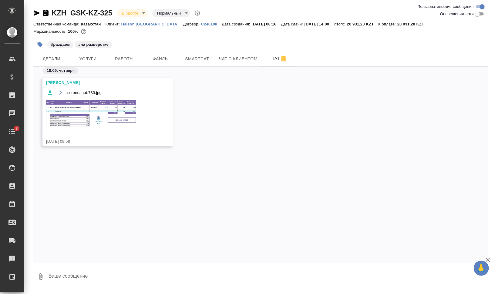
scroll to position [0, 0]
click at [90, 110] on img at bounding box center [91, 113] width 91 height 29
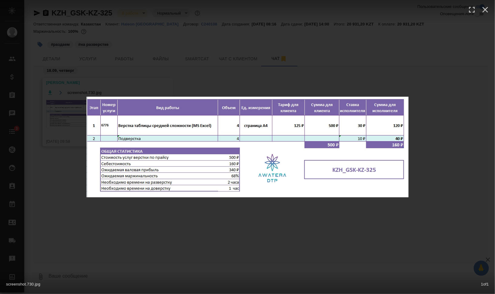
click at [455, 199] on div "screenshot.730.jpg 1 of 1" at bounding box center [247, 147] width 495 height 294
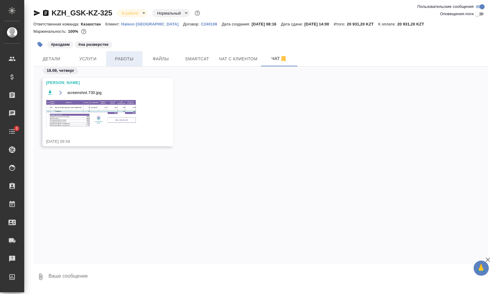
click at [136, 58] on span "Работы" at bounding box center [124, 59] width 29 height 8
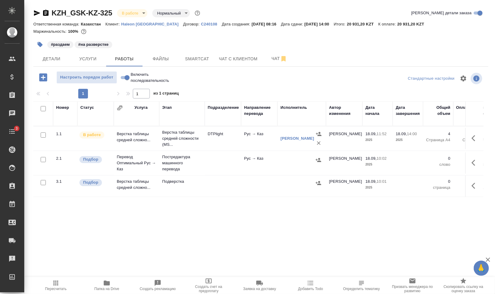
click at [478, 165] on td at bounding box center [474, 163] width 18 height 21
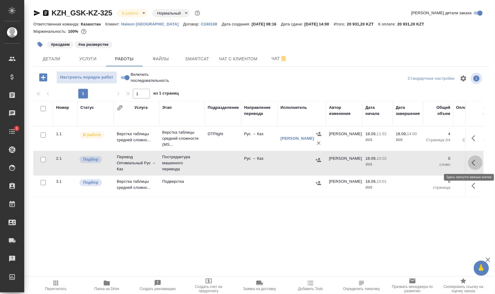
click at [472, 165] on icon "button" at bounding box center [474, 162] width 7 height 7
click at [429, 162] on button "button" at bounding box center [430, 163] width 10 height 15
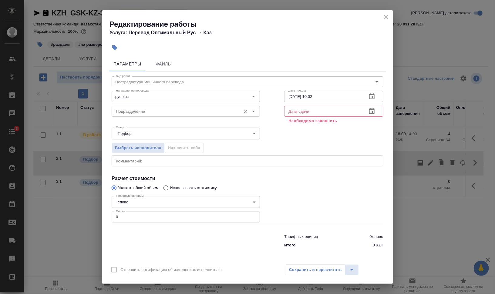
click at [158, 112] on input "Подразделение" at bounding box center [175, 111] width 124 height 7
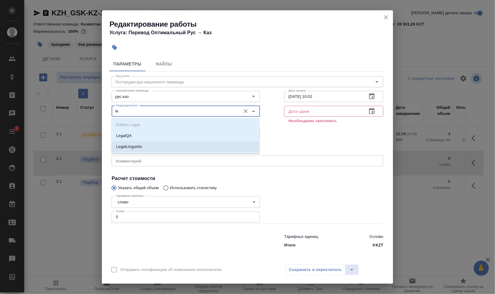
click at [163, 149] on li "LegalLinguists" at bounding box center [185, 146] width 148 height 11
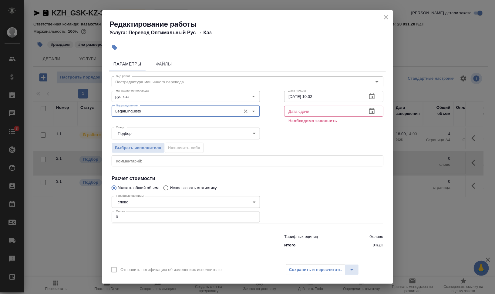
type input "LegalLinguists"
drag, startPoint x: 122, startPoint y: 216, endPoint x: 132, endPoint y: 218, distance: 9.9
click at [113, 215] on input "0" at bounding box center [186, 217] width 148 height 11
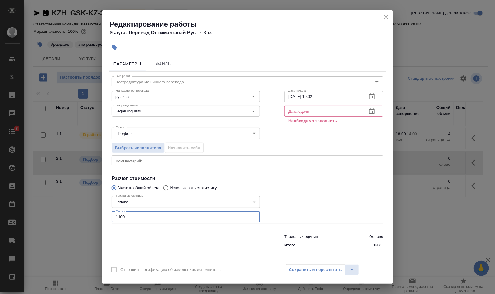
type input "1100"
click at [311, 111] on input "text" at bounding box center [323, 111] width 78 height 11
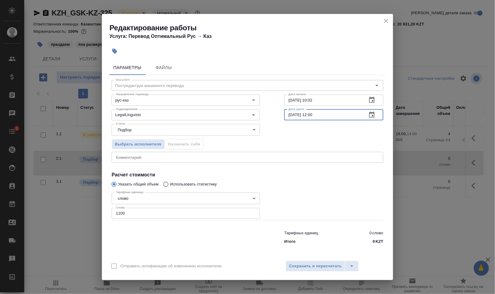
type input "19.09.2025 12:00"
drag, startPoint x: 309, startPoint y: 97, endPoint x: 337, endPoint y: 98, distance: 27.9
click at [337, 98] on input "18.09.2025 10:02" at bounding box center [323, 100] width 78 height 11
drag, startPoint x: 313, startPoint y: 99, endPoint x: 394, endPoint y: 97, distance: 80.7
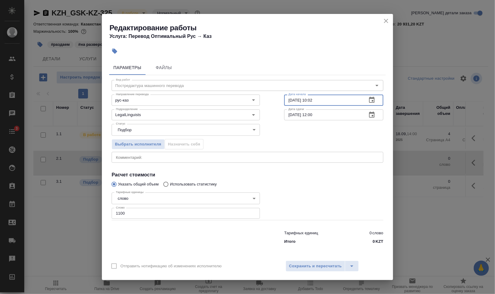
click at [367, 99] on div "18.09.2025 10:02 Дата начала" at bounding box center [333, 100] width 99 height 11
type input "18.09.2025 14:00"
click at [238, 152] on div "x Комментарий:" at bounding box center [248, 157] width 272 height 11
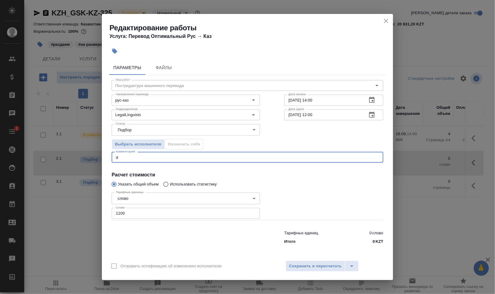
type textarea "d"
type textarea "в СК назначу сегодня к 14:00"
click at [319, 270] on button "Сохранить и пересчитать" at bounding box center [315, 266] width 59 height 11
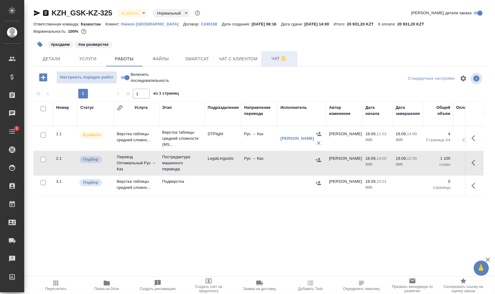
click at [271, 59] on span "Чат" at bounding box center [279, 59] width 29 height 8
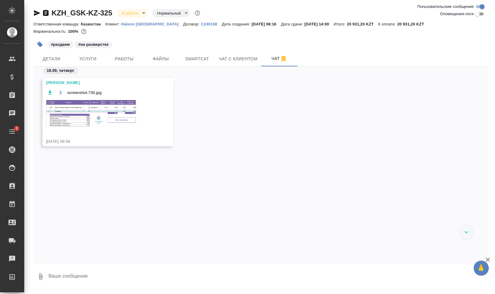
click at [482, 14] on input "Оповещения-логи" at bounding box center [477, 13] width 22 height 7
checkbox input "true"
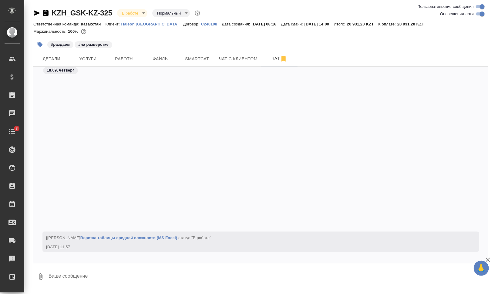
scroll to position [697, 0]
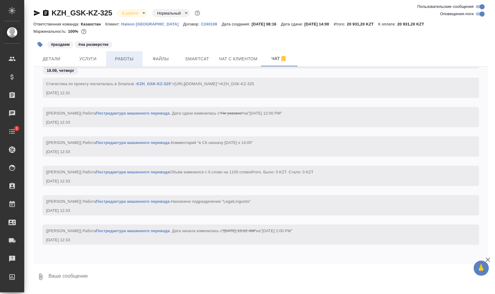
click at [136, 59] on span "Работы" at bounding box center [124, 59] width 29 height 8
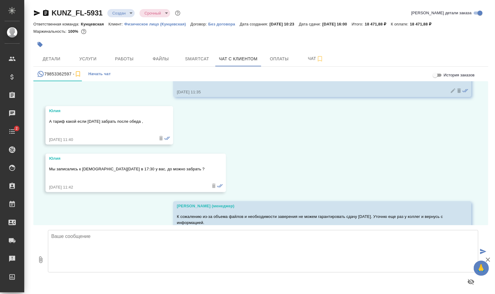
scroll to position [569, 0]
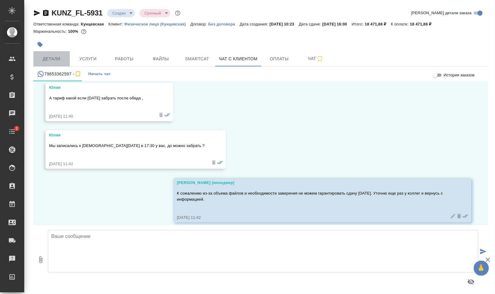
click at [44, 58] on span "Детали" at bounding box center [51, 59] width 29 height 8
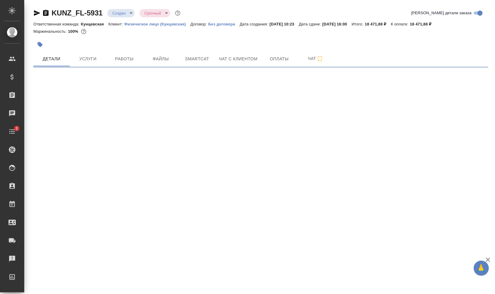
select select "RU"
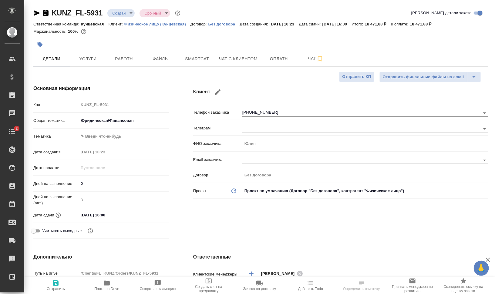
type textarea "x"
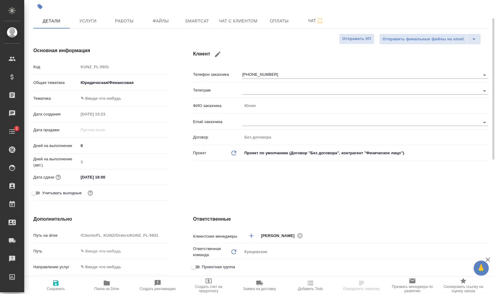
scroll to position [114, 0]
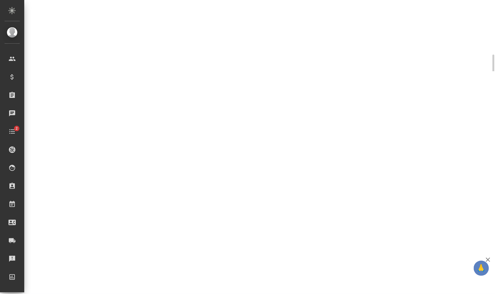
select select "RU"
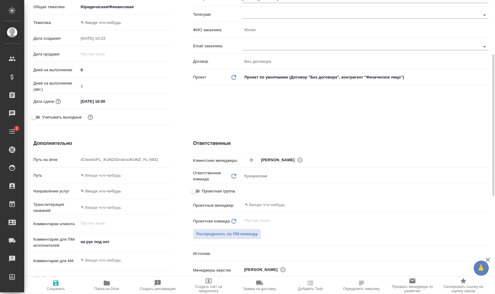
type textarea "x"
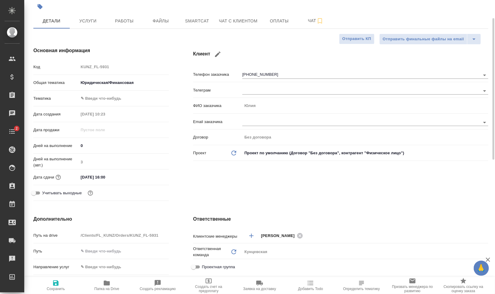
scroll to position [0, 0]
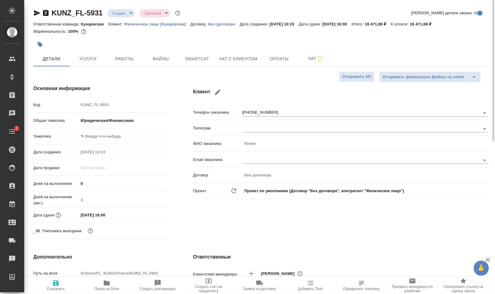
click at [113, 282] on span "Папка на Drive" at bounding box center [107, 286] width 44 height 12
type textarea "x"
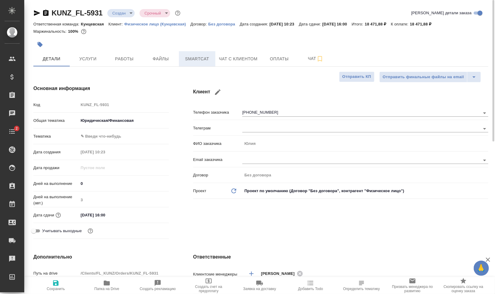
type textarea "x"
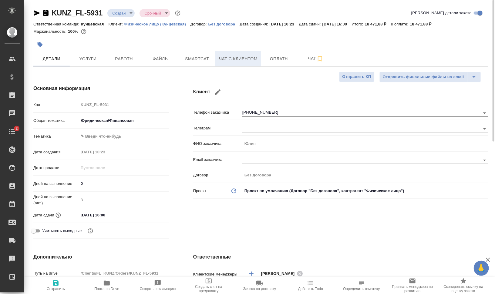
type textarea "x"
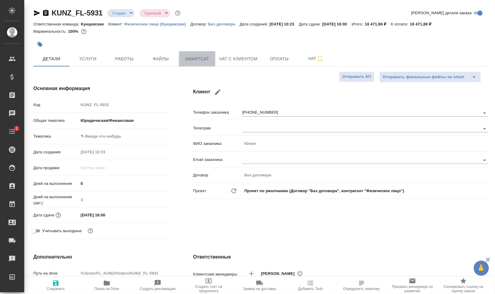
click at [199, 54] on button "Smartcat" at bounding box center [197, 58] width 36 height 15
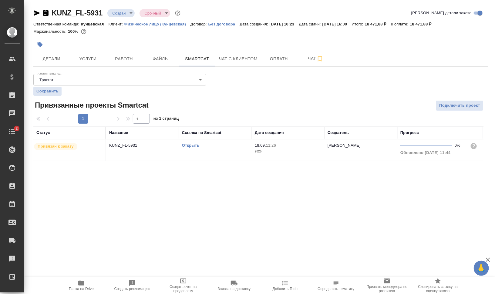
click at [191, 146] on link "Открыть" at bounding box center [190, 145] width 17 height 5
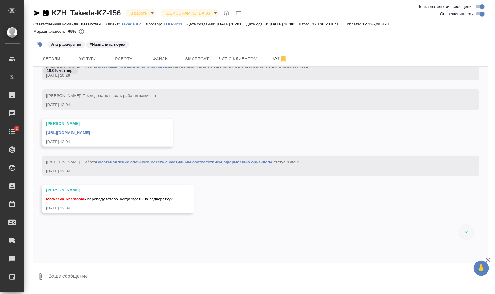
scroll to position [952, 0]
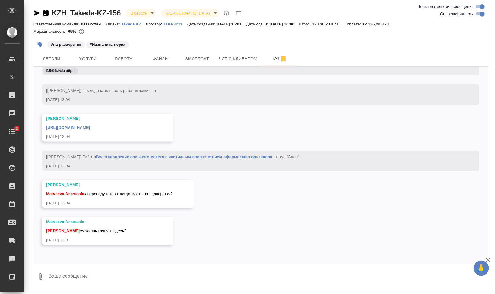
click at [166, 273] on textarea at bounding box center [268, 277] width 440 height 21
type textarea "подверстку можем не успеть сделать, сам поправлю, спасибо"
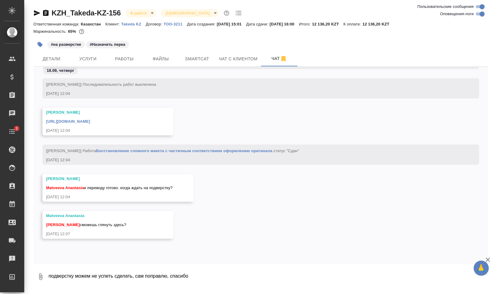
scroll to position [981, 0]
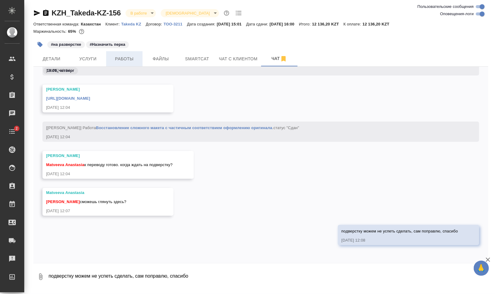
click at [129, 55] on button "Работы" at bounding box center [124, 58] width 36 height 15
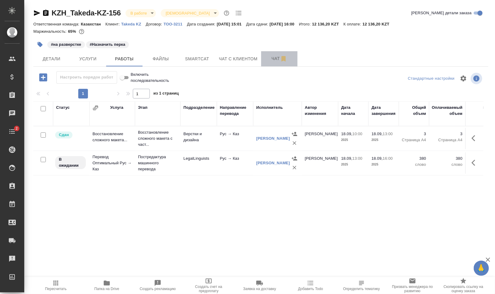
click at [267, 52] on button "Чат" at bounding box center [279, 58] width 36 height 15
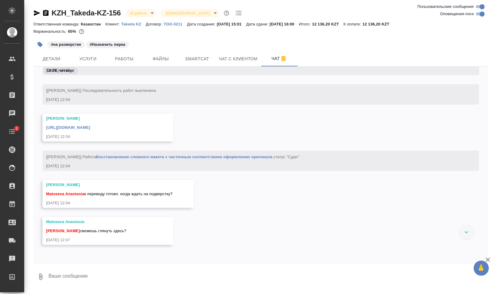
scroll to position [905, 0]
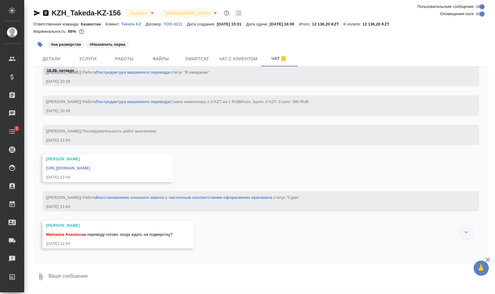
click at [90, 170] on link "[URL][DOMAIN_NAME]" at bounding box center [68, 168] width 44 height 5
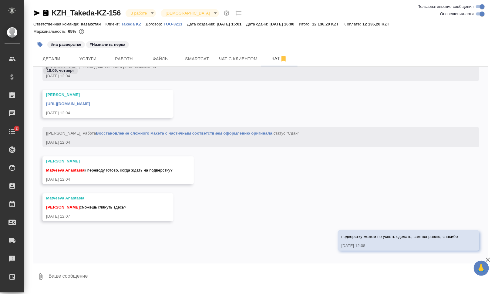
scroll to position [981, 0]
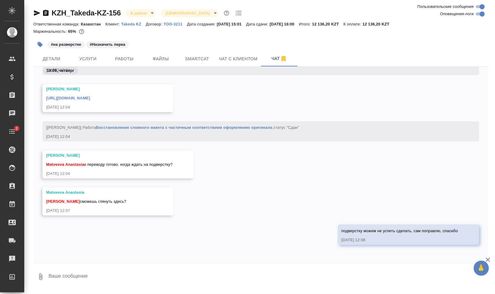
click at [129, 276] on textarea at bounding box center [268, 277] width 440 height 21
type textarea "блин, там индиз"
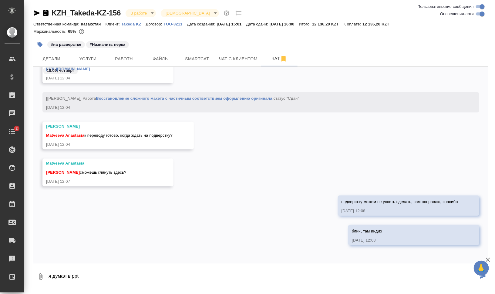
type textarea "я думал в ppt"
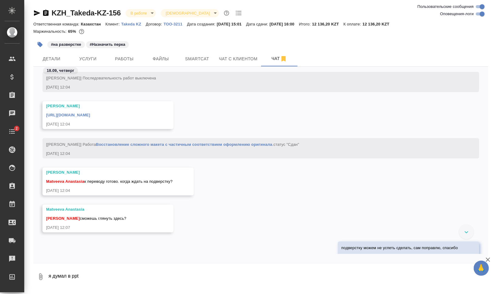
scroll to position [1040, 0]
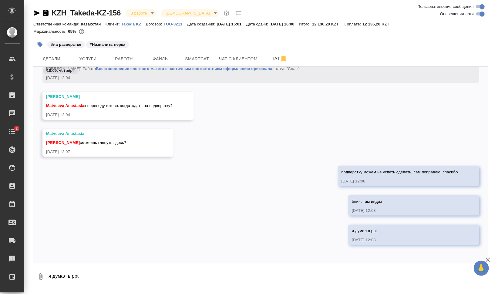
click at [150, 275] on textarea "я думал в ppt" at bounding box center [268, 277] width 440 height 21
type textarea "c 15 до 16 проведу подверстку"
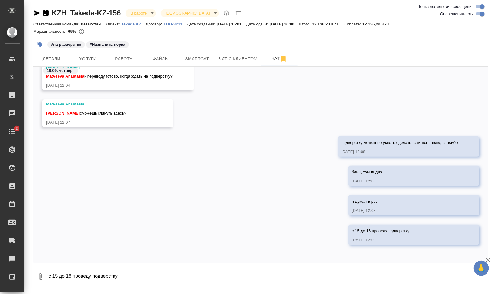
click at [115, 49] on div "#на разверстке #Назначить перка" at bounding box center [184, 44] width 303 height 13
click at [124, 62] on span "Работы" at bounding box center [124, 59] width 29 height 8
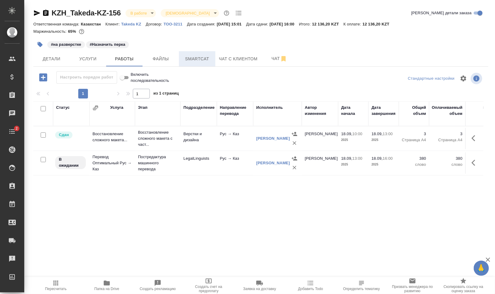
click at [205, 63] on button "Smartcat" at bounding box center [197, 58] width 36 height 15
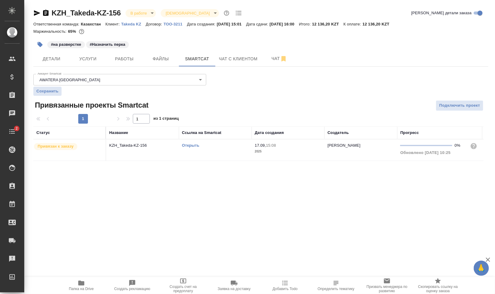
click at [192, 147] on div "Открыть" at bounding box center [215, 146] width 67 height 6
click at [194, 143] on link "Открыть" at bounding box center [190, 145] width 17 height 5
click at [126, 56] on span "Работы" at bounding box center [124, 59] width 29 height 8
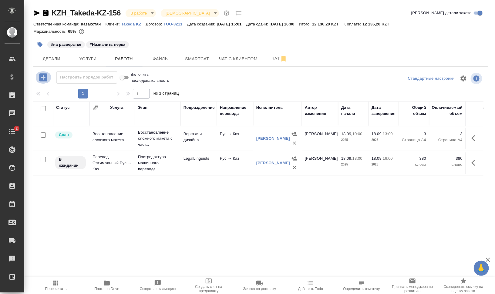
click at [45, 77] on icon "button" at bounding box center [43, 77] width 8 height 8
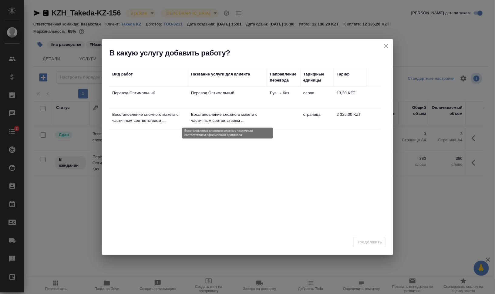
click at [220, 112] on p "Восстановление сложного макета с частичным соответствием ..." at bounding box center [227, 118] width 73 height 12
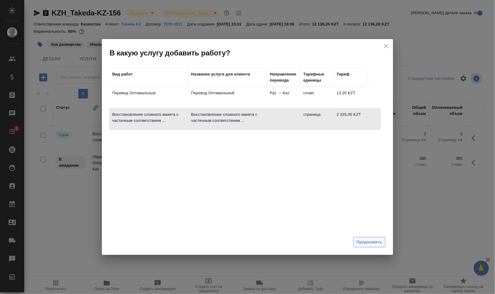
click at [363, 240] on span "Продолжить" at bounding box center [369, 242] width 25 height 7
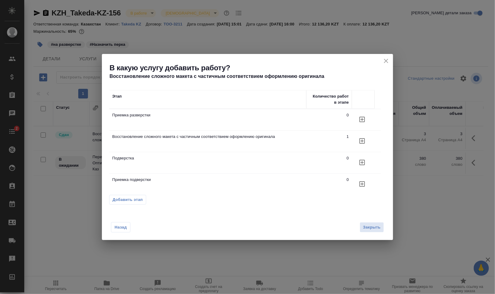
click at [360, 162] on icon "button" at bounding box center [361, 162] width 5 height 5
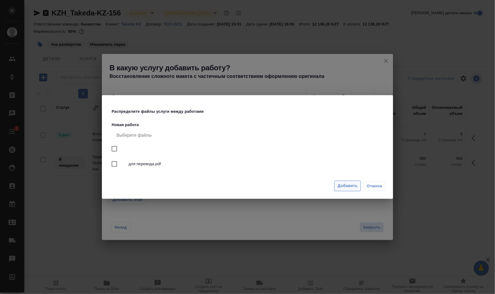
click at [353, 187] on span "Добавить" at bounding box center [347, 186] width 20 height 7
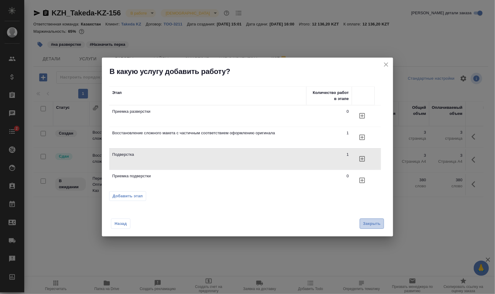
click at [376, 225] on span "Закрыть" at bounding box center [372, 223] width 18 height 7
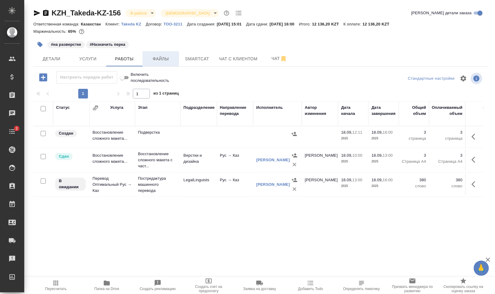
click at [160, 59] on span "Файлы" at bounding box center [160, 59] width 29 height 8
click at [132, 62] on span "Работы" at bounding box center [124, 59] width 29 height 8
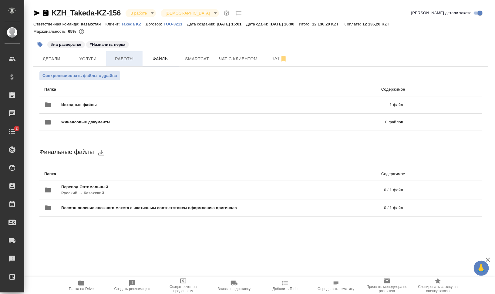
click at [129, 61] on span "Работы" at bounding box center [124, 59] width 29 height 8
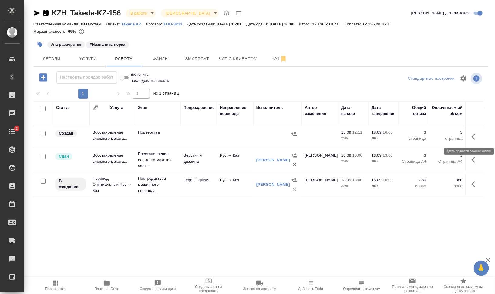
click at [476, 138] on icon "button" at bounding box center [474, 136] width 7 height 7
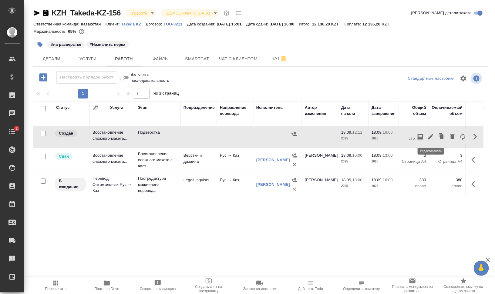
click at [429, 135] on icon "button" at bounding box center [430, 136] width 7 height 7
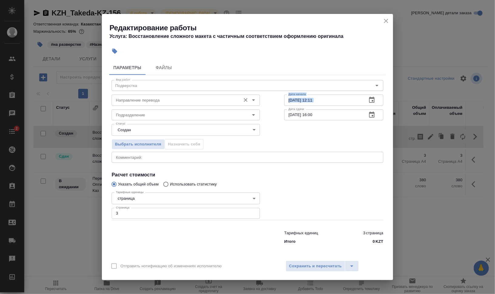
click at [166, 106] on div "Вид работ Подверстка Вид работ Направление перевода Направление перевода Дата н…" at bounding box center [247, 161] width 277 height 172
drag, startPoint x: 166, startPoint y: 106, endPoint x: 167, endPoint y: 100, distance: 5.2
click at [167, 100] on input "Направление перевода" at bounding box center [175, 99] width 124 height 7
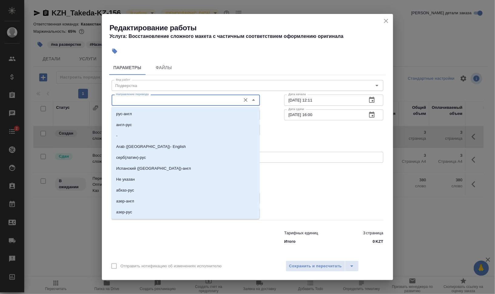
click at [167, 100] on input "Направление перевода" at bounding box center [175, 99] width 124 height 7
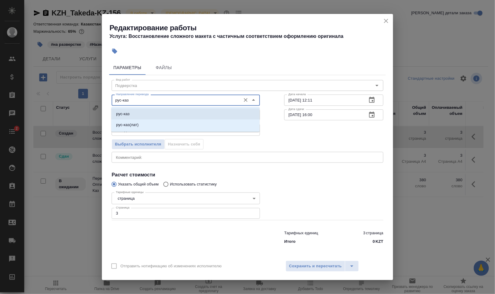
click at [180, 112] on li "рус-каз" at bounding box center [185, 114] width 148 height 11
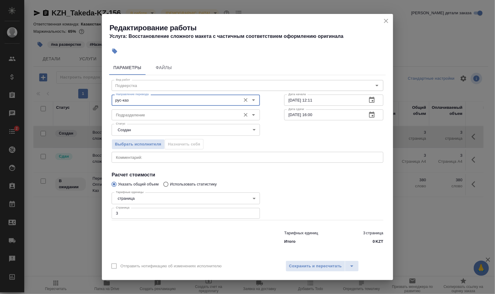
type input "рус-каз"
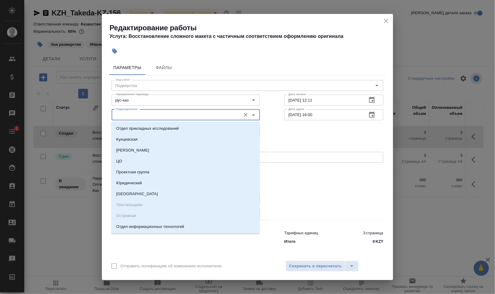
click at [178, 116] on input "Подразделение" at bounding box center [175, 114] width 124 height 7
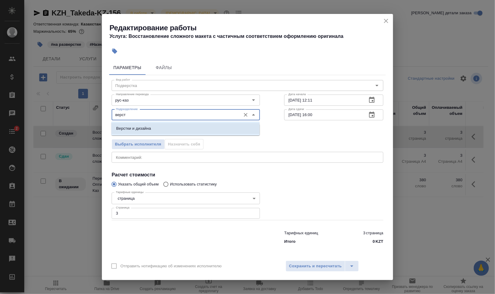
click at [172, 124] on li "Верстки и дизайна" at bounding box center [185, 128] width 148 height 11
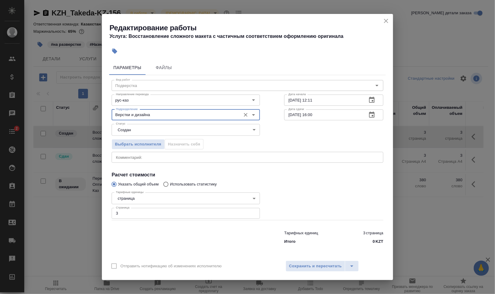
type input "Верстки и дизайна"
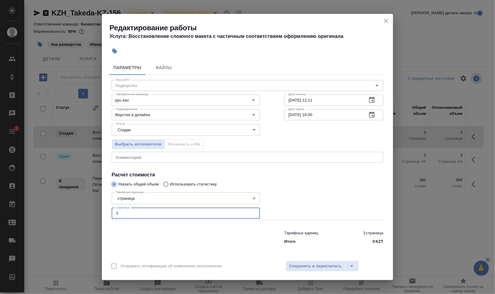
click at [95, 210] on div "Редактирование работы Услуга: Восстановление сложного макета с частичным соотве…" at bounding box center [247, 147] width 495 height 294
click at [143, 117] on input "Верстки и дизайна" at bounding box center [175, 114] width 124 height 7
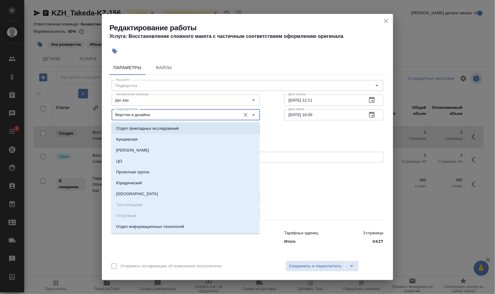
click at [330, 142] on div "Выбрать исполнителя Назначить себя" at bounding box center [247, 143] width 296 height 37
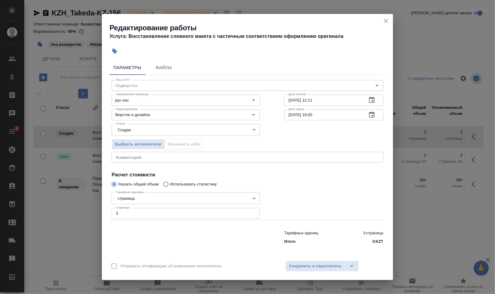
click at [174, 130] on body "🙏 .cls-1 fill:#fff; AWATERA Валеев Динар Клиенты Спецификации Заказы 0 Чаты 2 T…" at bounding box center [247, 171] width 495 height 343
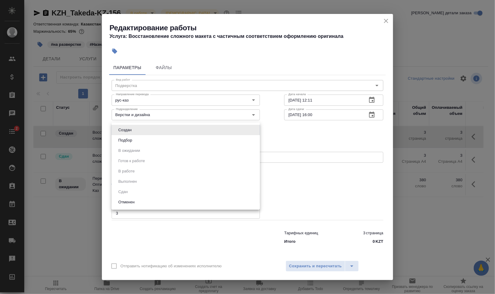
click at [171, 146] on ul "Создан Подбор В ожидании Готов к работе В работе Выполнен Сдан Отменен" at bounding box center [186, 165] width 148 height 87
click at [177, 140] on li "Подбор" at bounding box center [186, 140] width 148 height 10
type input "recruiting"
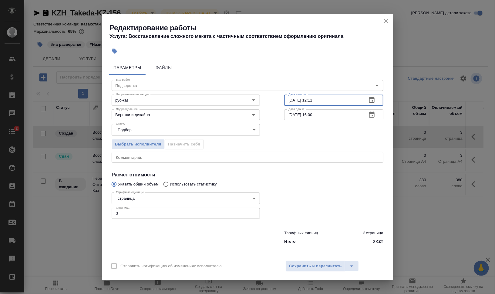
drag, startPoint x: 310, startPoint y: 99, endPoint x: 348, endPoint y: 101, distance: 38.2
click at [345, 101] on input "18.09.2025 12:11" at bounding box center [323, 100] width 78 height 11
type input "18.09.2025 15:00"
click at [314, 131] on div "Выбрать исполнителя Назначить себя" at bounding box center [247, 143] width 296 height 37
click at [320, 263] on span "Сохранить и пересчитать" at bounding box center [315, 266] width 53 height 7
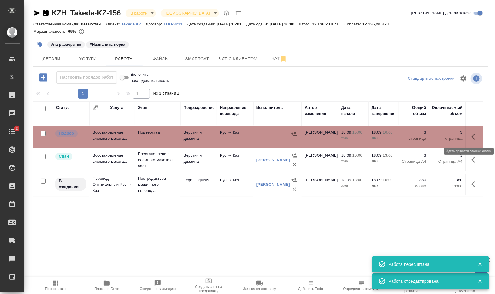
click at [473, 139] on icon "button" at bounding box center [474, 136] width 7 height 7
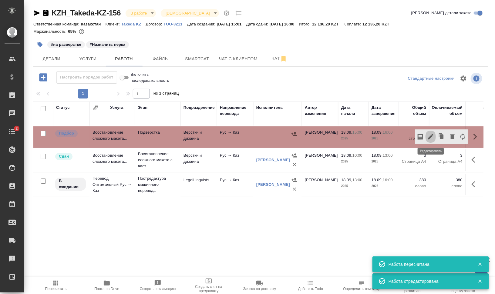
click at [431, 136] on icon "button" at bounding box center [430, 136] width 5 height 5
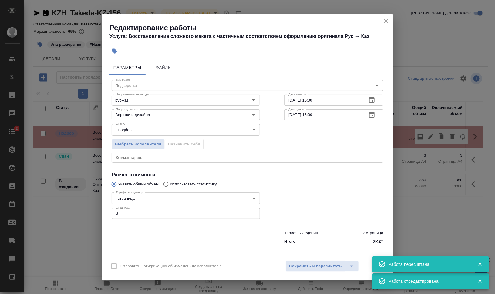
click at [113, 48] on button "button" at bounding box center [114, 51] width 13 height 13
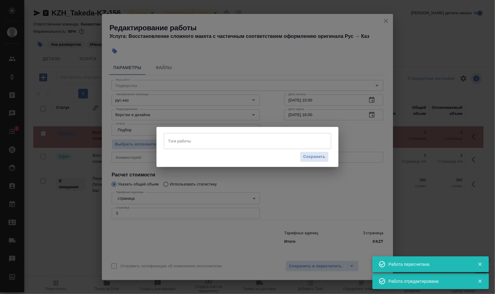
click at [216, 137] on input "Тэги работы" at bounding box center [241, 141] width 150 height 10
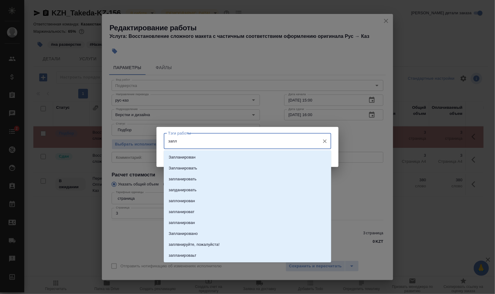
type input "запла"
click at [206, 156] on li "Запланирован" at bounding box center [247, 157] width 167 height 11
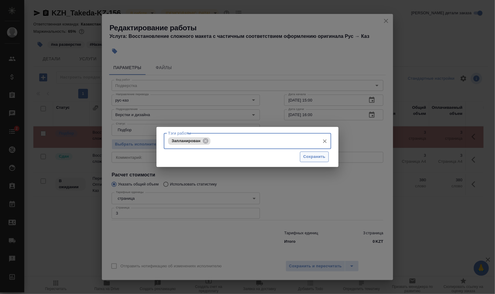
click at [309, 158] on span "Сохранить" at bounding box center [314, 156] width 22 height 7
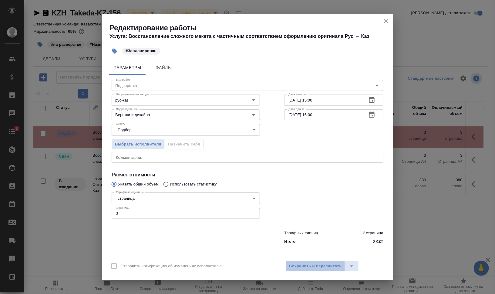
click at [331, 267] on span "Сохранить и пересчитать" at bounding box center [315, 266] width 53 height 7
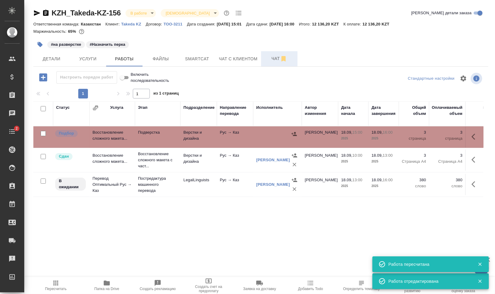
click at [268, 56] on span "Чат" at bounding box center [279, 59] width 29 height 8
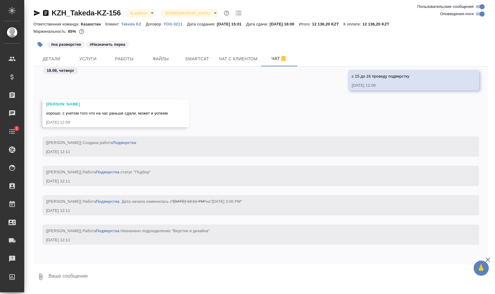
scroll to position [1158, 0]
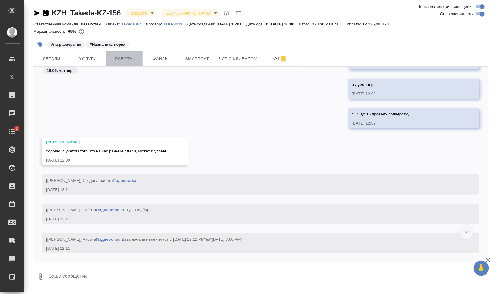
click at [132, 59] on span "Работы" at bounding box center [124, 59] width 29 height 8
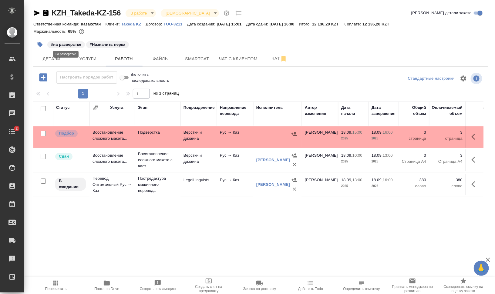
click at [47, 44] on span "#на разверстке" at bounding box center [66, 45] width 38 height 6
click at [44, 45] on button "button" at bounding box center [39, 44] width 13 height 13
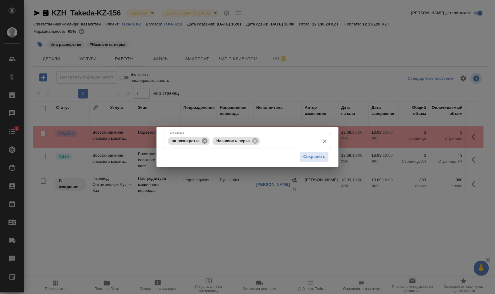
click at [205, 141] on icon at bounding box center [204, 141] width 7 height 7
click at [210, 140] on icon at bounding box center [209, 140] width 5 height 5
click at [220, 142] on input "Тэги заказа" at bounding box center [241, 141] width 150 height 10
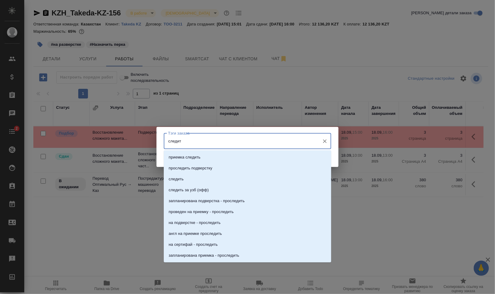
type input "следить"
click at [224, 180] on li "следить" at bounding box center [247, 179] width 167 height 11
type input "п"
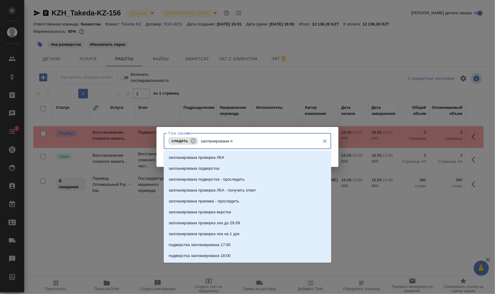
type input "запланирована по"
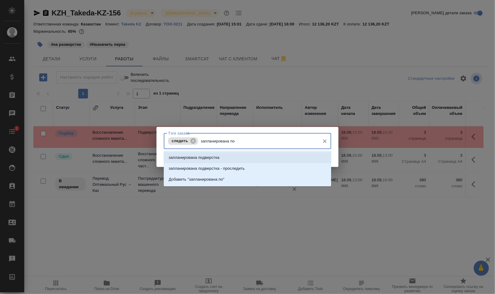
click at [266, 158] on li "запланирована подверстка" at bounding box center [247, 157] width 167 height 11
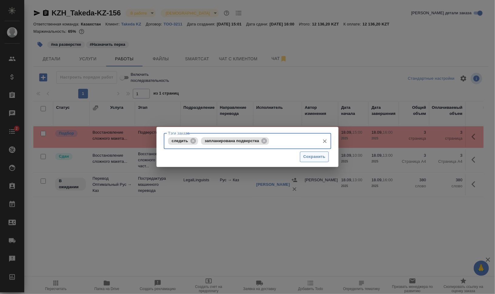
click at [319, 159] on span "Сохранить" at bounding box center [314, 156] width 22 height 7
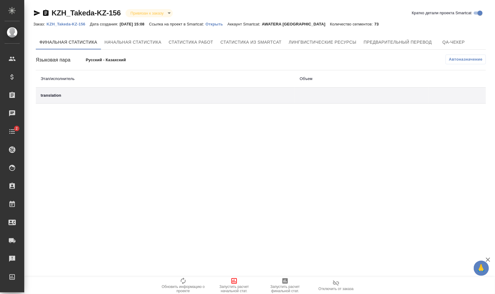
click at [99, 102] on td "translation" at bounding box center [165, 96] width 259 height 16
click at [234, 282] on icon "button" at bounding box center [233, 280] width 5 height 5
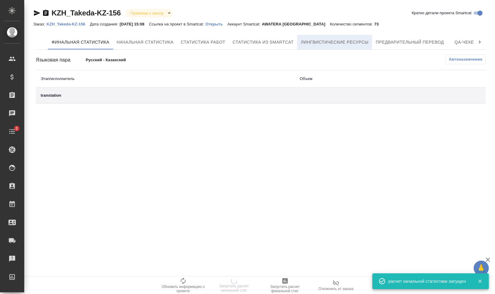
click at [322, 41] on span "Лингвистические ресурсы" at bounding box center [335, 43] width 68 height 8
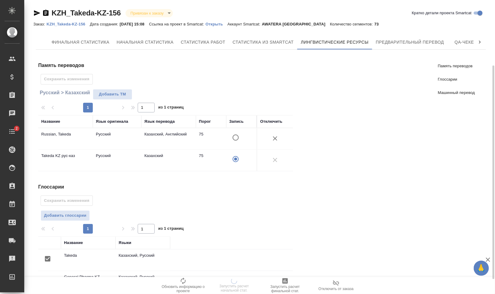
scroll to position [110, 0]
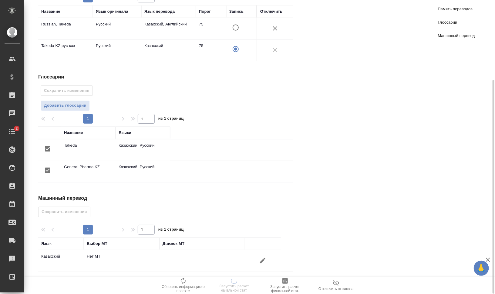
click at [266, 257] on button "button" at bounding box center [262, 260] width 15 height 15
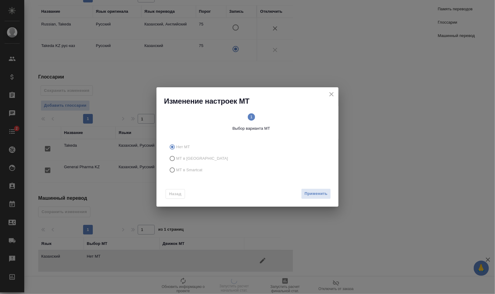
click at [185, 170] on span "МТ в Smartcat" at bounding box center [189, 170] width 26 height 6
click at [176, 170] on input "МТ в Smartcat" at bounding box center [171, 170] width 10 height 12
radio input "true"
click at [293, 113] on div "1 Выбор варианта МТ 2 Выбор движка Smartcat" at bounding box center [251, 122] width 174 height 33
click at [293, 118] on circle at bounding box center [290, 116] width 7 height 7
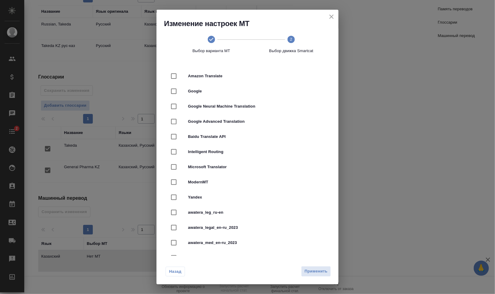
click at [237, 197] on span "Yandex" at bounding box center [256, 197] width 136 height 6
checkbox input "true"
click at [314, 269] on span "Применить" at bounding box center [315, 271] width 23 height 7
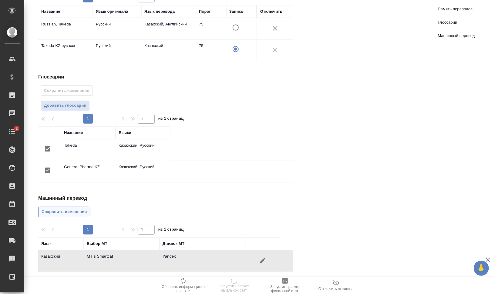
click at [77, 207] on button "Сохранить изменения" at bounding box center [64, 212] width 52 height 11
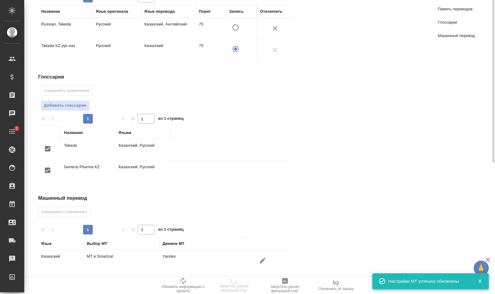
scroll to position [0, 0]
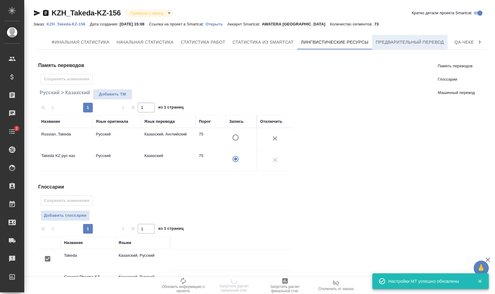
click at [417, 39] on span "Предварительный перевод" at bounding box center [410, 43] width 68 height 8
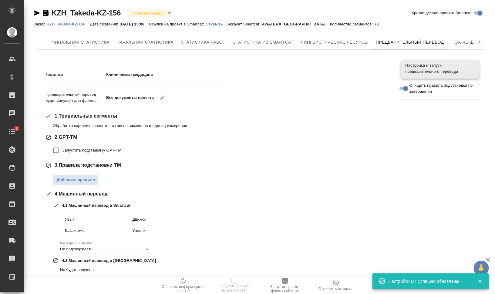
scroll to position [38, 0]
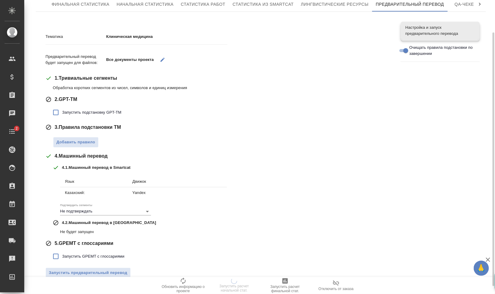
click at [102, 112] on span "Запустить подстановку GPT-TM" at bounding box center [91, 112] width 59 height 6
click at [62, 112] on input "Запустить подстановку GPT-TM" at bounding box center [55, 112] width 13 height 13
checkbox input "true"
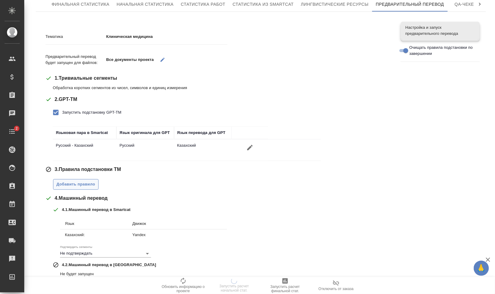
click at [84, 183] on span "Добавить правило" at bounding box center [75, 184] width 39 height 7
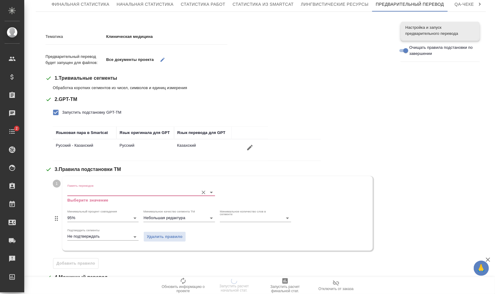
click at [91, 194] on input "Память переводов" at bounding box center [131, 192] width 128 height 7
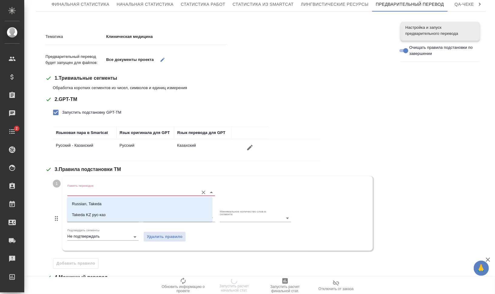
click at [98, 203] on p "Russian, Takeda" at bounding box center [87, 204] width 30 height 6
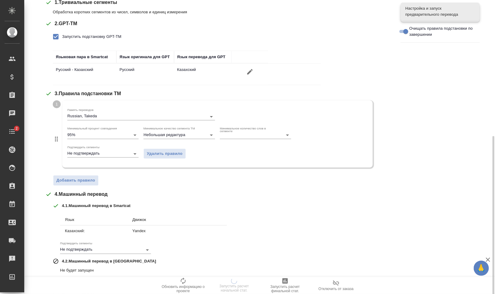
scroll to position [160, 0]
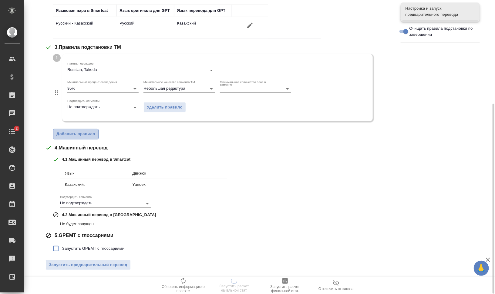
click at [88, 129] on button "Добавить правило" at bounding box center [75, 134] width 45 height 11
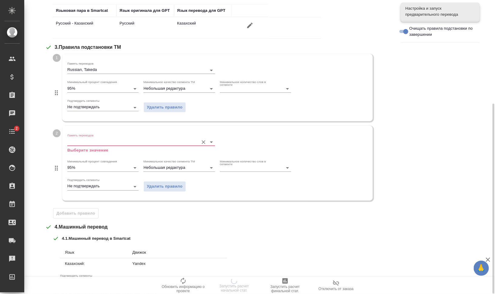
click at [91, 141] on input "Память переводов" at bounding box center [131, 141] width 128 height 7
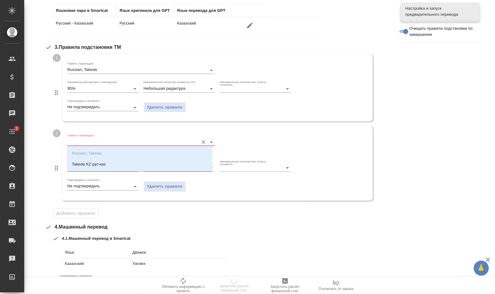
click at [97, 166] on p "Takeda KZ рус-каз" at bounding box center [89, 164] width 34 height 6
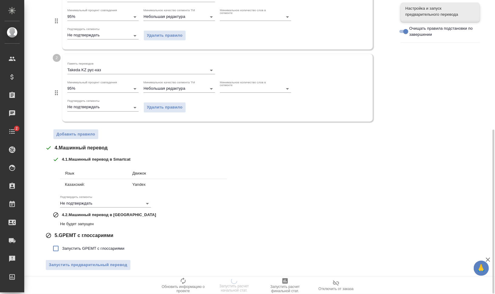
click at [99, 247] on span "Запустить GPEMT с глоссариями" at bounding box center [93, 249] width 62 height 6
click at [62, 247] on input "Запустить GPEMT с глоссариями" at bounding box center [55, 248] width 13 height 13
checkbox input "true"
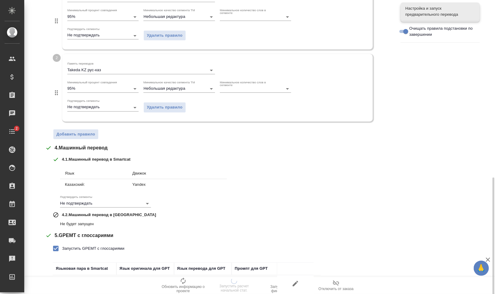
scroll to position [274, 0]
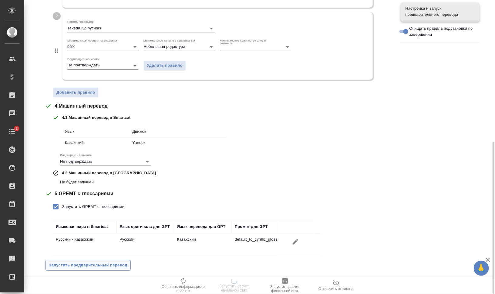
click at [102, 262] on span "Запустить предварительный перевод" at bounding box center [88, 265] width 79 height 7
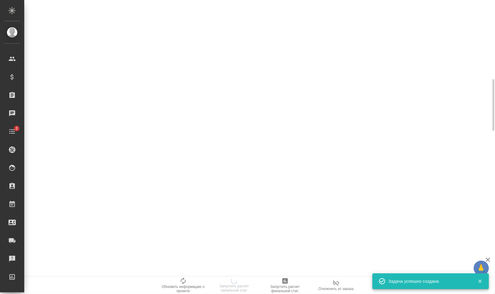
scroll to position [0, 0]
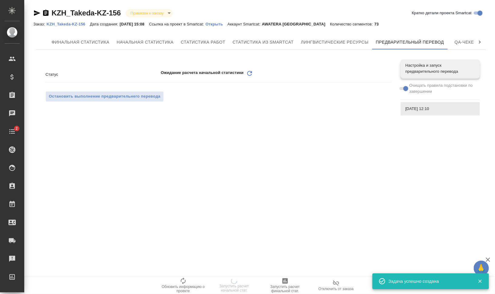
click at [249, 70] on icon "Обновить" at bounding box center [249, 73] width 7 height 7
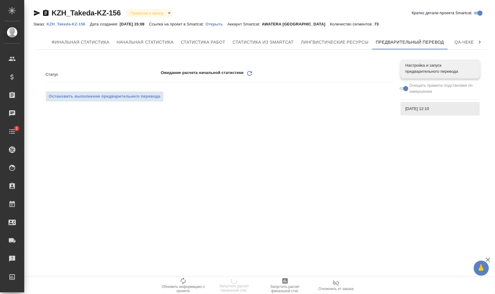
click at [253, 72] on icon "Обновить" at bounding box center [249, 73] width 7 height 7
click at [251, 73] on icon "Обновить" at bounding box center [249, 73] width 7 height 7
click at [250, 72] on icon "Обновить" at bounding box center [249, 73] width 7 height 7
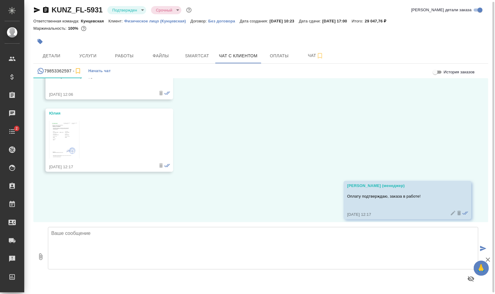
scroll to position [3, 0]
click at [125, 56] on span "Работы" at bounding box center [124, 56] width 29 height 8
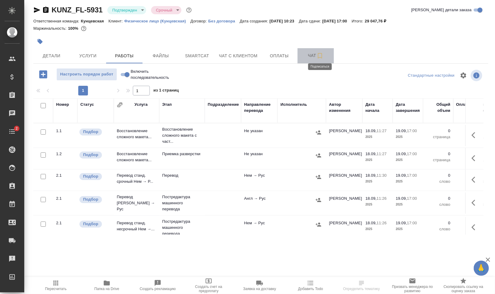
click at [318, 53] on icon "button" at bounding box center [320, 55] width 4 height 5
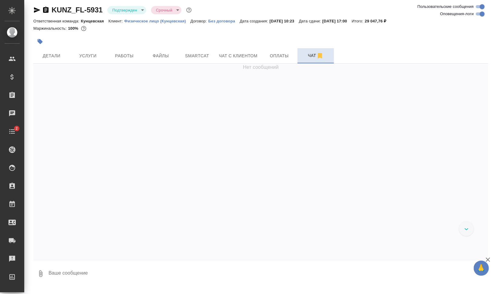
scroll to position [765, 0]
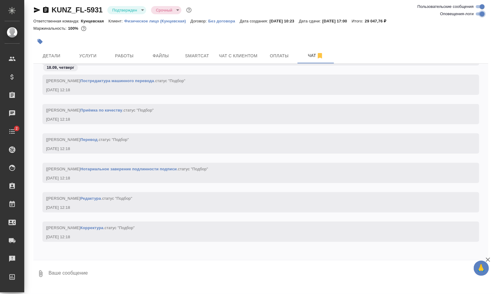
click at [479, 15] on input "Оповещения-логи" at bounding box center [482, 13] width 22 height 7
checkbox input "false"
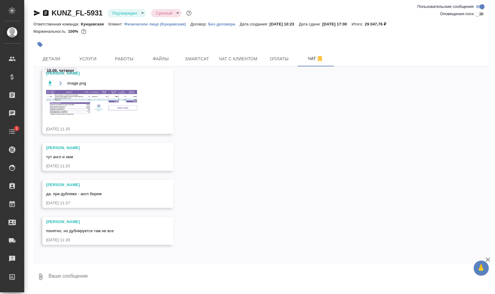
scroll to position [0, 0]
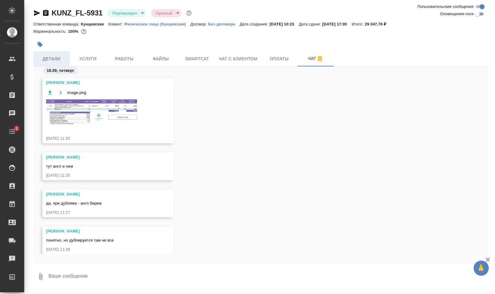
click at [54, 56] on span "Детали" at bounding box center [51, 59] width 29 height 8
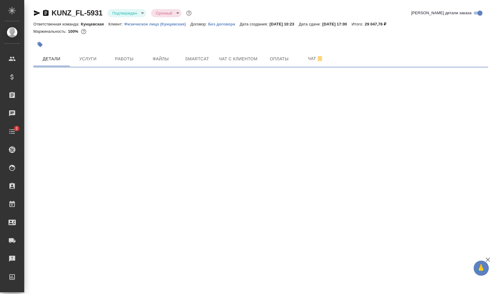
select select "RU"
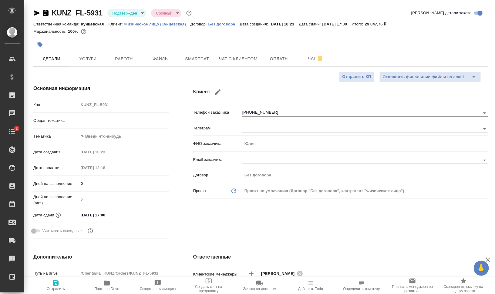
type textarea "x"
click at [111, 291] on button "Папка на Drive" at bounding box center [106, 285] width 51 height 17
type textarea "x"
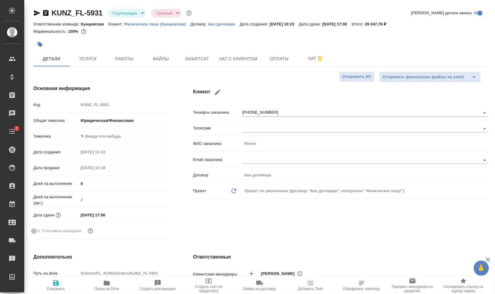
type textarea "x"
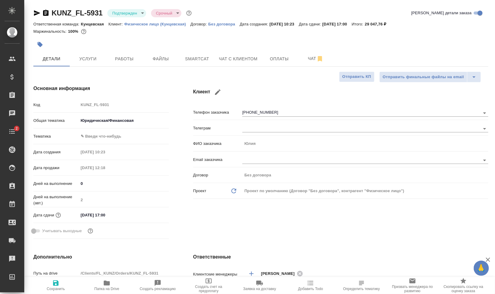
type textarea "x"
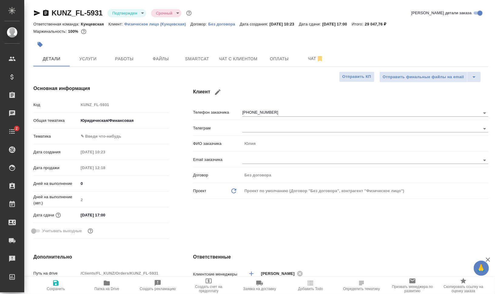
type textarea "x"
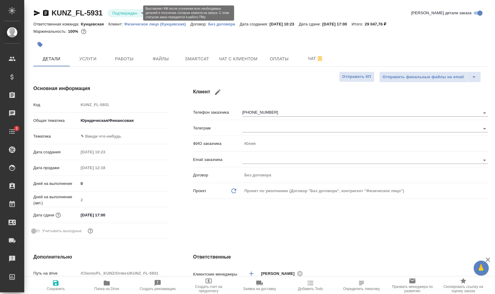
click at [135, 12] on body "🙏 .cls-1 fill:#fff; AWATERA [PERSON_NAME] Динар Клиенты Спецификации Заказы 0 Ч…" at bounding box center [247, 171] width 495 height 343
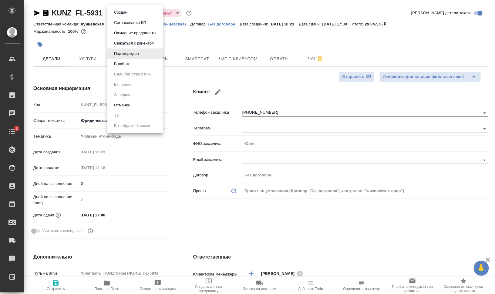
click at [284, 236] on div at bounding box center [247, 147] width 495 height 294
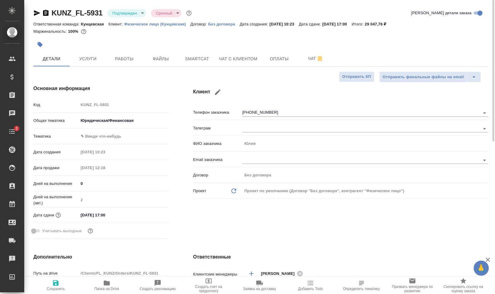
click at [137, 11] on body "🙏 .cls-1 fill:#fff; AWATERA [PERSON_NAME] Динар Клиенты Спецификации Заказы 0 Ч…" at bounding box center [247, 171] width 495 height 343
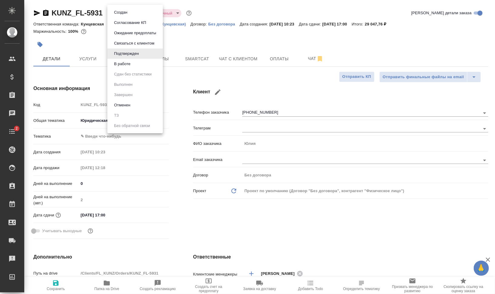
click at [144, 65] on li "В работе" at bounding box center [134, 64] width 55 height 10
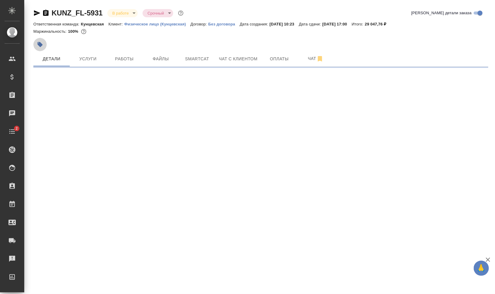
click at [40, 40] on button "button" at bounding box center [39, 44] width 13 height 13
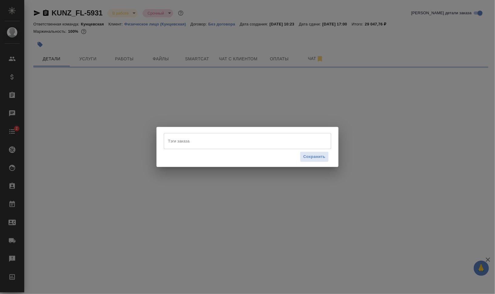
click at [217, 143] on input "Тэги заказа" at bounding box center [241, 141] width 150 height 10
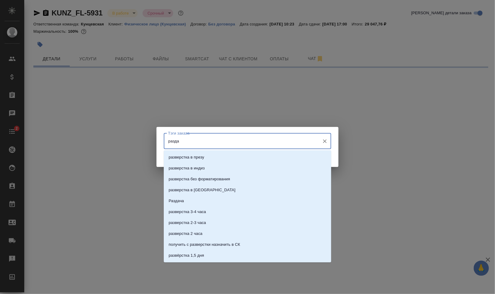
type input "раздае"
select select "RU"
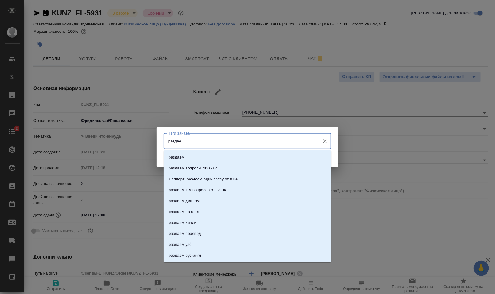
type input "раздаем"
type textarea "x"
click at [212, 159] on li "раздаем" at bounding box center [247, 157] width 167 height 11
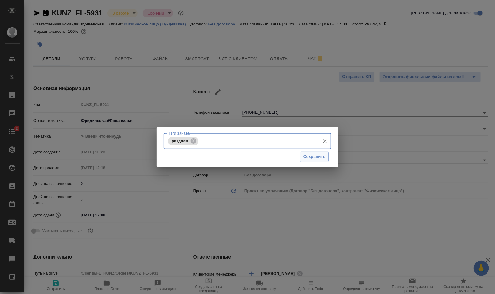
click at [305, 158] on span "Сохранить" at bounding box center [314, 156] width 22 height 7
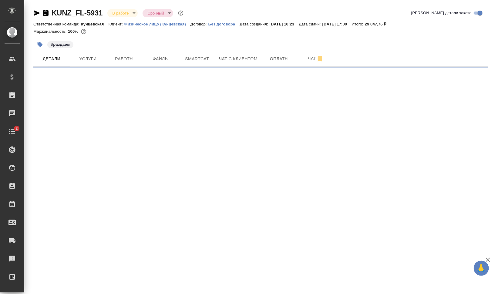
select select "RU"
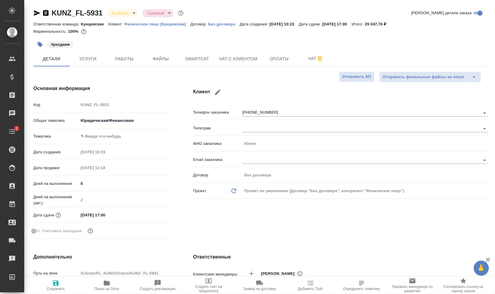
type textarea "x"
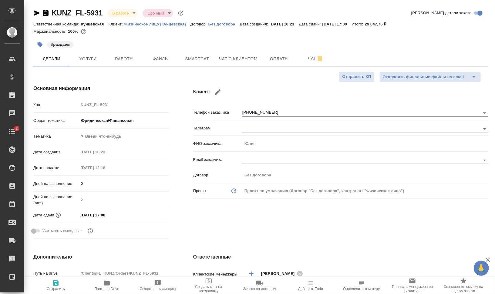
type textarea "x"
click at [103, 139] on body "🙏 .cls-1 fill:#fff; AWATERA Валеев Динар Клиенты Спецификации Заказы 0 Чаты 2 T…" at bounding box center [247, 171] width 495 height 343
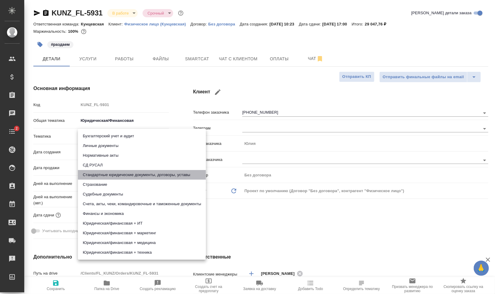
click at [127, 172] on li "Стандартные юридические документы, договоры, уставы" at bounding box center [142, 175] width 128 height 10
type input "5f647205b73bc97568ca66bf"
type textarea "x"
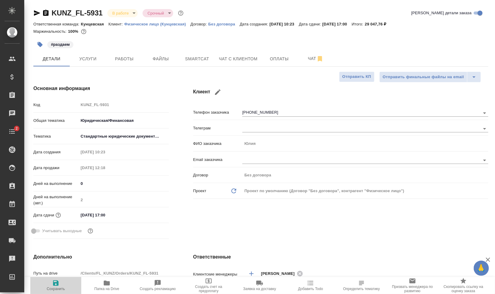
click at [49, 282] on span "Сохранить" at bounding box center [56, 286] width 44 height 12
type textarea "x"
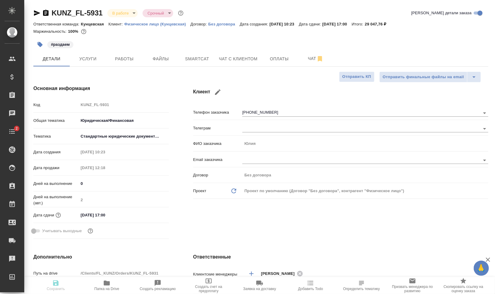
type textarea "x"
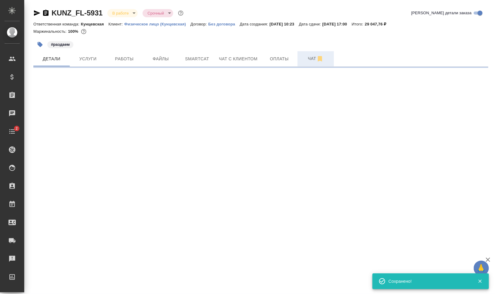
click at [307, 56] on span "Чат" at bounding box center [315, 59] width 29 height 8
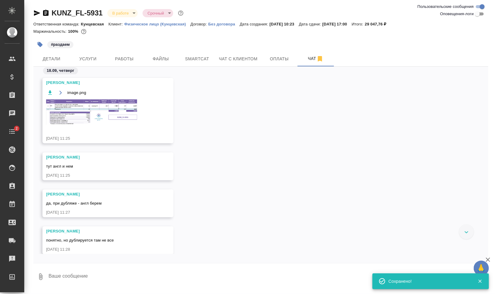
click at [94, 105] on img at bounding box center [91, 111] width 91 height 25
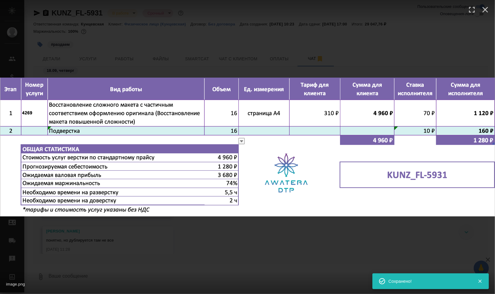
click at [347, 250] on div "image.png 1 of 1" at bounding box center [247, 147] width 495 height 294
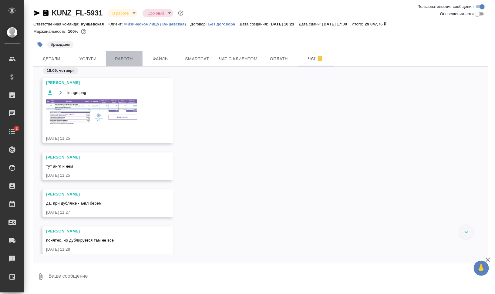
click at [126, 65] on button "Работы" at bounding box center [124, 58] width 36 height 15
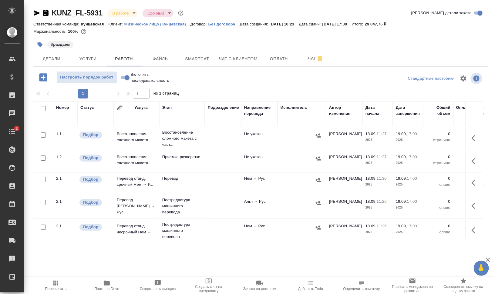
click at [42, 110] on input "checkbox" at bounding box center [43, 108] width 5 height 5
checkbox input "true"
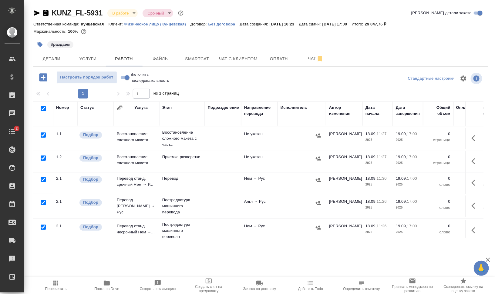
checkbox input "true"
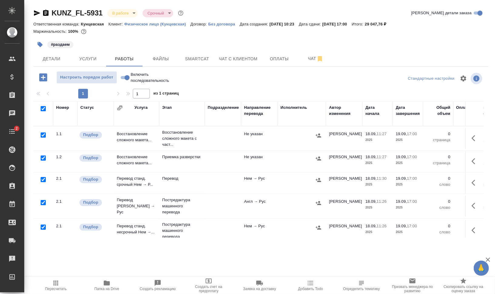
checkbox input "true"
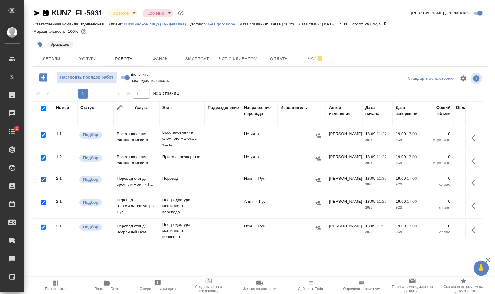
checkbox input "true"
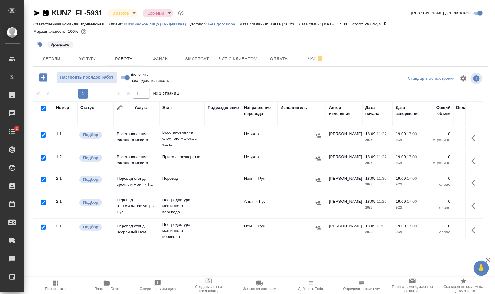
checkbox input "true"
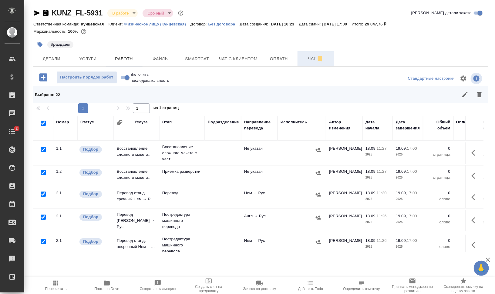
click at [306, 62] on span "Чат" at bounding box center [315, 59] width 29 height 8
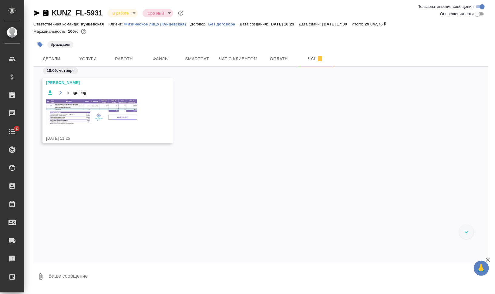
scroll to position [9, 0]
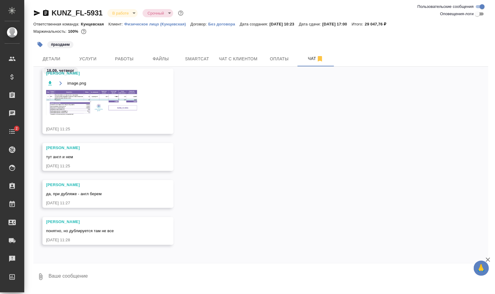
click at [92, 100] on img at bounding box center [91, 102] width 91 height 25
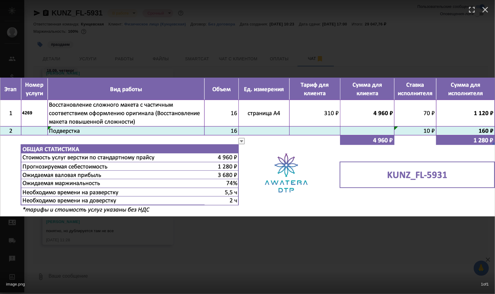
click at [395, 252] on div "image.png 1 of 1" at bounding box center [247, 147] width 495 height 294
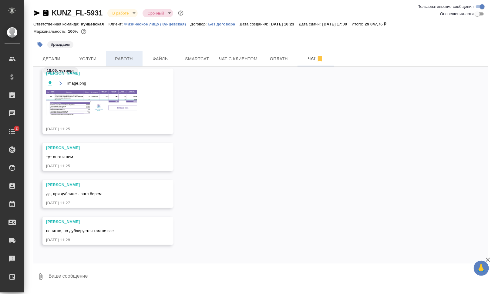
click at [112, 55] on button "Работы" at bounding box center [124, 58] width 36 height 15
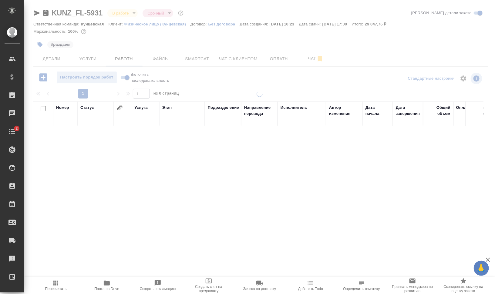
click at [41, 109] on input "checkbox" at bounding box center [43, 108] width 5 height 5
checkbox input "true"
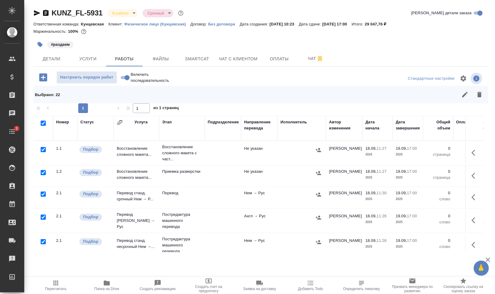
click at [44, 149] on input "checkbox" at bounding box center [43, 149] width 5 height 5
checkbox input "false"
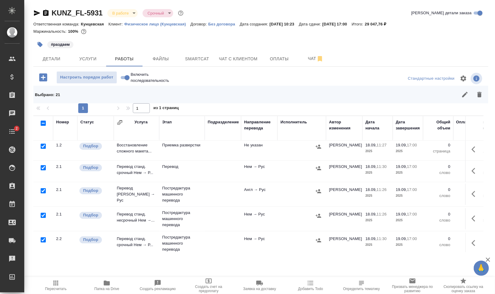
scroll to position [38, 0]
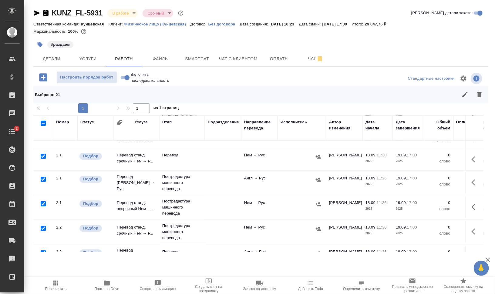
click at [41, 179] on input "checkbox" at bounding box center [43, 179] width 5 height 5
checkbox input "false"
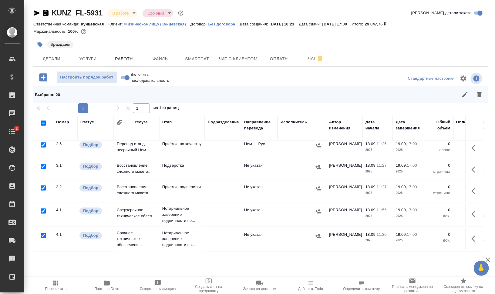
scroll to position [386, 0]
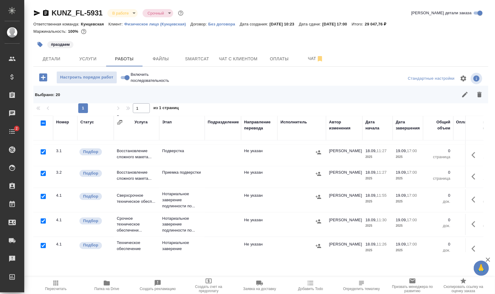
click at [44, 194] on input "checkbox" at bounding box center [43, 196] width 5 height 5
checkbox input "false"
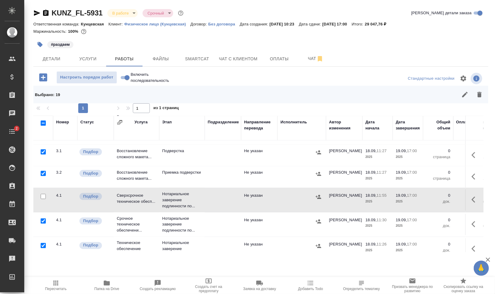
click at [41, 219] on input "checkbox" at bounding box center [43, 221] width 5 height 5
checkbox input "false"
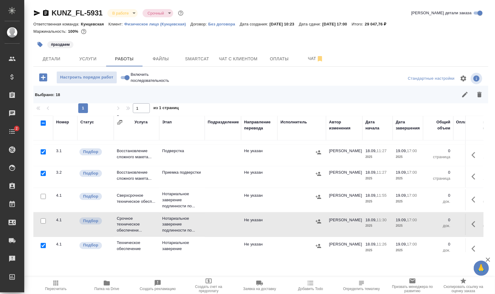
click at [42, 243] on input "checkbox" at bounding box center [43, 245] width 5 height 5
checkbox input "false"
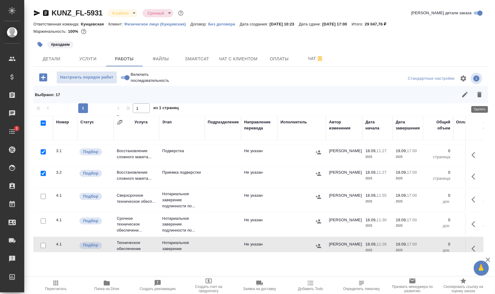
click at [480, 94] on icon "button" at bounding box center [479, 94] width 4 height 5
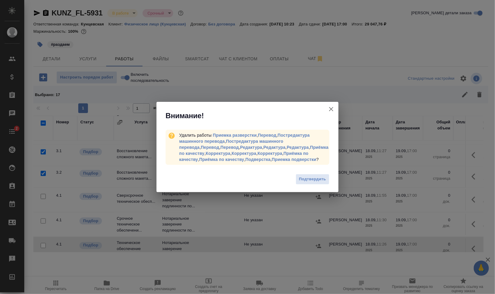
click at [313, 181] on span "Подтвердить" at bounding box center [312, 179] width 27 height 7
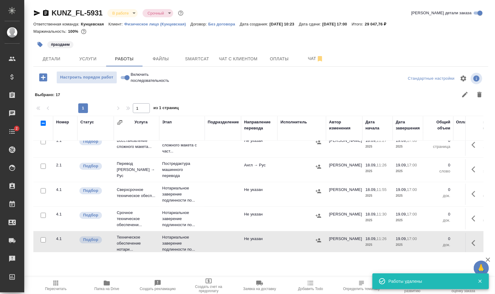
scroll to position [0, 0]
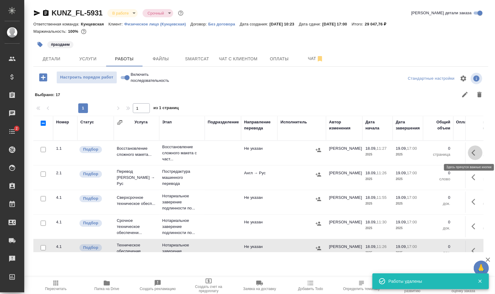
click at [471, 151] on icon "button" at bounding box center [474, 152] width 7 height 7
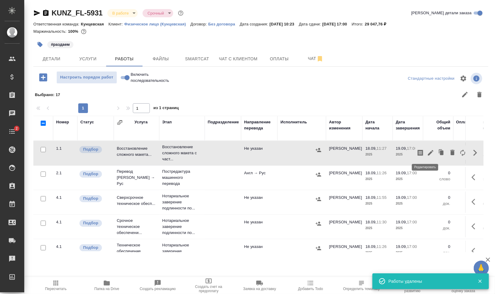
click at [427, 151] on icon "button" at bounding box center [430, 152] width 7 height 7
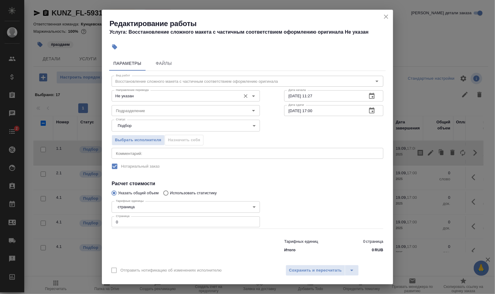
click at [149, 99] on input "Не указан" at bounding box center [175, 95] width 124 height 7
click at [305, 149] on div "x Комментарий:" at bounding box center [248, 153] width 272 height 11
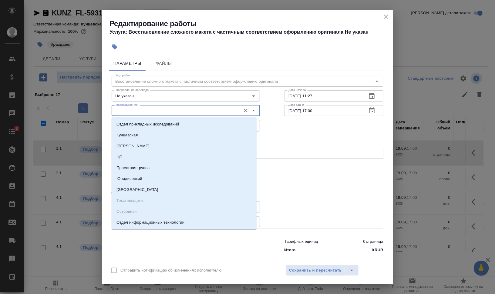
click at [159, 110] on input "Подразделение" at bounding box center [175, 110] width 124 height 7
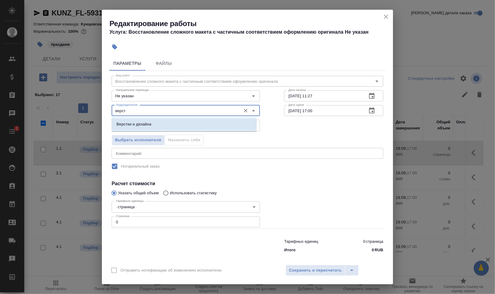
click at [177, 127] on li "Верстки и дизайна" at bounding box center [184, 124] width 145 height 11
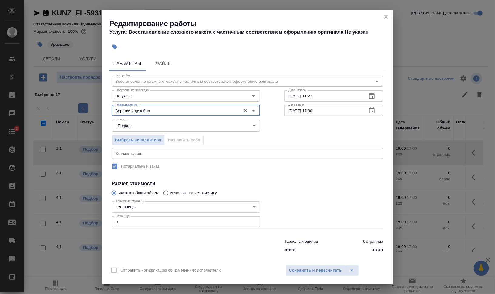
type input "Верстки и дизайна"
drag, startPoint x: 112, startPoint y: 222, endPoint x: 96, endPoint y: 222, distance: 15.2
click at [97, 222] on div "Редактирование работы Услуга: Восстановление сложного макета с частичным соотве…" at bounding box center [247, 147] width 495 height 294
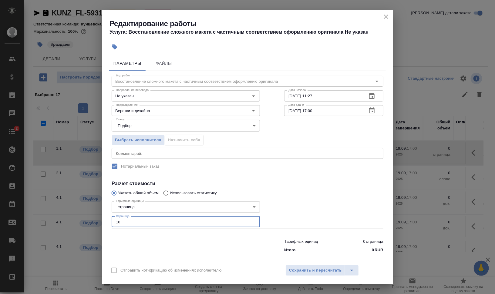
type input "16"
drag, startPoint x: 308, startPoint y: 96, endPoint x: 328, endPoint y: 95, distance: 19.7
click at [328, 95] on input "18.09.2025 11:27" at bounding box center [323, 95] width 78 height 11
type input "18.09.2025 12:23"
drag, startPoint x: 309, startPoint y: 107, endPoint x: 350, endPoint y: 109, distance: 40.4
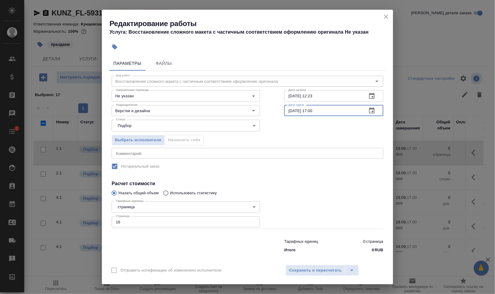
click at [350, 109] on input "19.09.2025 17:00" at bounding box center [323, 110] width 78 height 11
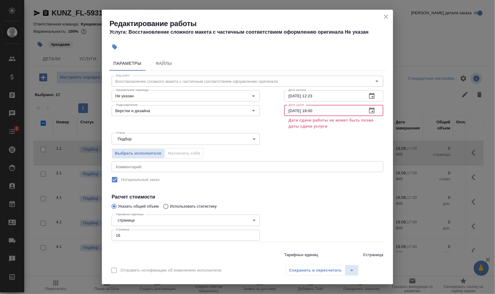
click at [287, 109] on input "19.09.2025 18:00" at bounding box center [323, 110] width 78 height 11
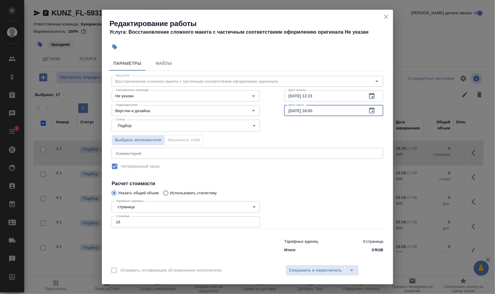
type input "18.09.2025 18:00"
click at [330, 127] on div "Выбрать исполнителя Назначить себя" at bounding box center [247, 139] width 296 height 37
click at [203, 149] on div "x Комментарий:" at bounding box center [248, 153] width 272 height 11
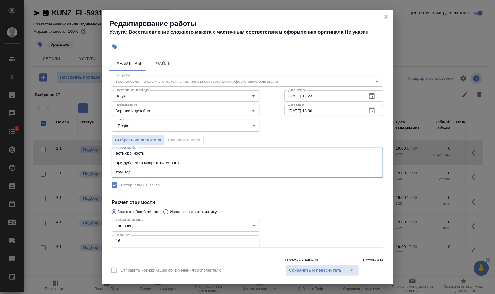
drag, startPoint x: 125, startPoint y: 172, endPoint x: 111, endPoint y: 173, distance: 14.0
click at [111, 173] on div "Вид работ Восстановление сложного макета с частичным соответствием оформлению о…" at bounding box center [247, 172] width 277 height 203
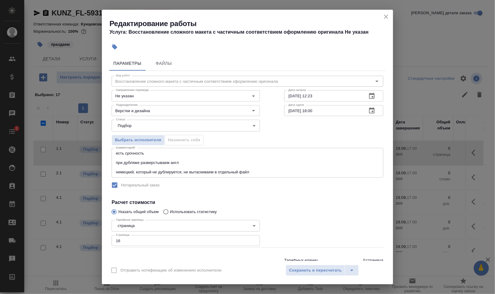
click at [280, 186] on label "Нотариальный заказ" at bounding box center [243, 185] width 270 height 13
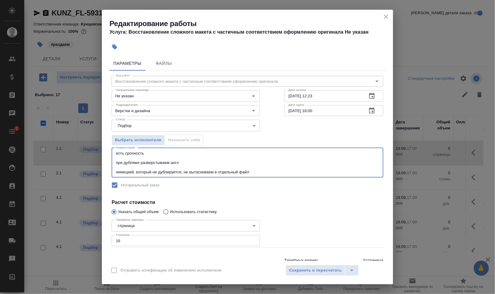
drag, startPoint x: 187, startPoint y: 170, endPoint x: 205, endPoint y: 175, distance: 18.2
click at [184, 171] on textarea "есть срочность при дубляже разверстываем англ немецкий, который не дублируется,…" at bounding box center [247, 162] width 263 height 23
type textarea "есть срочность при дубляже разверстываем англ немецкий, который не дублируется,…"
click at [318, 198] on div "Вид работ Восстановление сложного макета с частичным соответствием оформлению о…" at bounding box center [247, 172] width 277 height 203
click at [276, 170] on textarea "есть срочность при дубляже разверстываем англ немецкий, который не дублируется,…" at bounding box center [247, 162] width 263 height 23
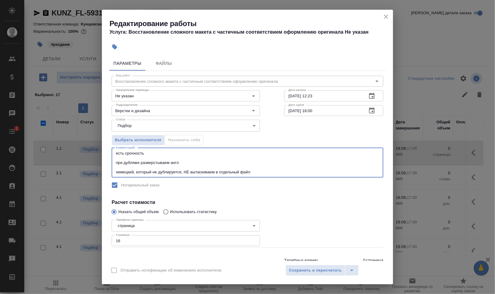
click at [166, 149] on div "есть срочность при дубляже разверстываем англ немецкий, который не дублируется,…" at bounding box center [248, 163] width 272 height 30
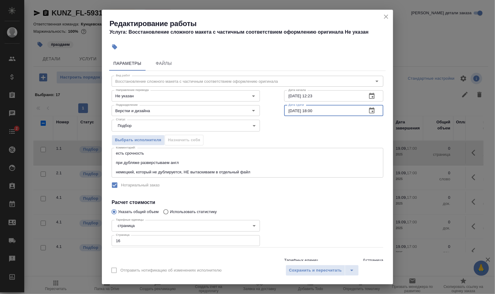
drag, startPoint x: 309, startPoint y: 110, endPoint x: 350, endPoint y: 112, distance: 40.7
click at [349, 112] on input "18.09.2025 18:00" at bounding box center [323, 110] width 78 height 11
type input "18.09.2025 17:30"
click at [348, 129] on div "Выбрать исполнителя Назначить себя" at bounding box center [247, 139] width 296 height 37
click at [298, 171] on textarea "есть срочность при дубляже разверстываем англ немецкий, который не дублируется,…" at bounding box center [247, 162] width 263 height 23
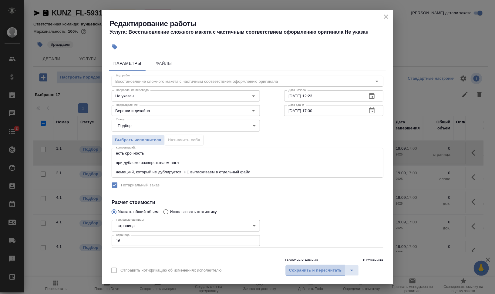
click at [312, 272] on span "Сохранить и пересчитать" at bounding box center [315, 270] width 53 height 7
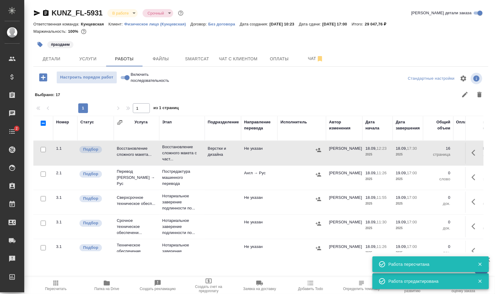
click at [96, 69] on div "KUNZ_FL-5931 В работе inProgress Срочный urgent Кратко детали заказа Ответствен…" at bounding box center [260, 134] width 461 height 268
click at [100, 78] on span "Настроить порядок работ" at bounding box center [87, 77] width 54 height 7
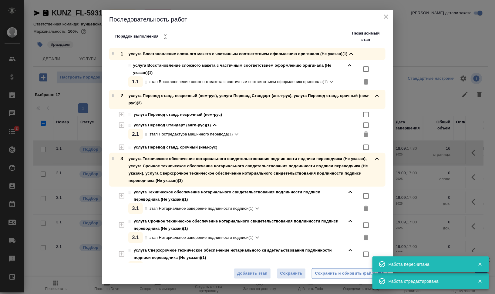
click at [330, 275] on div "Сохранить и обновить файлы" at bounding box center [349, 273] width 69 height 7
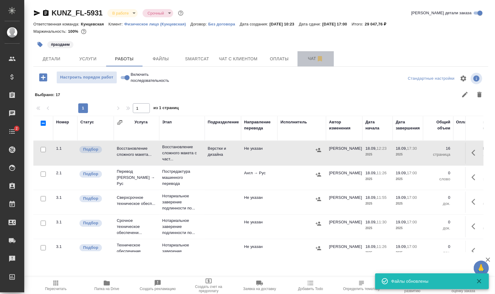
click at [300, 56] on button "Чат" at bounding box center [315, 58] width 36 height 15
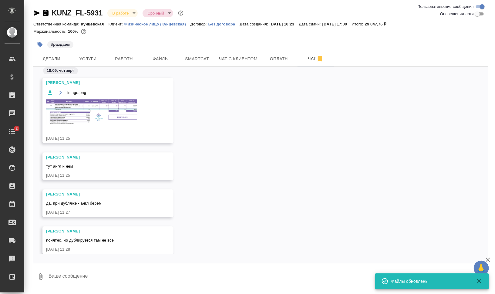
scroll to position [9, 0]
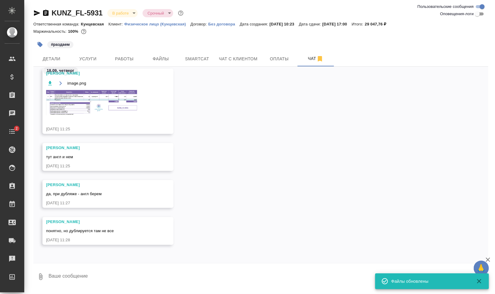
click at [92, 100] on img at bounding box center [91, 102] width 91 height 25
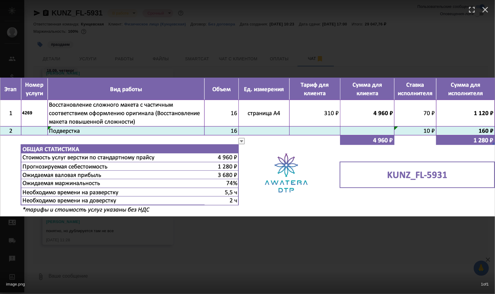
click at [368, 223] on div "image.png 1 of 1" at bounding box center [247, 147] width 495 height 294
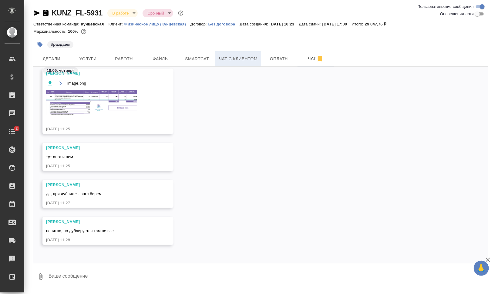
click at [233, 56] on span "Чат с клиентом" at bounding box center [238, 59] width 39 height 8
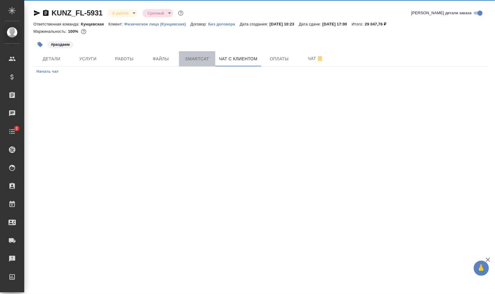
click at [191, 58] on span "Smartcat" at bounding box center [197, 59] width 29 height 8
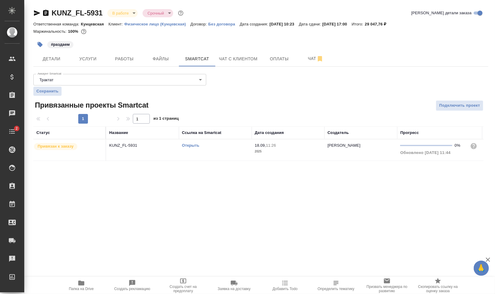
click at [190, 144] on link "Открыть" at bounding box center [190, 145] width 17 height 5
click at [130, 58] on span "Работы" at bounding box center [124, 59] width 29 height 8
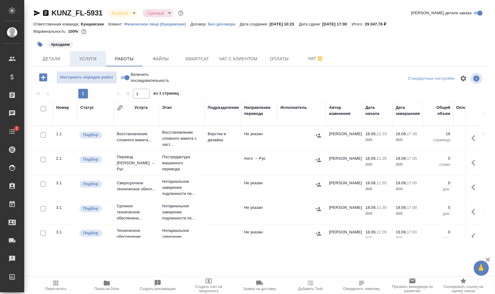
click at [86, 58] on span "Услуги" at bounding box center [87, 59] width 29 height 8
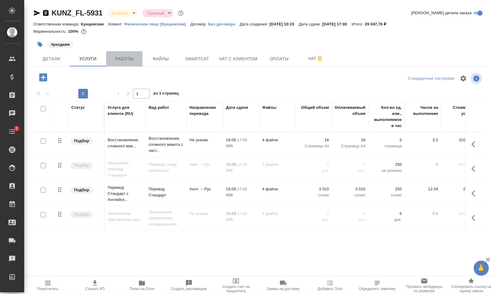
click at [126, 56] on span "Работы" at bounding box center [124, 59] width 29 height 8
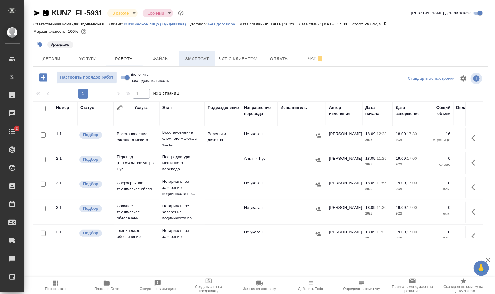
click at [211, 57] on span "Smartcat" at bounding box center [197, 59] width 29 height 8
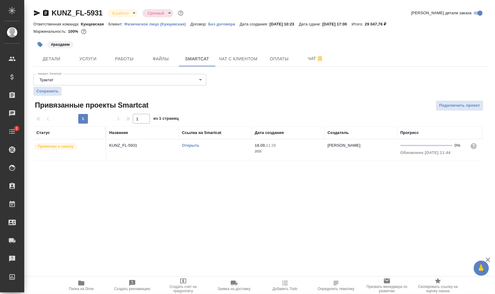
click at [190, 143] on div "Открыть" at bounding box center [215, 146] width 67 height 6
click at [191, 145] on link "Открыть" at bounding box center [190, 145] width 17 height 5
click at [135, 59] on span "Работы" at bounding box center [124, 59] width 29 height 8
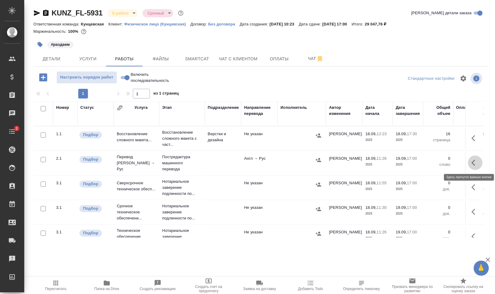
click at [475, 164] on button "button" at bounding box center [475, 163] width 15 height 15
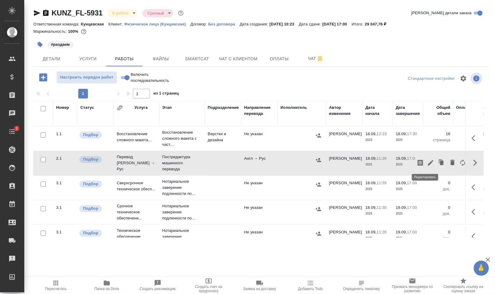
click at [425, 166] on button "button" at bounding box center [430, 163] width 10 height 15
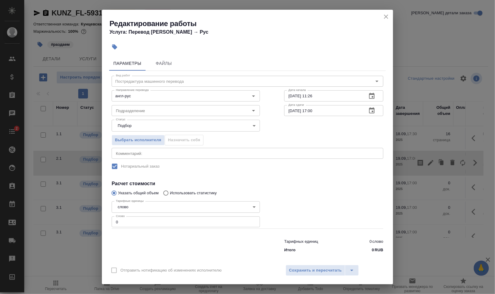
drag, startPoint x: 120, startPoint y: 221, endPoint x: 106, endPoint y: 220, distance: 13.7
click at [106, 220] on div "Параметры Файлы Вид работ Постредактура машинного перевода Вид работ Направлени…" at bounding box center [247, 157] width 291 height 207
type input "2000"
drag, startPoint x: 309, startPoint y: 109, endPoint x: 312, endPoint y: 112, distance: 3.2
click at [312, 112] on input "19.09.2025 17:00" at bounding box center [323, 110] width 78 height 11
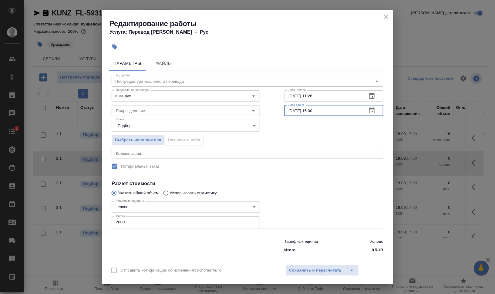
type input "19.09.2025 15:00"
drag, startPoint x: 309, startPoint y: 94, endPoint x: 343, endPoint y: 94, distance: 34.6
click at [341, 94] on input "18.09.2025 11:26" at bounding box center [323, 95] width 78 height 11
type input "18.09.2025 18:00"
drag, startPoint x: 162, startPoint y: 108, endPoint x: 171, endPoint y: 109, distance: 8.6
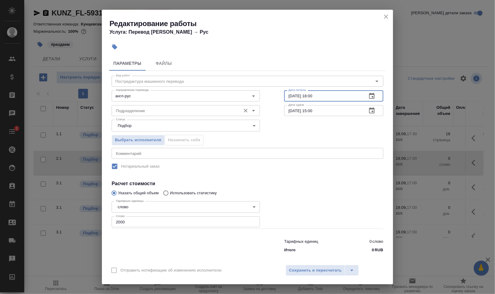
click at [162, 108] on input "Подразделение" at bounding box center [175, 110] width 124 height 7
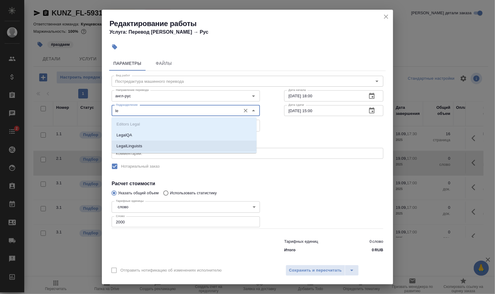
click at [175, 145] on li "LegalLinguists" at bounding box center [184, 146] width 145 height 11
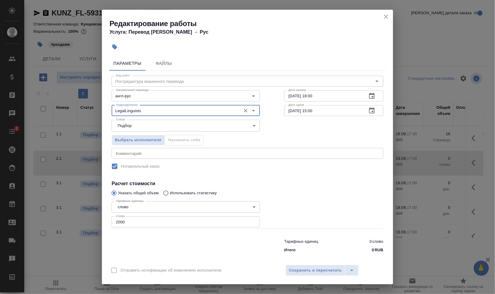
type input "LegalLinguists"
click at [265, 141] on div "Выбрать исполнителя Назначить себя" at bounding box center [185, 139] width 173 height 37
click at [176, 158] on div "x Комментарий:" at bounding box center [248, 153] width 272 height 11
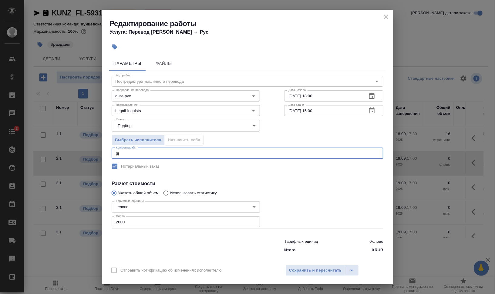
type textarea "g"
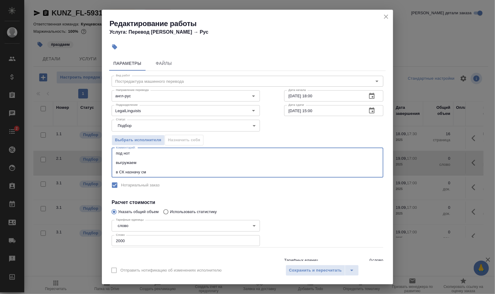
click at [322, 173] on textarea "под нот выгружаем в СК назначу см" at bounding box center [247, 162] width 263 height 23
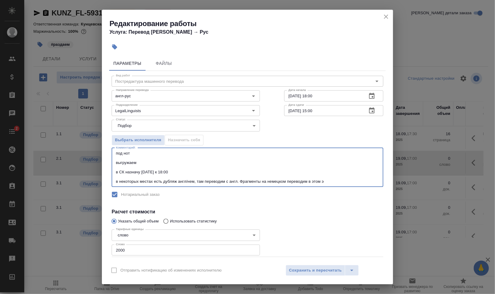
drag, startPoint x: 242, startPoint y: 180, endPoint x: 238, endPoint y: 180, distance: 3.6
click at [238, 180] on textarea "под нот выгружаем в СК назначу сегодня к 18:00 в некоторых местах есть дубляж а…" at bounding box center [247, 167] width 263 height 33
click at [274, 184] on div "под нот выгружаем в СК назначу сегодня к 18:00 в некоторых местах есть дубляж а…" at bounding box center [248, 167] width 272 height 39
click at [295, 180] on textarea "под нот выгружаем в СК назначу сегодня к 18:00 в некоторых местах есть дубляж а…" at bounding box center [247, 167] width 263 height 33
click at [354, 180] on textarea "под нот выгружаем в СК назначу сегодня к 18:00 в некоторых местах есть дубляж а…" at bounding box center [247, 167] width 263 height 33
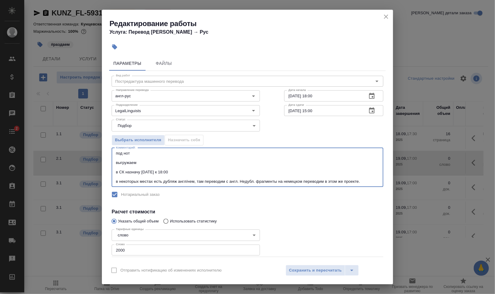
drag, startPoint x: 365, startPoint y: 180, endPoint x: 327, endPoint y: 180, distance: 37.9
click at [327, 180] on textarea "под нот выгружаем в СК назначу сегодня к 18:00 в некоторых местах есть дубляж а…" at bounding box center [247, 167] width 263 height 33
drag, startPoint x: 355, startPoint y: 181, endPoint x: 365, endPoint y: 181, distance: 10.0
click at [355, 181] on textarea "под нот выгружаем в СК назначу сегодня к 18:00 в некоторых местах есть дубляж а…" at bounding box center [247, 167] width 263 height 33
click at [365, 181] on textarea "под нот выгружаем в СК назначу сегодня к 18:00 в некоторых местах есть дубляж а…" at bounding box center [247, 167] width 263 height 33
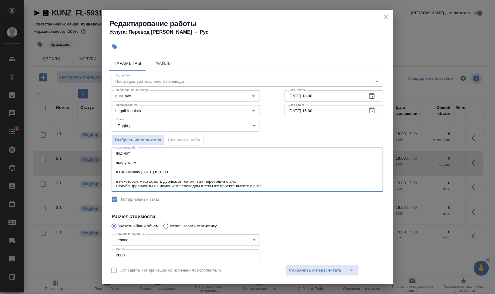
click at [276, 186] on textarea "под нот выгружаем в СК назначу сегодня к 18:00 в некоторых местах есть дубляж а…" at bounding box center [247, 170] width 263 height 38
type textarea "под нот выгружаем в СК назначу сегодня к 18:00 в некоторых местах есть дубляж а…"
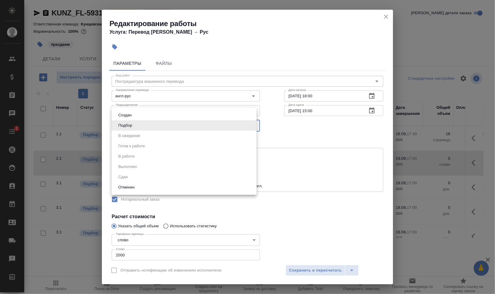
click at [172, 128] on body "🙏 .cls-1 fill:#fff; AWATERA Валеев Динар Клиенты Спецификации Заказы 0 Чаты 2 T…" at bounding box center [247, 171] width 495 height 343
click at [164, 116] on li "Создан" at bounding box center [184, 115] width 145 height 10
type input "created"
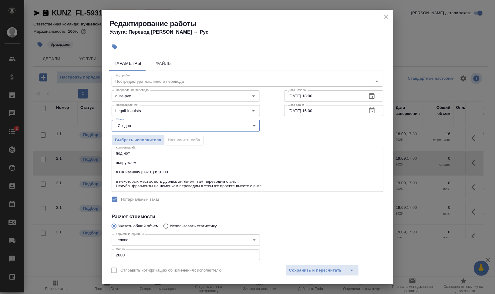
click at [320, 126] on div "Выбрать исполнителя Назначить себя" at bounding box center [247, 139] width 296 height 37
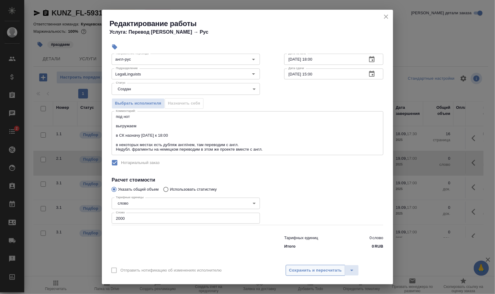
click at [325, 269] on span "Сохранить и пересчитать" at bounding box center [315, 270] width 53 height 7
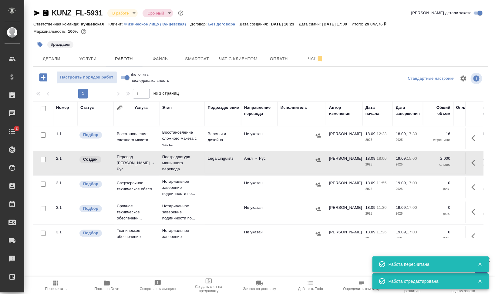
click at [471, 161] on icon "button" at bounding box center [474, 162] width 7 height 7
click at [417, 161] on icon "button" at bounding box center [420, 162] width 7 height 7
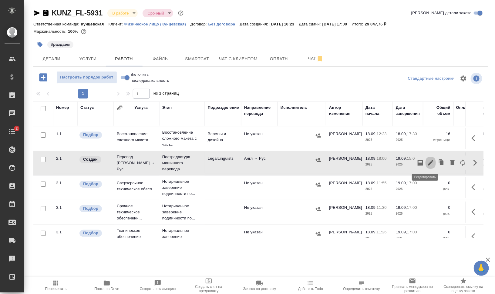
click at [428, 162] on icon "button" at bounding box center [430, 162] width 5 height 5
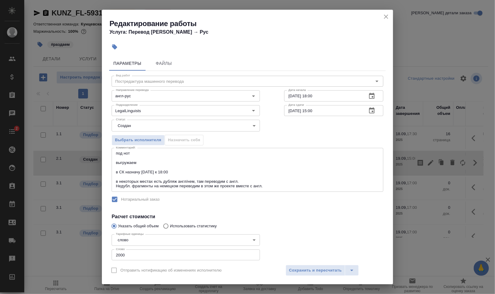
click at [186, 126] on body "🙏 .cls-1 fill:#fff; AWATERA Валеев Динар Клиенты Спецификации Заказы 0 Чаты 2 T…" at bounding box center [247, 171] width 495 height 343
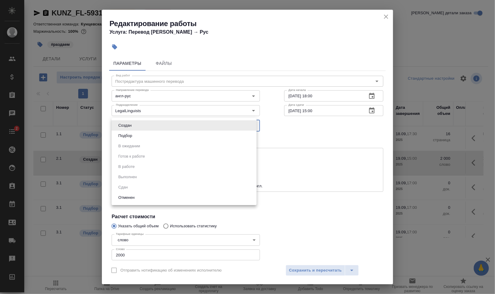
click at [186, 136] on li "Подбор" at bounding box center [184, 136] width 145 height 10
type input "recruiting"
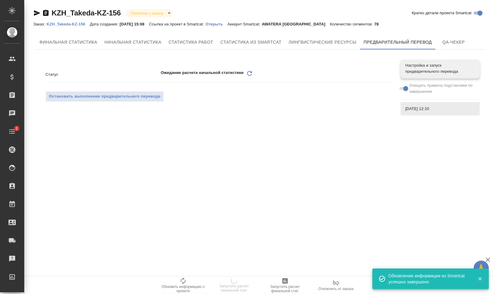
click at [250, 73] on icon "Обновить" at bounding box center [249, 73] width 7 height 7
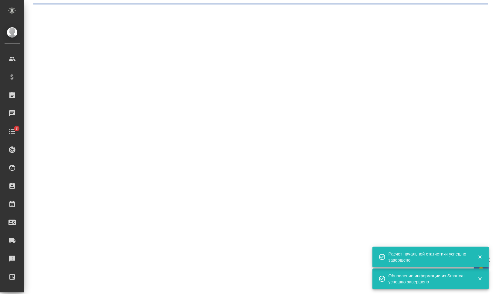
click at [249, 74] on div ".cls-1 fill:#fff; AWATERA [PERSON_NAME] [PERSON_NAME] Спецификации Заказы 0 Чат…" at bounding box center [247, 147] width 495 height 294
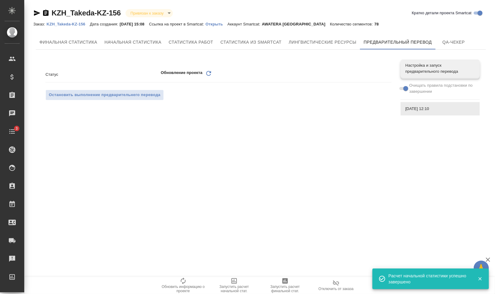
click at [208, 72] on icon "Обновить" at bounding box center [208, 73] width 7 height 7
click at [208, 74] on icon "Обновить" at bounding box center [208, 73] width 7 height 7
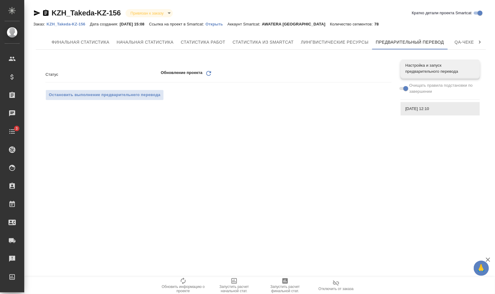
click at [209, 72] on icon "Обновить" at bounding box center [208, 73] width 7 height 7
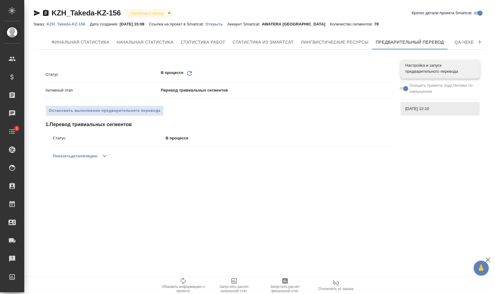
click at [189, 74] on icon "Обновить" at bounding box center [189, 73] width 7 height 7
click at [191, 72] on icon at bounding box center [189, 73] width 5 height 5
click at [191, 74] on icon "Обновить" at bounding box center [189, 73] width 7 height 7
click at [190, 74] on icon "Обновить" at bounding box center [189, 73] width 7 height 7
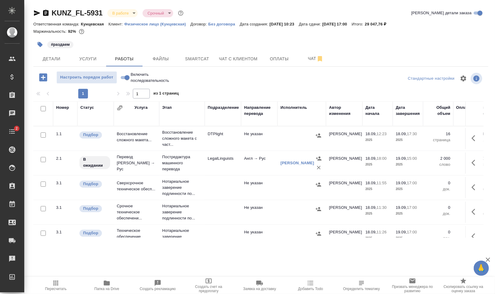
click at [39, 45] on icon "button" at bounding box center [40, 44] width 5 height 5
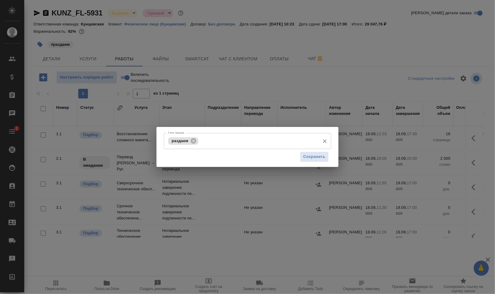
click at [247, 142] on input "Тэги заказа" at bounding box center [258, 141] width 117 height 10
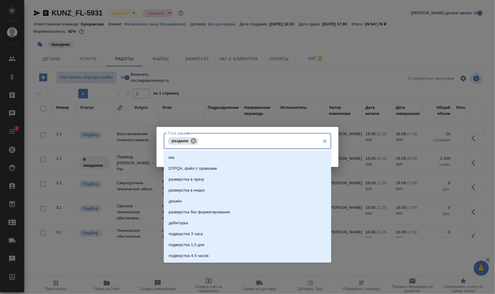
click at [193, 142] on icon at bounding box center [193, 140] width 5 height 5
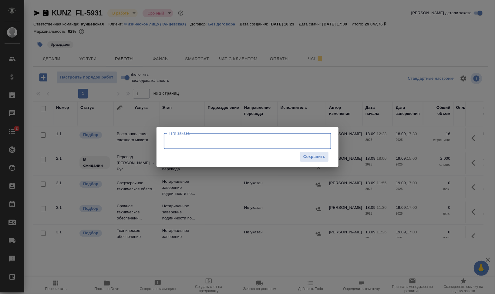
click at [196, 142] on input "Тэги заказа" at bounding box center [241, 141] width 150 height 10
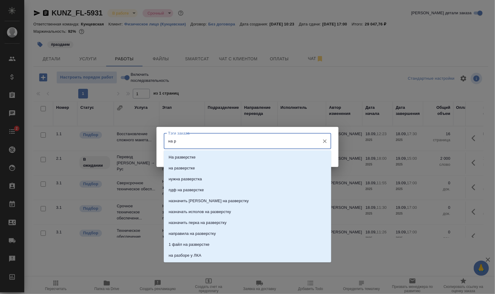
type input "на ра"
click at [195, 165] on li "на разверстке" at bounding box center [247, 168] width 167 height 11
type input "назначить"
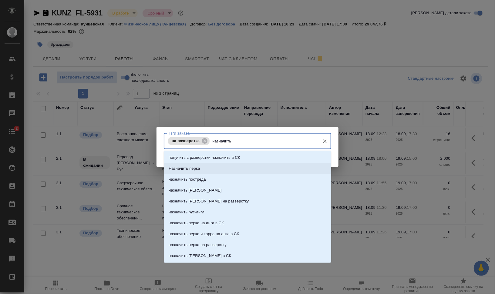
click at [221, 169] on li "Назначить перка" at bounding box center [247, 168] width 167 height 11
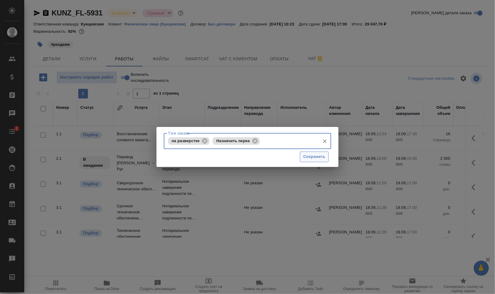
click at [309, 159] on span "Сохранить" at bounding box center [314, 156] width 22 height 7
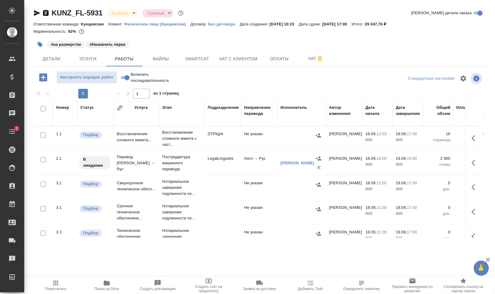
click at [39, 45] on icon "button" at bounding box center [40, 44] width 5 height 5
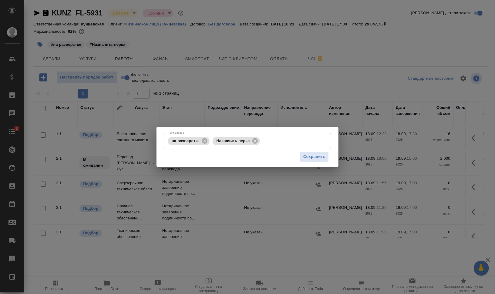
click at [295, 92] on div "Тэги заказа на разверстке Назначить перка Тэги заказа Сохранить" at bounding box center [247, 147] width 495 height 294
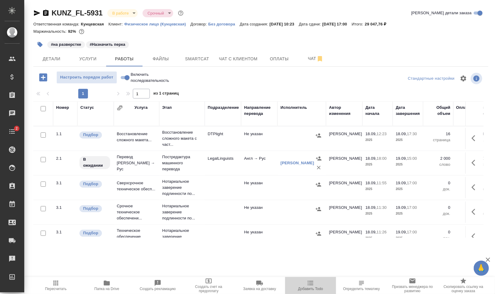
click at [320, 283] on span "Добавить Todo" at bounding box center [311, 286] width 44 height 12
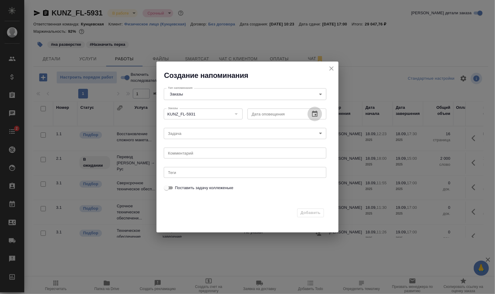
click at [315, 112] on icon "button" at bounding box center [314, 114] width 5 height 6
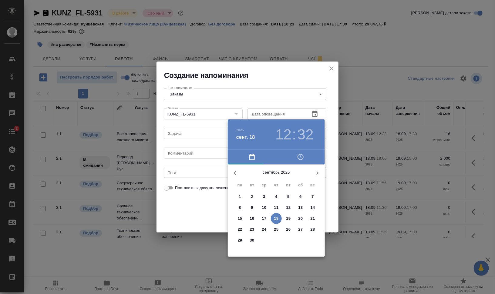
click at [279, 131] on h3 "12" at bounding box center [283, 134] width 16 height 17
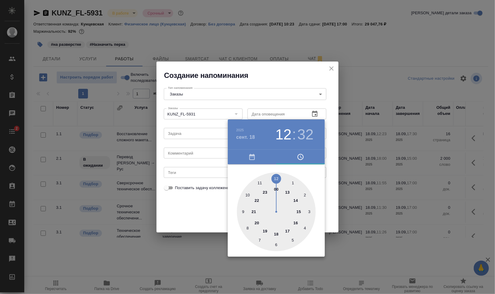
click at [290, 231] on div at bounding box center [276, 212] width 79 height 79
click at [275, 242] on div at bounding box center [276, 212] width 79 height 79
type input "18.09.2025 17:30"
click at [384, 247] on div at bounding box center [247, 147] width 495 height 294
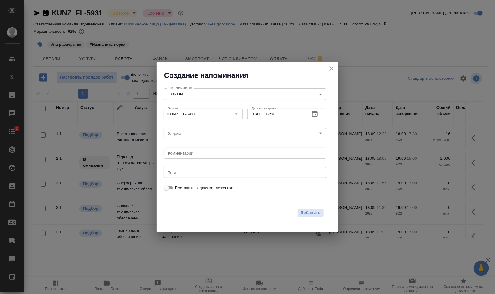
click at [191, 153] on textarea at bounding box center [245, 153] width 154 height 5
click at [190, 129] on body "🙏 .cls-1 fill:#fff; AWATERA Валеев Динар Клиенты Спецификации Заказы 0 Чаты 2 T…" at bounding box center [247, 171] width 495 height 343
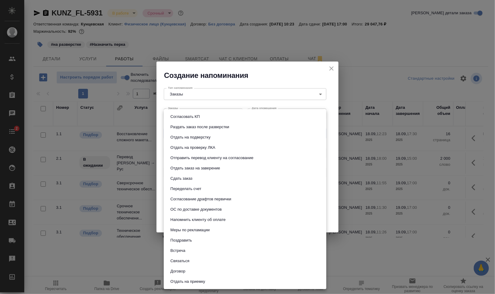
click at [371, 158] on div at bounding box center [247, 147] width 495 height 294
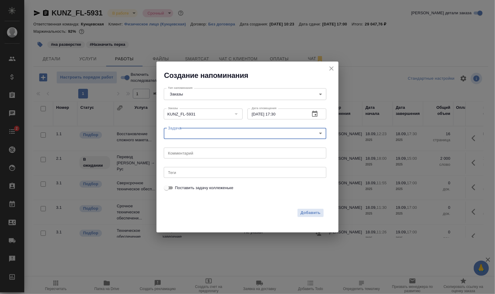
click at [218, 152] on textarea at bounding box center [245, 153] width 154 height 5
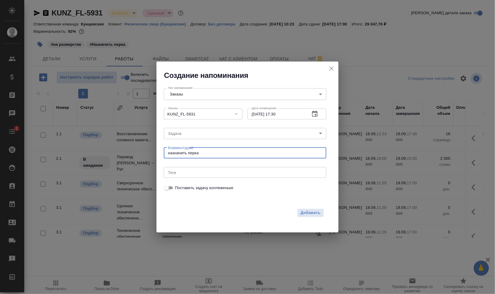
type textarea "назначить перка"
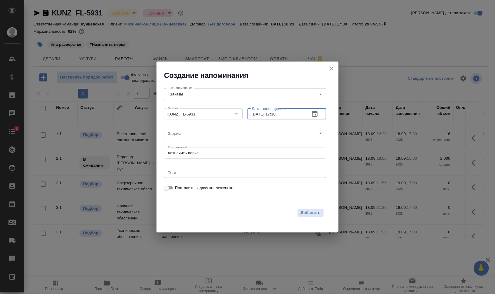
drag, startPoint x: 278, startPoint y: 112, endPoint x: 302, endPoint y: 113, distance: 24.0
click at [297, 113] on input "18.09.2025 17:30" at bounding box center [276, 114] width 58 height 11
type input "18.09.2025 17:20"
click at [209, 152] on textarea "назначить перка" at bounding box center [245, 153] width 154 height 5
click at [314, 213] on span "Добавить" at bounding box center [310, 213] width 20 height 7
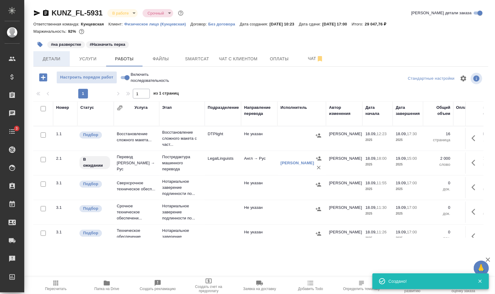
click at [55, 53] on button "Детали" at bounding box center [51, 58] width 36 height 15
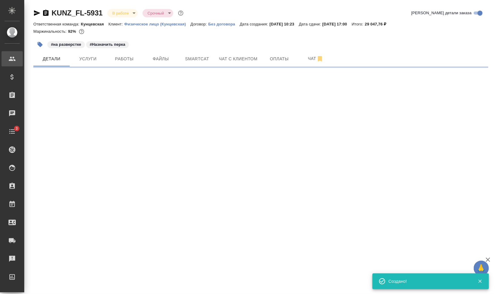
select select "RU"
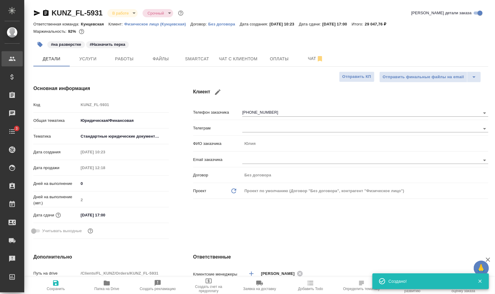
type textarea "x"
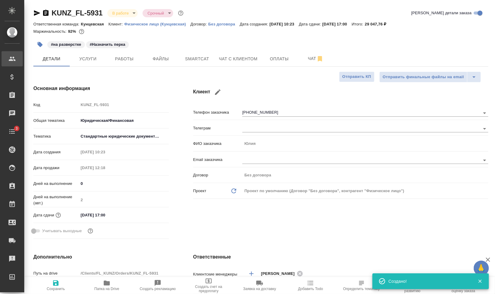
type textarea "x"
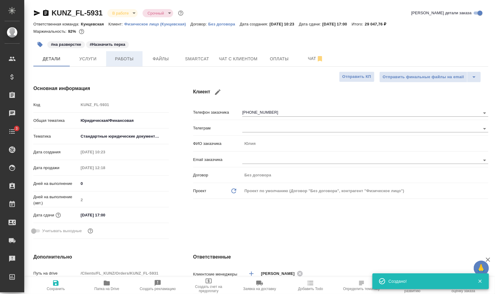
type textarea "x"
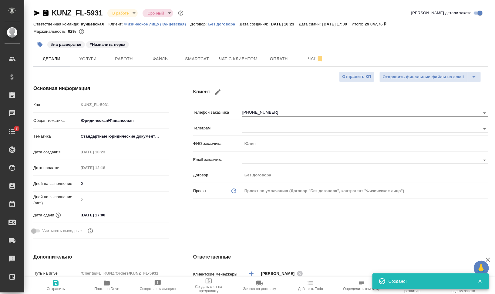
type textarea "x"
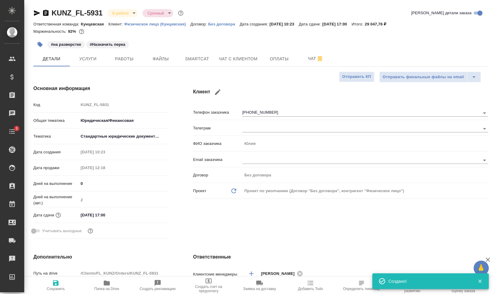
type textarea "x"
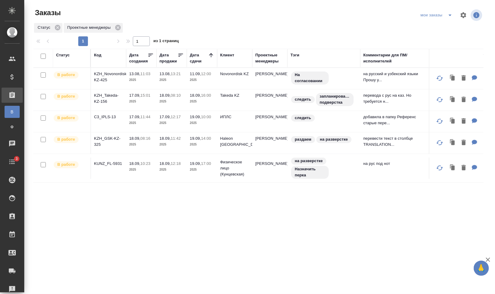
click at [273, 58] on div "Проектные менеджеры" at bounding box center [269, 58] width 29 height 12
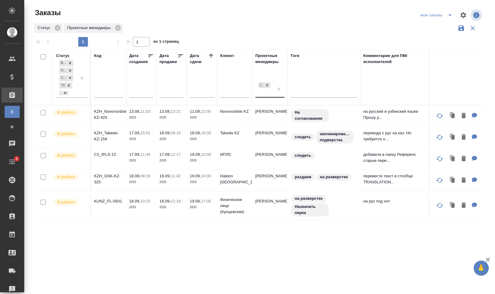
click at [263, 93] on div "[PERSON_NAME]" at bounding box center [264, 89] width 18 height 16
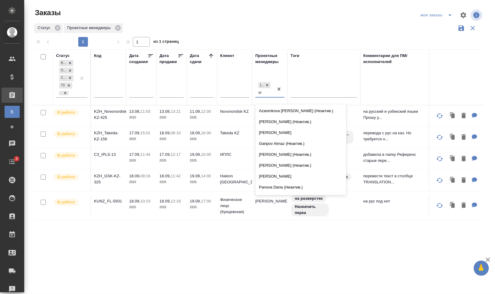
type input "a"
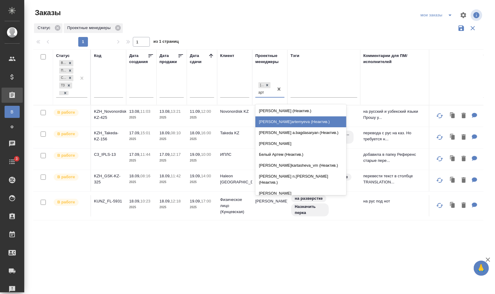
type input "арта"
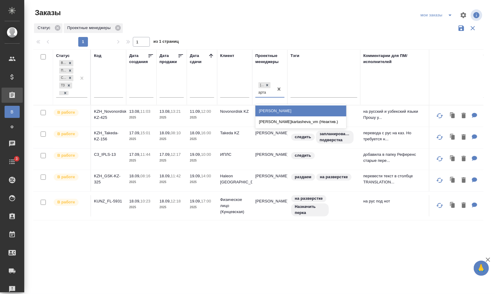
click at [282, 111] on div "[PERSON_NAME]" at bounding box center [300, 111] width 91 height 11
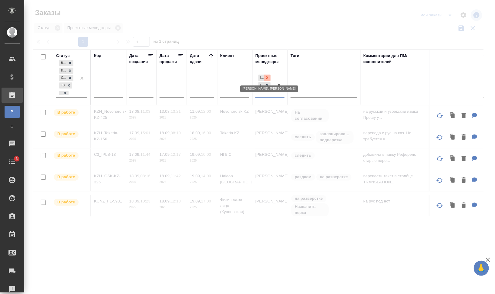
click at [267, 77] on icon at bounding box center [267, 77] width 4 height 4
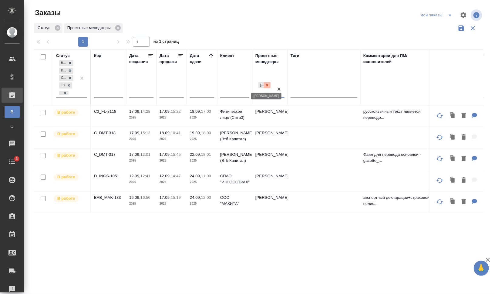
click at [269, 85] on icon at bounding box center [267, 85] width 4 height 4
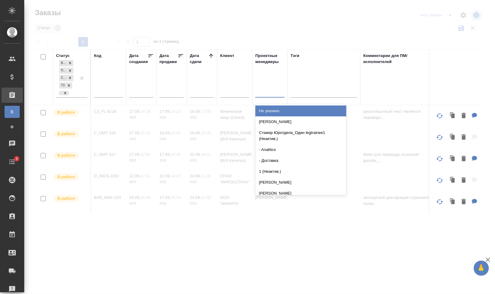
click at [269, 93] on div at bounding box center [269, 91] width 29 height 9
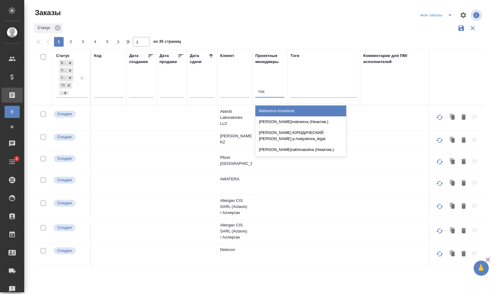
type input "matv"
click at [282, 113] on div "Matveeva Anastasia" at bounding box center [300, 111] width 91 height 11
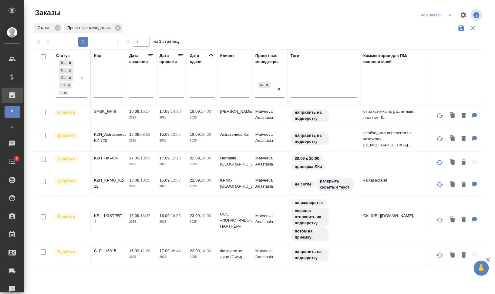
click at [43, 57] on input "checkbox" at bounding box center [43, 56] width 5 height 5
checkbox input "true"
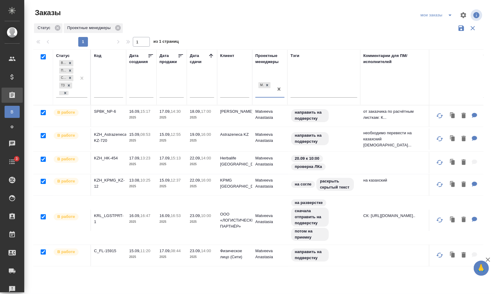
checkbox input "true"
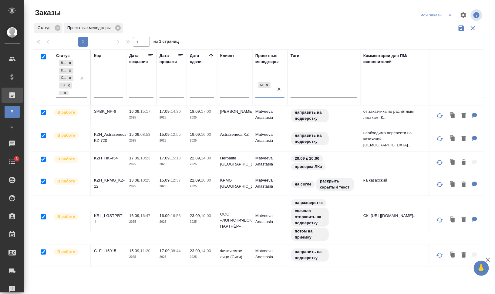
checkbox input "true"
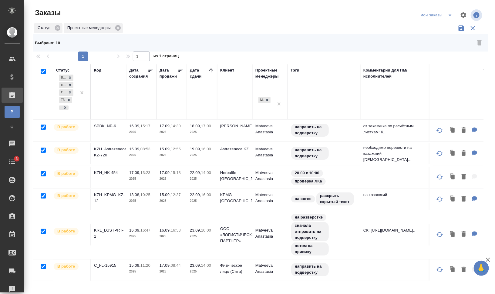
click at [47, 73] on div at bounding box center [43, 71] width 14 height 8
click at [39, 72] on div at bounding box center [41, 71] width 10 height 8
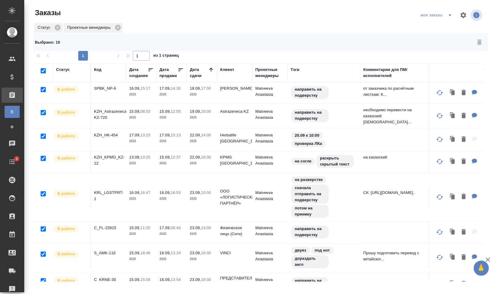
click at [43, 70] on input "checkbox" at bounding box center [43, 70] width 5 height 5
checkbox input "false"
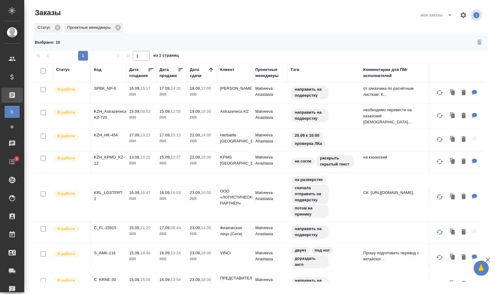
checkbox input "false"
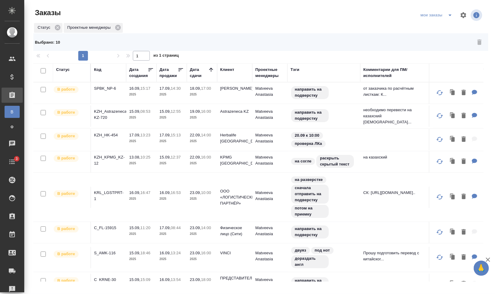
checkbox input "false"
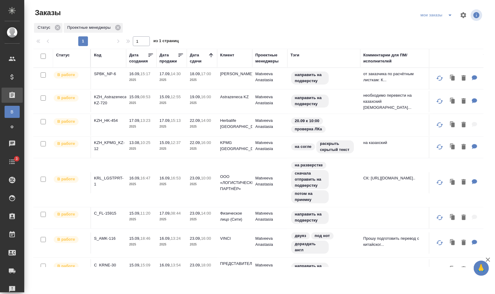
drag, startPoint x: 263, startPoint y: 53, endPoint x: 264, endPoint y: 58, distance: 5.7
click at [263, 53] on div "Проектные менеджеры" at bounding box center [269, 58] width 29 height 12
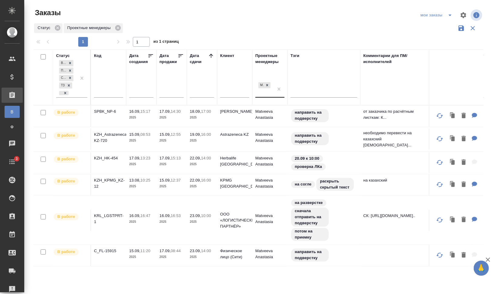
click at [273, 96] on div "Matveeva Anastasia" at bounding box center [264, 89] width 18 height 16
type input ",a,"
click at [267, 90] on div "[PERSON_NAME] ,a," at bounding box center [264, 89] width 18 height 16
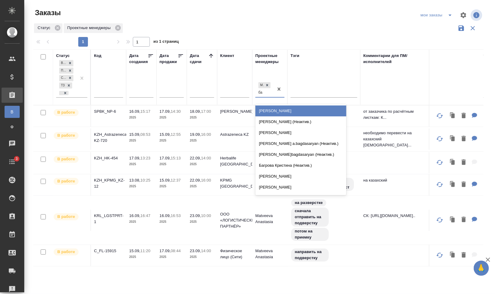
type input "баб"
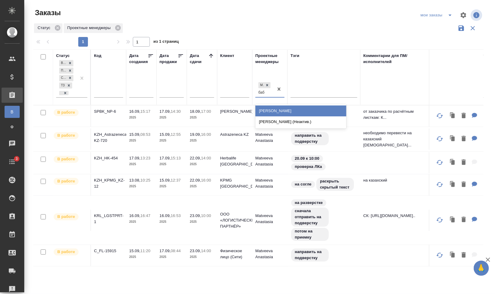
click at [294, 111] on div "[PERSON_NAME]" at bounding box center [300, 111] width 91 height 11
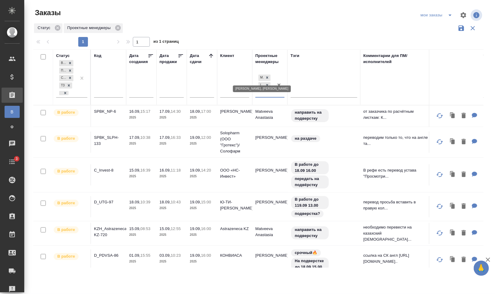
click at [267, 77] on icon at bounding box center [267, 78] width 2 height 2
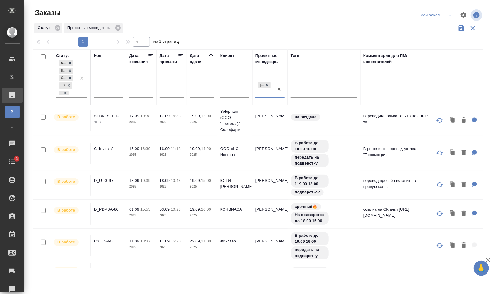
click at [42, 57] on input "checkbox" at bounding box center [43, 56] width 5 height 5
checkbox input "true"
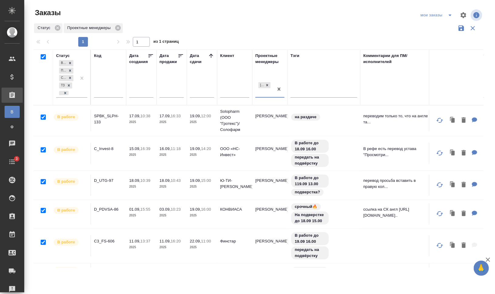
checkbox input "true"
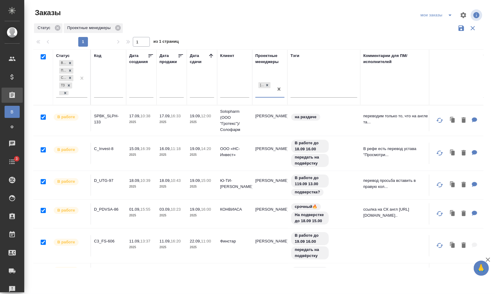
checkbox input "true"
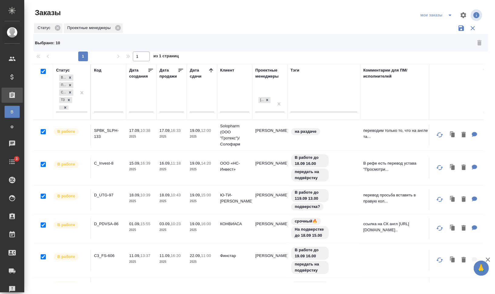
click at [44, 71] on input "checkbox" at bounding box center [43, 71] width 5 height 5
checkbox input "false"
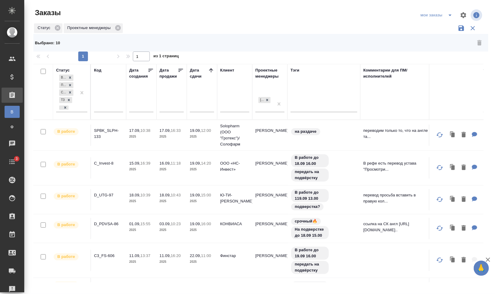
checkbox input "false"
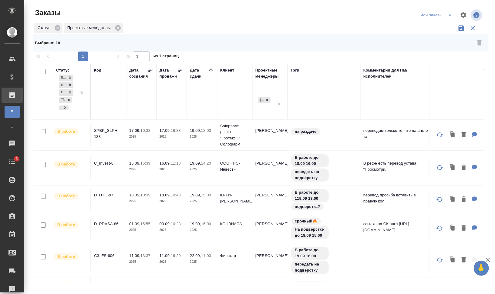
checkbox input "false"
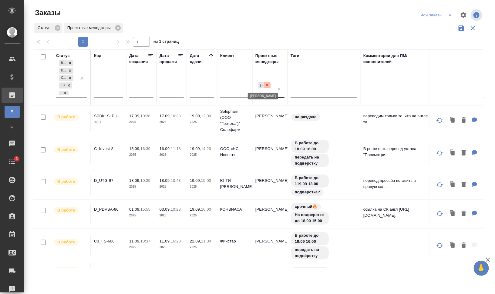
click at [267, 86] on icon at bounding box center [267, 85] width 4 height 4
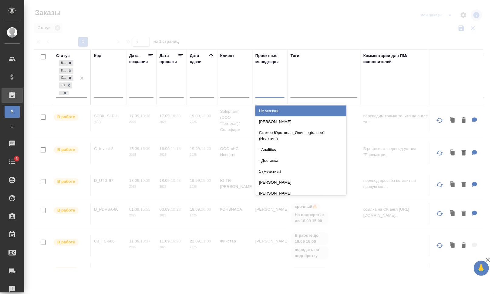
click at [267, 91] on div at bounding box center [269, 91] width 29 height 9
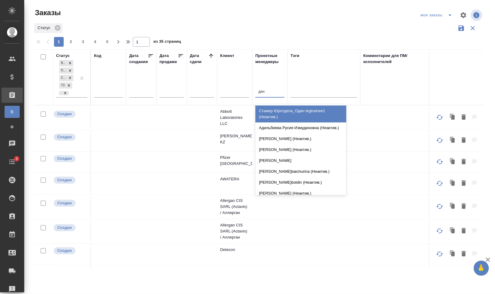
type input "дина"
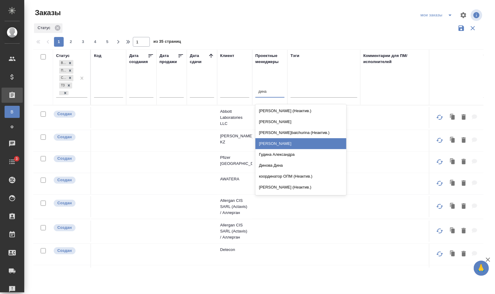
click at [283, 141] on div "[PERSON_NAME]" at bounding box center [300, 143] width 91 height 11
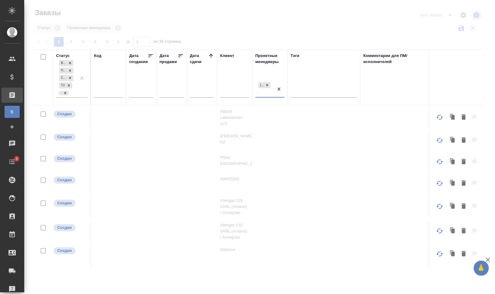
click at [224, 57] on div "Клиент" at bounding box center [227, 56] width 14 height 6
